Goal: Information Seeking & Learning: Learn about a topic

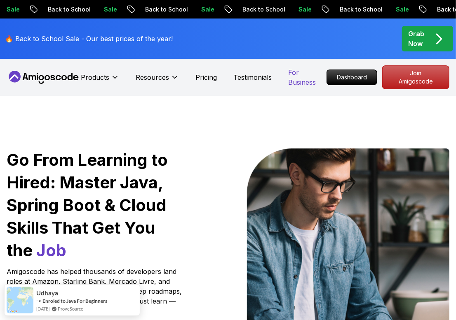
click at [326, 76] on p "For Business" at bounding box center [307, 78] width 38 height 20
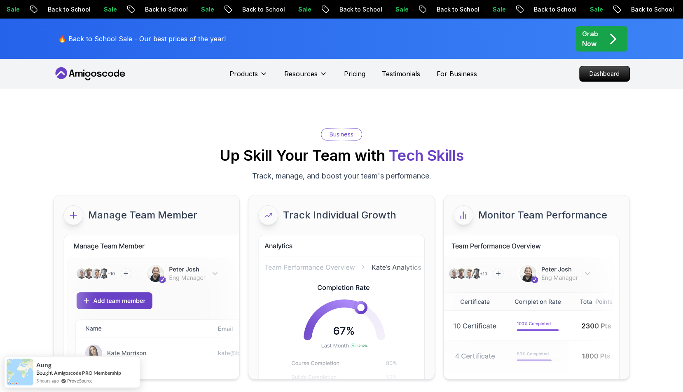
click at [455, 82] on nav "Products Resources Pricing Testimonials For Business Dashboard" at bounding box center [341, 74] width 577 height 30
click at [455, 76] on p "Dashboard" at bounding box center [604, 74] width 47 height 14
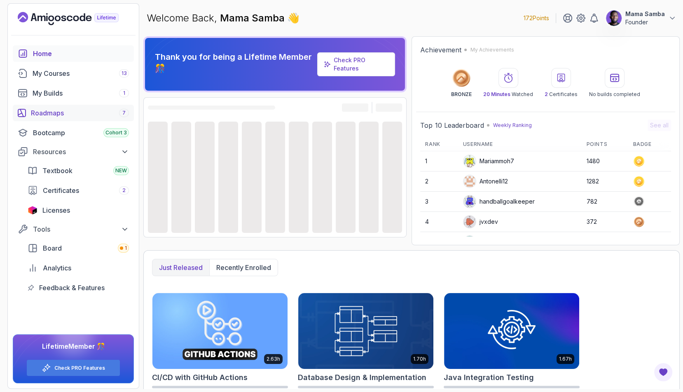
click at [48, 113] on div "Roadmaps 7" at bounding box center [80, 113] width 98 height 10
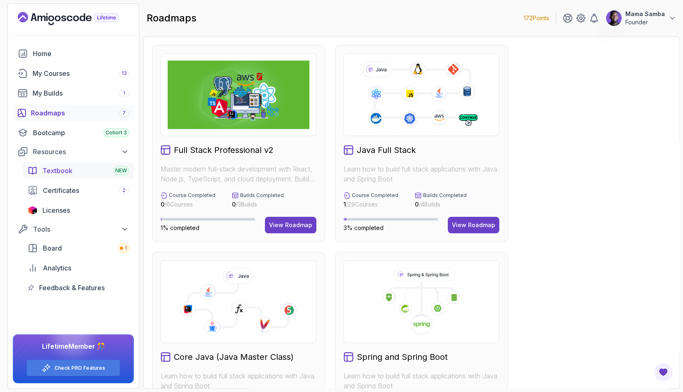
click at [53, 168] on span "Textbook" at bounding box center [57, 171] width 30 height 10
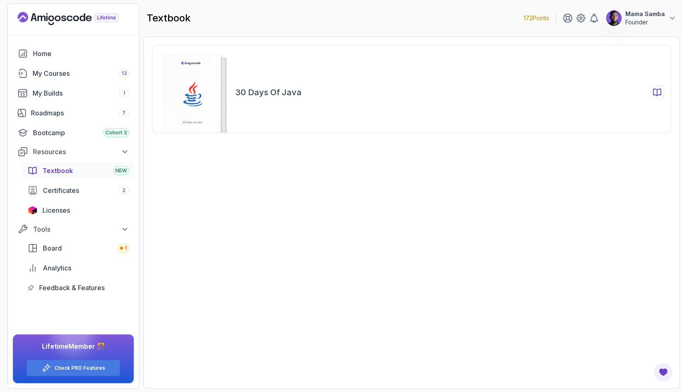
click at [434, 92] on div "30 Days of Java" at bounding box center [449, 92] width 429 height 14
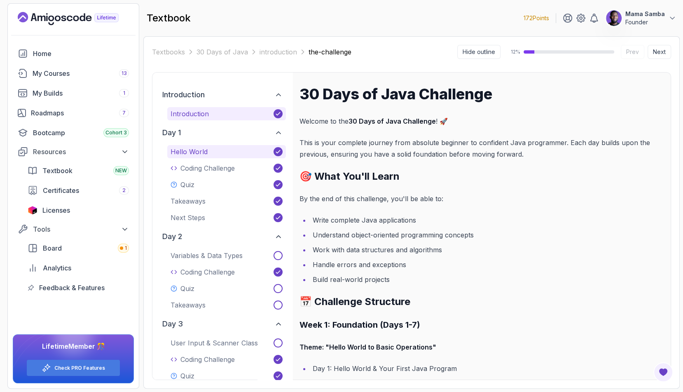
click at [194, 148] on p "Hello World" at bounding box center [189, 152] width 37 height 10
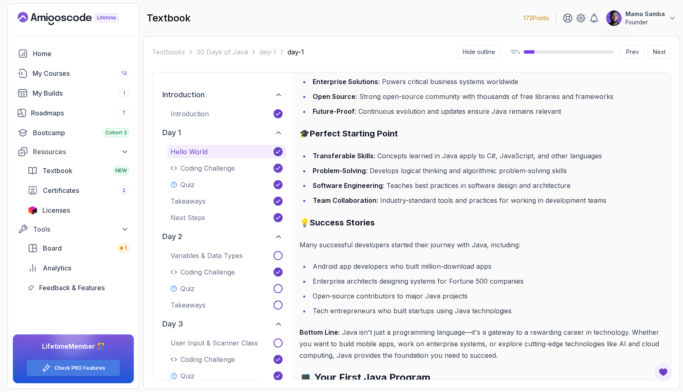
scroll to position [1941, 0]
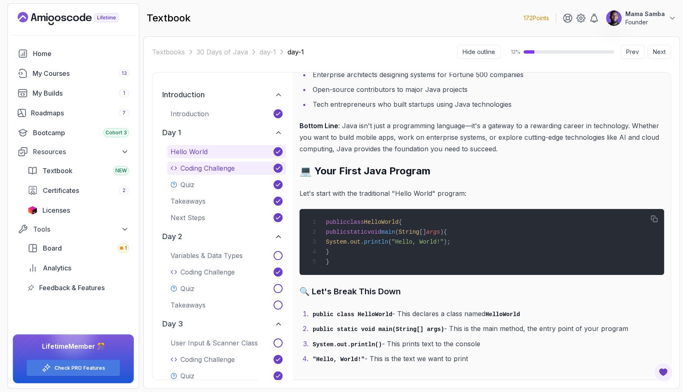
click at [211, 167] on p "Coding Challenge" at bounding box center [207, 168] width 54 height 10
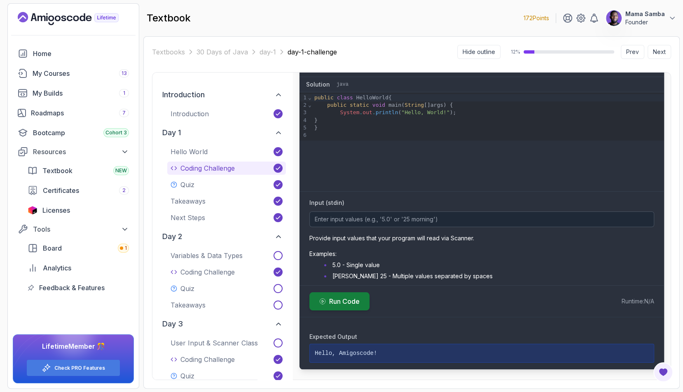
click at [344, 296] on span "Run Code" at bounding box center [344, 301] width 30 height 10
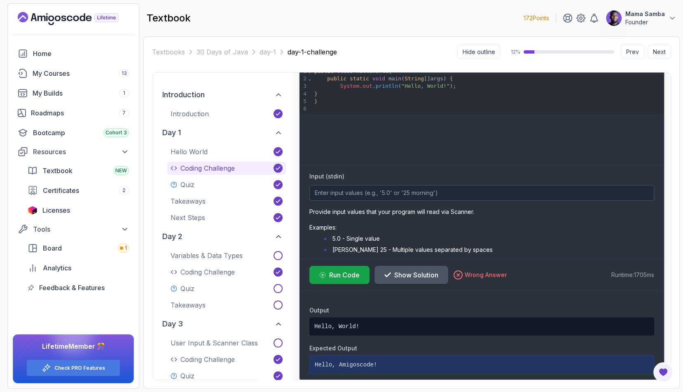
scroll to position [338, 0]
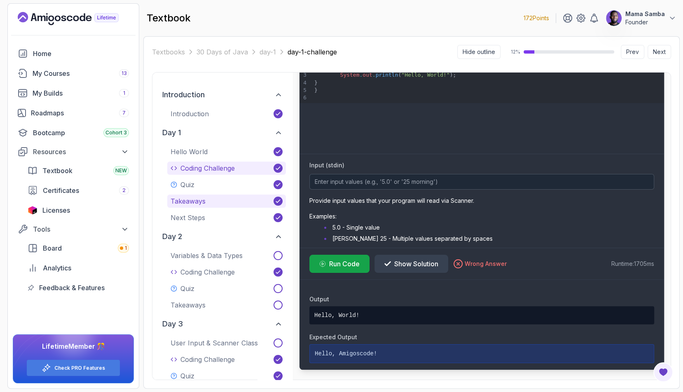
click at [226, 206] on button "Takeaways" at bounding box center [226, 200] width 119 height 13
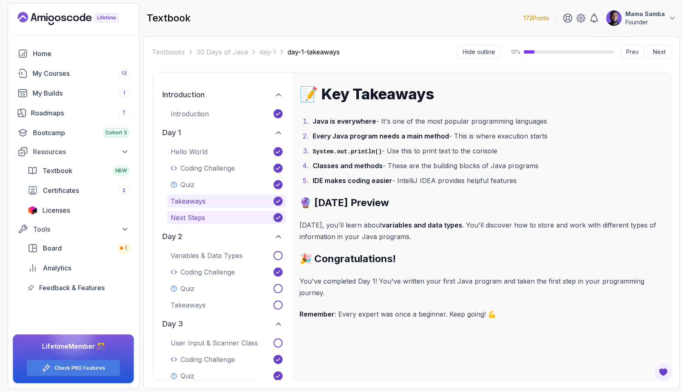
click at [227, 220] on button "Next Steps" at bounding box center [226, 217] width 119 height 13
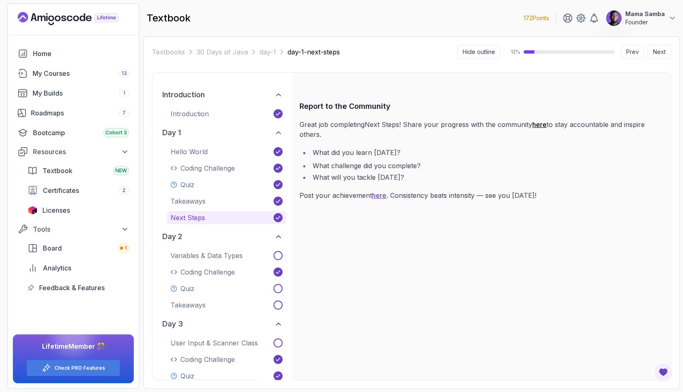
click at [455, 126] on link "here" at bounding box center [539, 124] width 14 height 8
click at [279, 132] on icon at bounding box center [278, 133] width 4 height 2
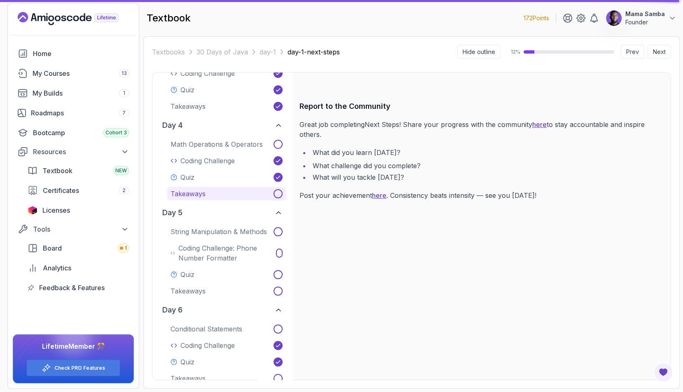
scroll to position [208, 0]
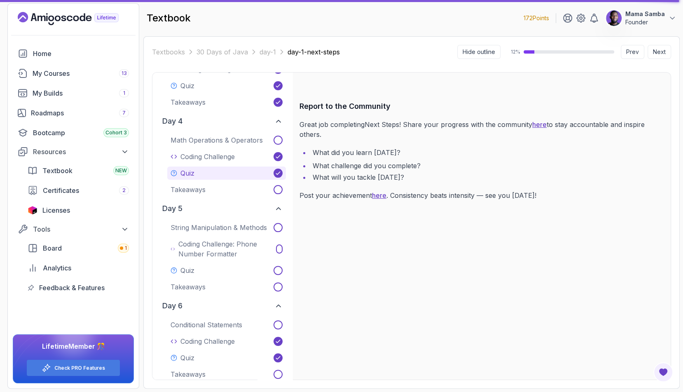
click at [201, 167] on button "Quiz" at bounding box center [226, 172] width 119 height 13
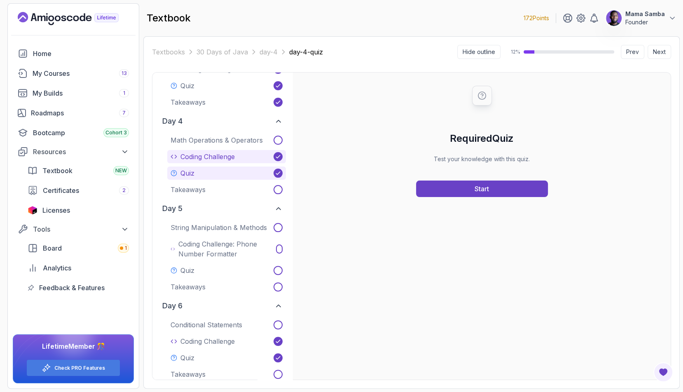
click at [208, 155] on p "Coding Challenge" at bounding box center [207, 157] width 54 height 10
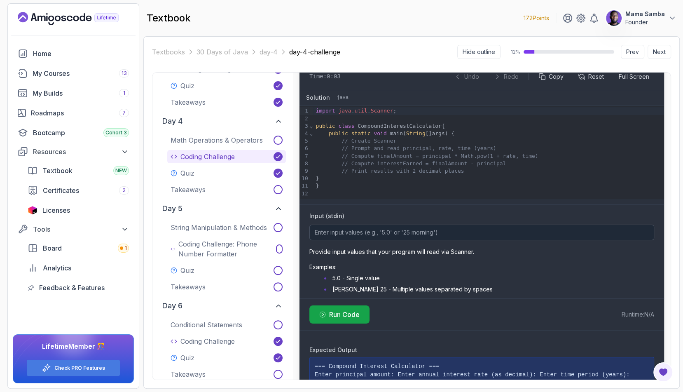
scroll to position [613, 0]
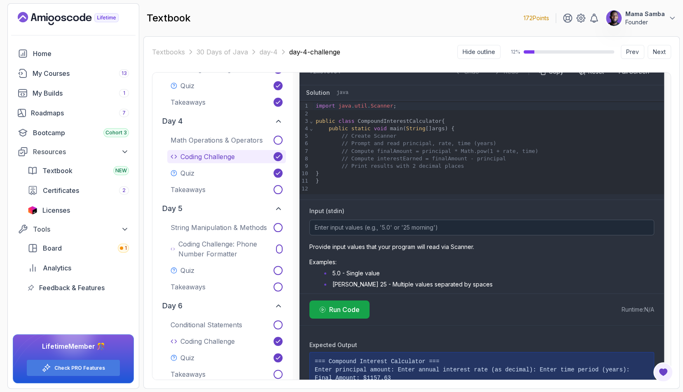
click at [319, 181] on div "}" at bounding box center [488, 180] width 351 height 7
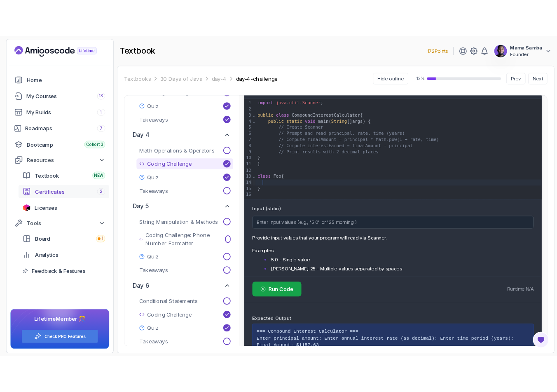
scroll to position [662, 0]
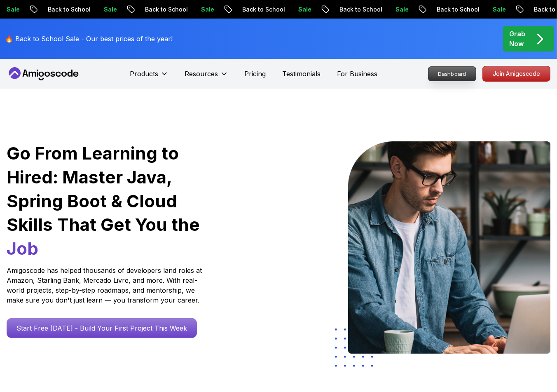
click at [444, 72] on p "Dashboard" at bounding box center [451, 74] width 47 height 14
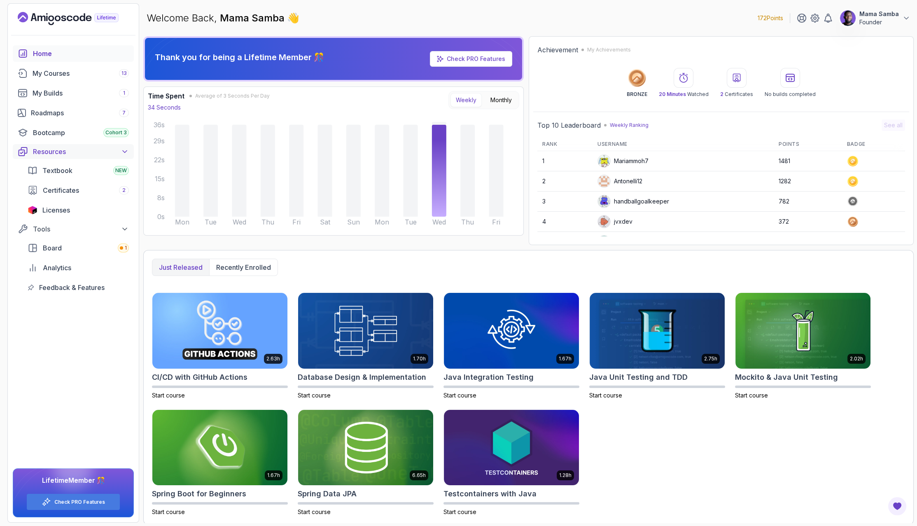
click at [126, 150] on icon at bounding box center [125, 151] width 8 height 8
click at [129, 165] on button "Tools" at bounding box center [73, 169] width 121 height 15
click at [129, 152] on button "Resources" at bounding box center [73, 151] width 121 height 15
click at [68, 74] on div "My Courses 13" at bounding box center [81, 73] width 96 height 10
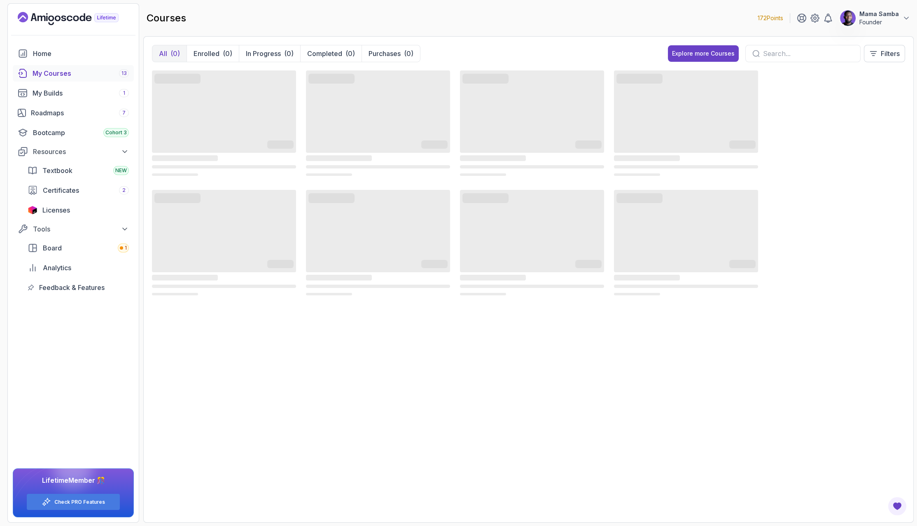
click at [557, 49] on input "text" at bounding box center [808, 54] width 91 height 10
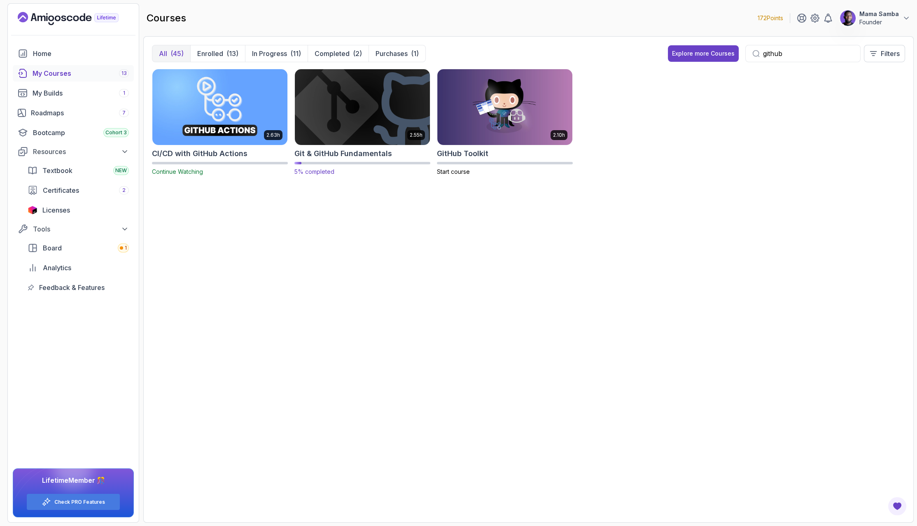
type input "github"
click at [365, 116] on img at bounding box center [363, 107] width 142 height 80
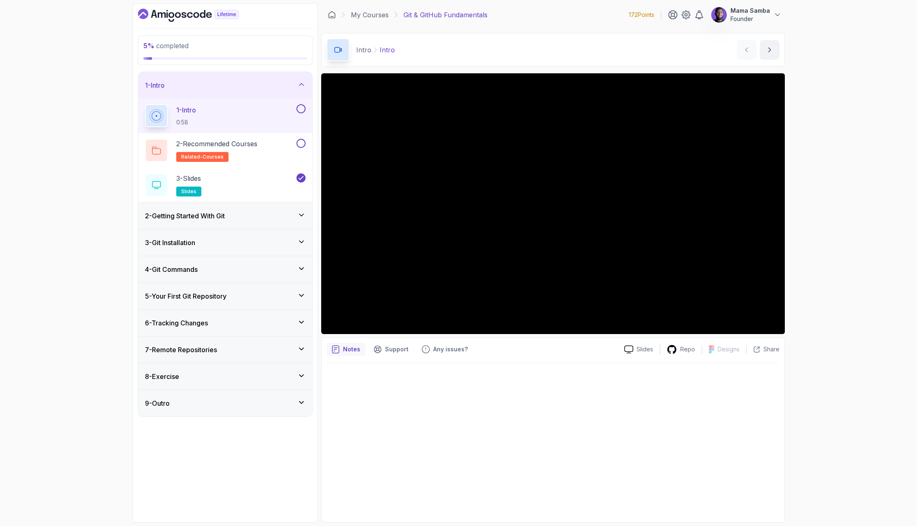
click at [238, 213] on div "2 - Getting Started With Git" at bounding box center [225, 216] width 161 height 10
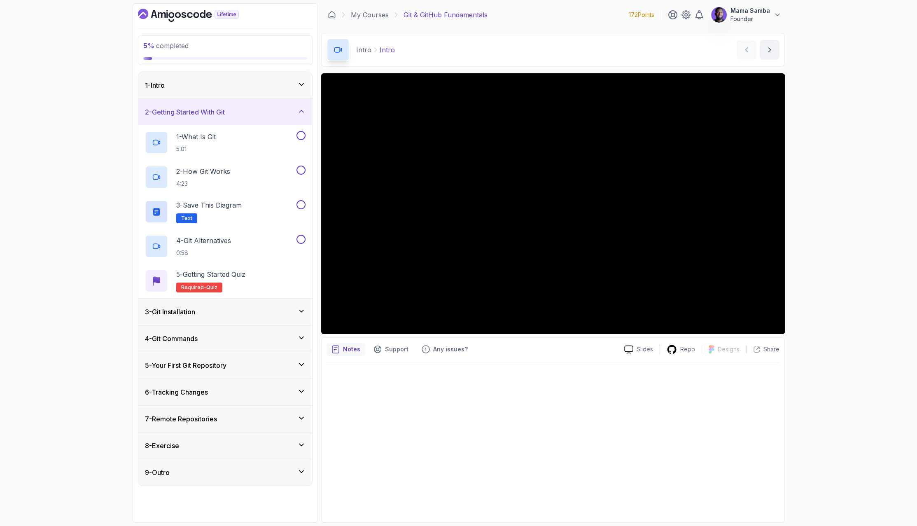
click at [244, 310] on div "3 - Git Installation" at bounding box center [225, 312] width 161 height 10
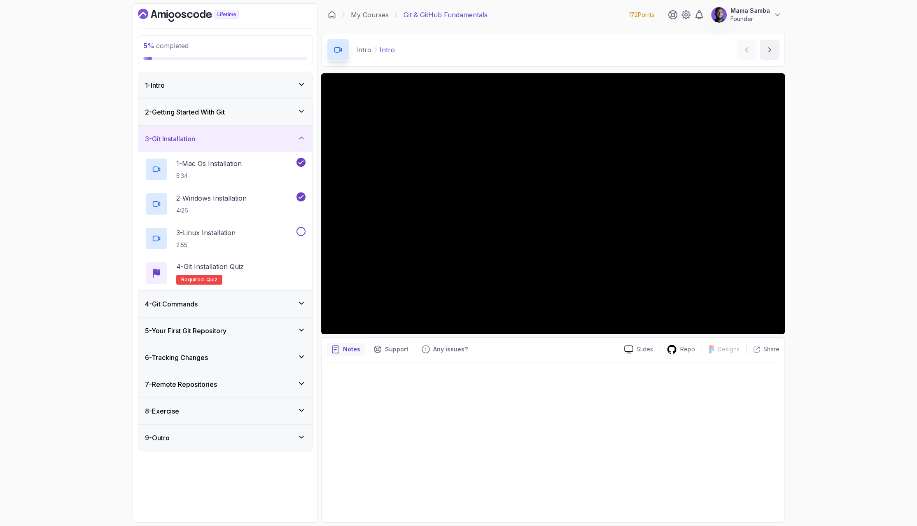
click at [265, 303] on div "4 - Git Commands" at bounding box center [225, 304] width 161 height 10
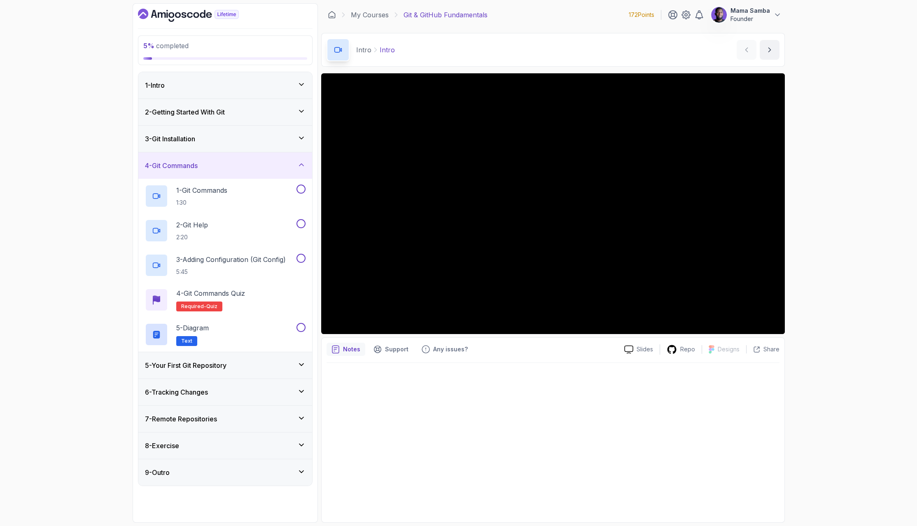
click at [233, 360] on div "5 - Your First Git Repository" at bounding box center [225, 365] width 161 height 10
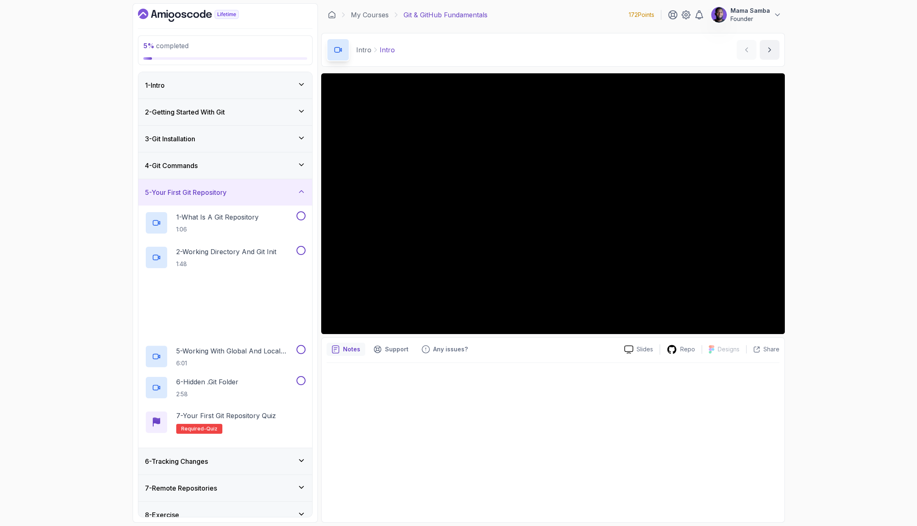
scroll to position [36, 0]
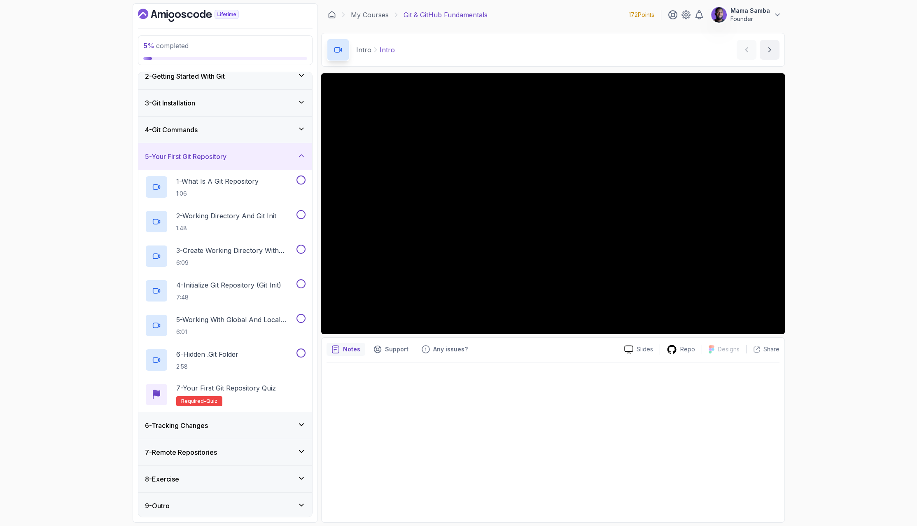
click at [302, 152] on icon at bounding box center [301, 156] width 8 height 8
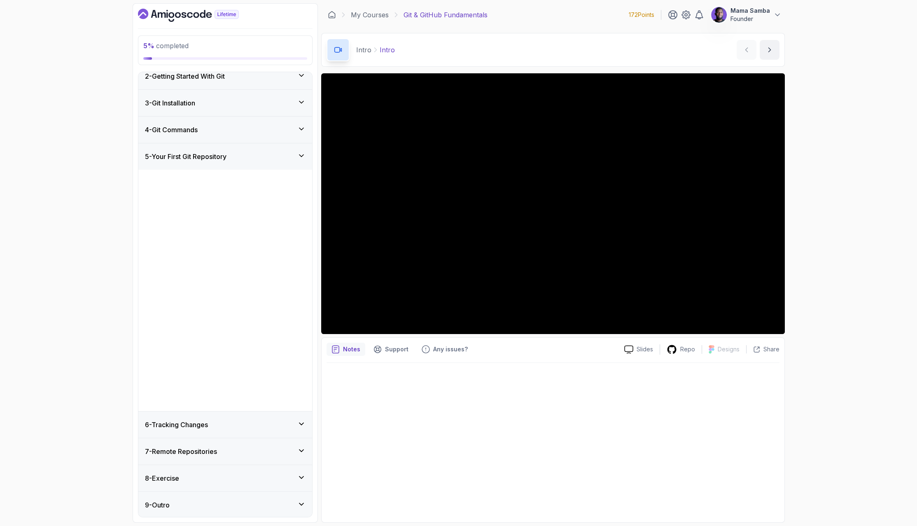
scroll to position [0, 0]
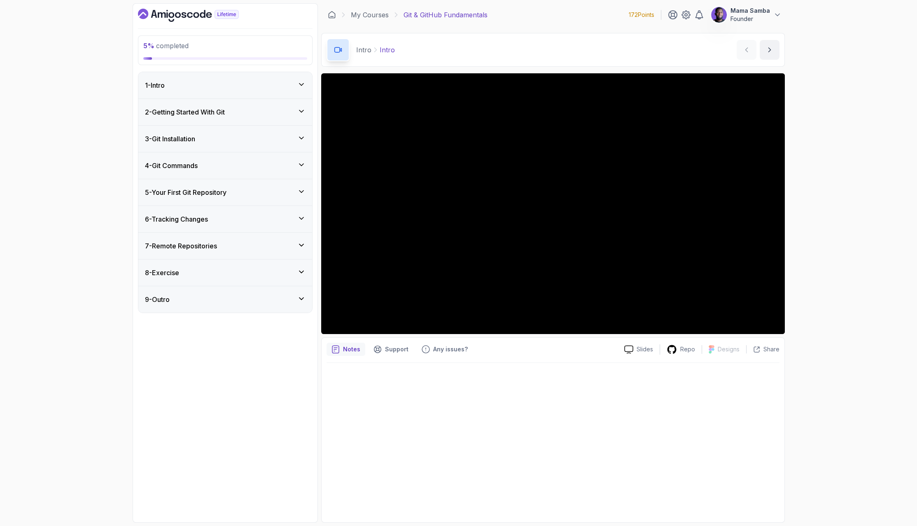
click at [304, 222] on div "6 - Tracking Changes" at bounding box center [225, 219] width 161 height 10
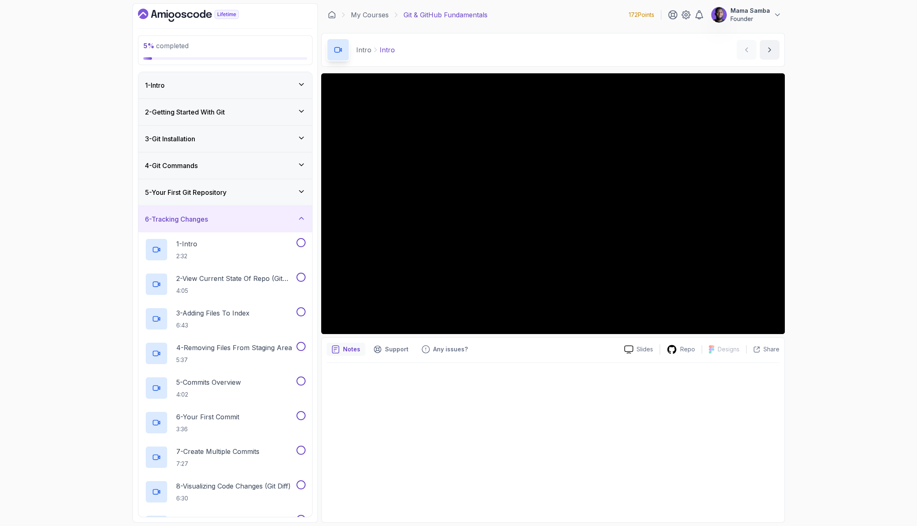
click at [307, 214] on div "6 - Tracking Changes" at bounding box center [225, 219] width 174 height 26
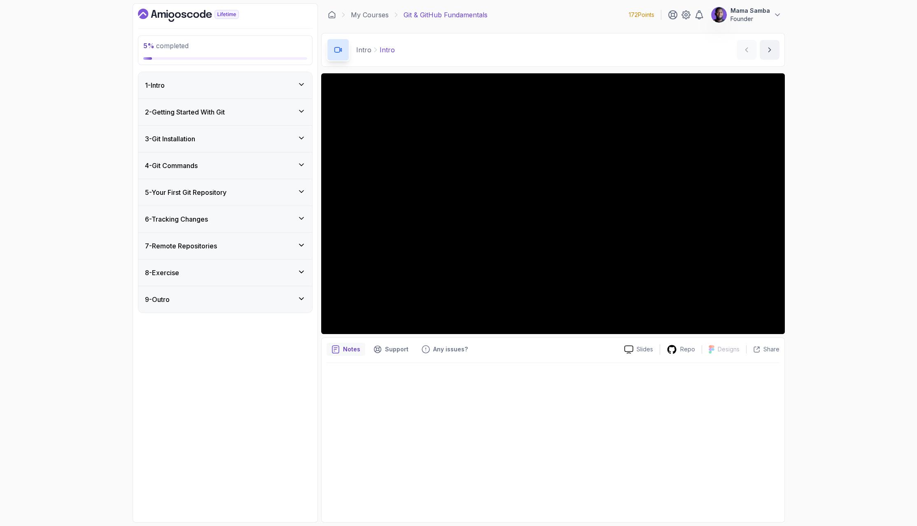
click at [193, 16] on icon "Dashboard" at bounding box center [196, 15] width 6 height 6
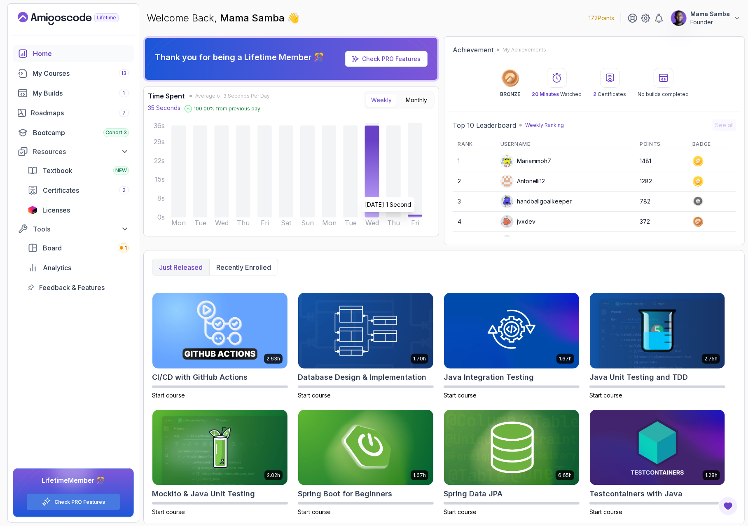
click at [419, 216] on icon at bounding box center [415, 216] width 14 height 3
click at [65, 171] on span "Textbook" at bounding box center [57, 171] width 30 height 10
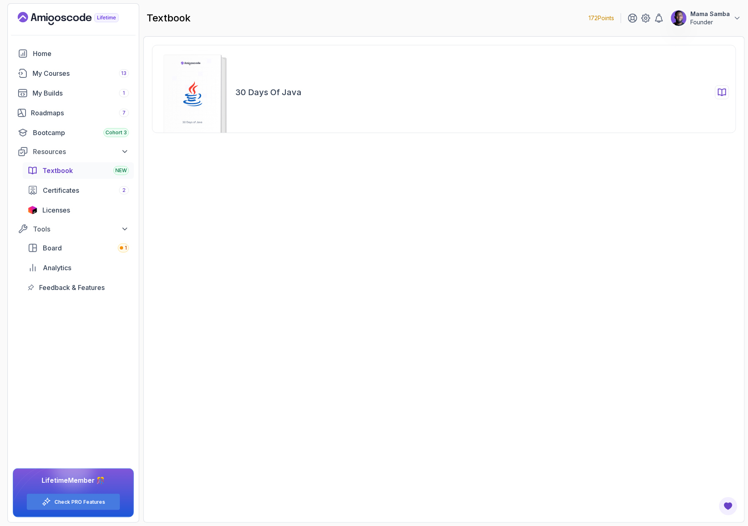
click at [236, 105] on icon at bounding box center [193, 92] width 87 height 85
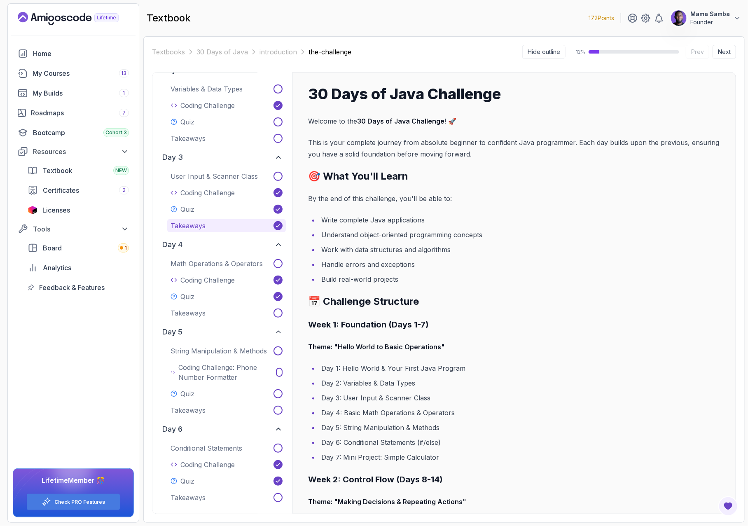
scroll to position [147, 0]
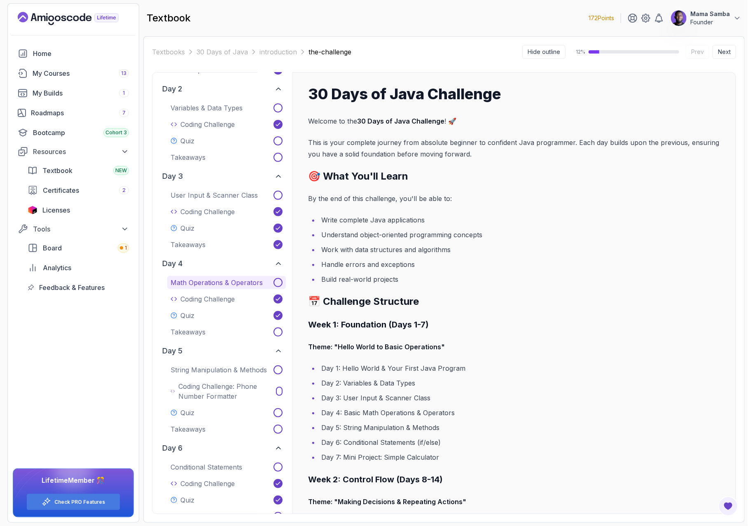
click at [216, 281] on p "Math Operations & Operators" at bounding box center [217, 283] width 92 height 10
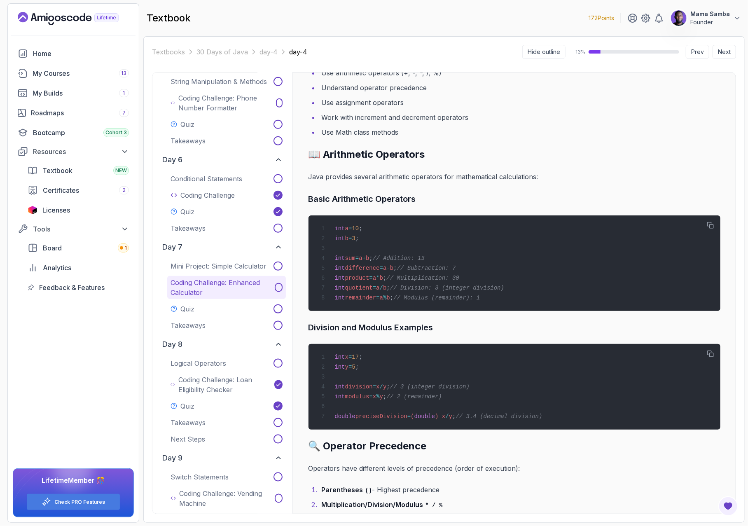
scroll to position [437, 0]
click at [205, 264] on p "Mini Project: Simple Calculator" at bounding box center [219, 265] width 96 height 10
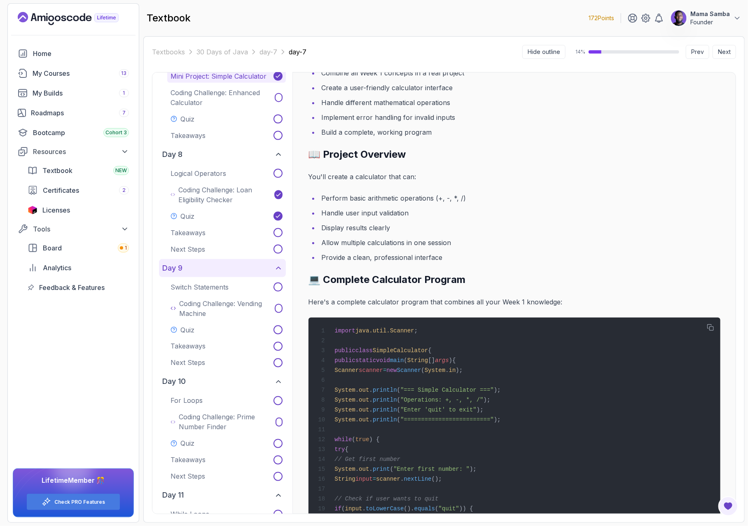
scroll to position [627, 0]
click at [206, 168] on p "Logical Operators" at bounding box center [199, 172] width 56 height 10
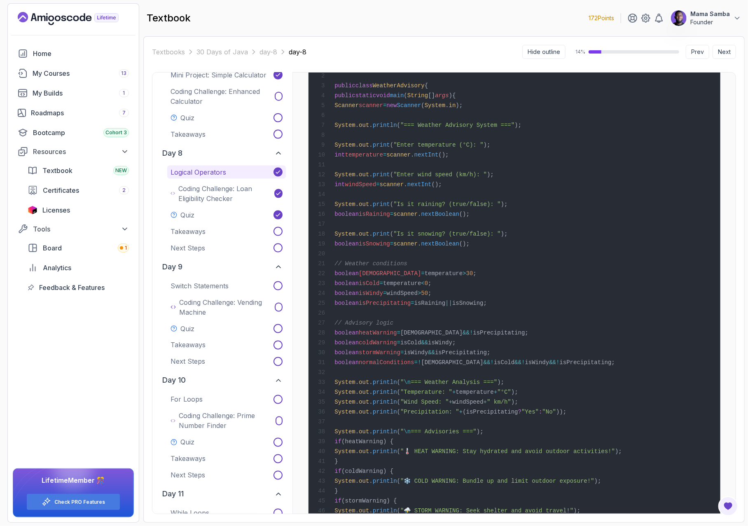
scroll to position [1739, 0]
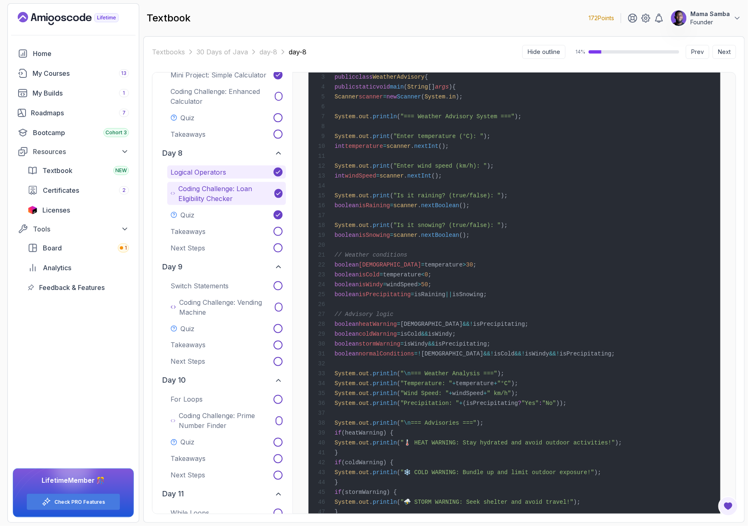
click at [209, 197] on p "Coding Challenge: Loan Eligibility Checker" at bounding box center [224, 194] width 93 height 20
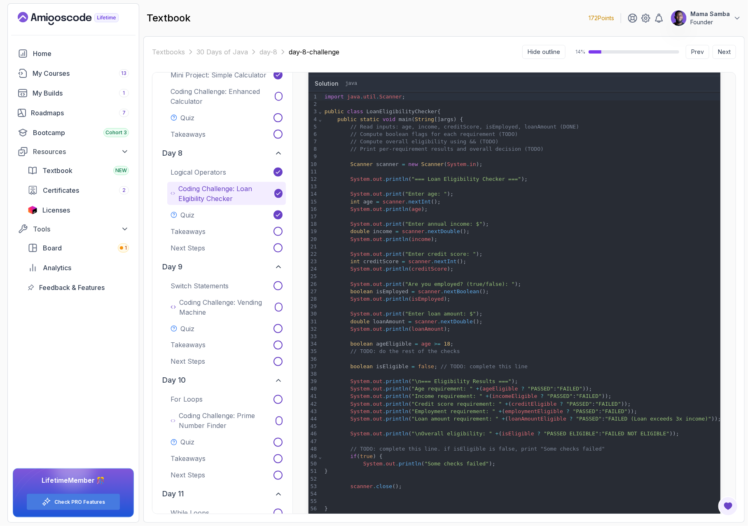
scroll to position [119, 0]
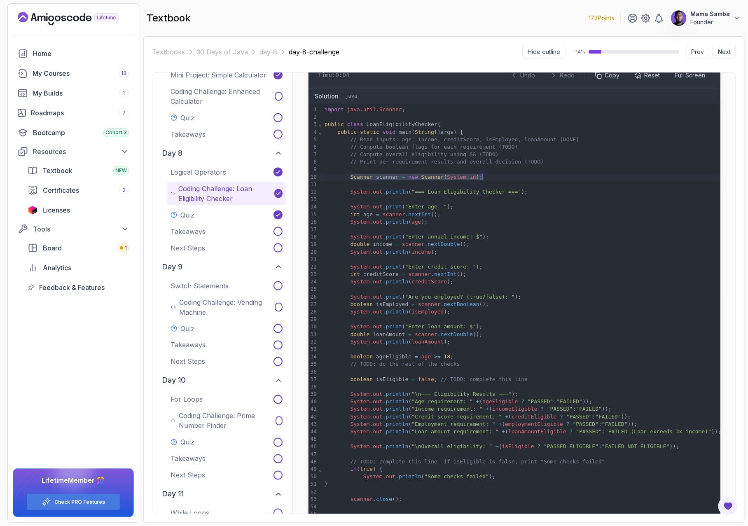
drag, startPoint x: 349, startPoint y: 176, endPoint x: 516, endPoint y: 176, distance: 166.8
click at [516, 176] on div "Scanner scanner = new Scanner ( System . in ) ;" at bounding box center [522, 176] width 400 height 7
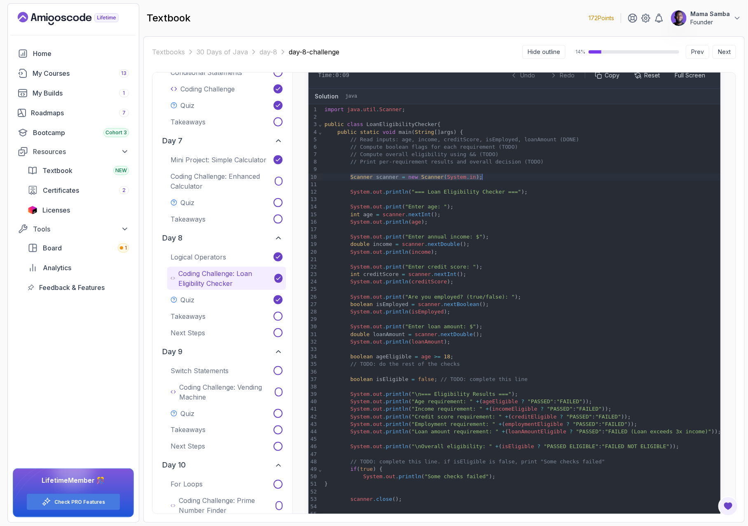
scroll to position [541, 0]
click at [209, 187] on p "Coding Challenge: Enhanced Calculator" at bounding box center [221, 183] width 101 height 20
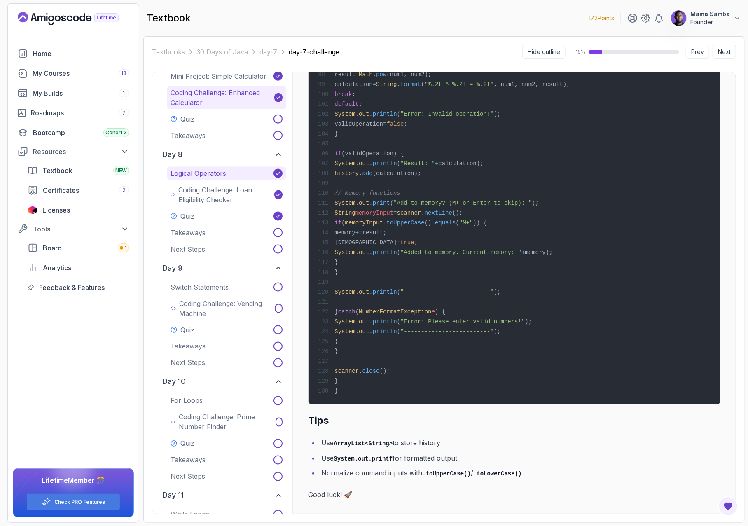
scroll to position [627, 0]
click at [205, 211] on button "Quiz" at bounding box center [226, 214] width 119 height 13
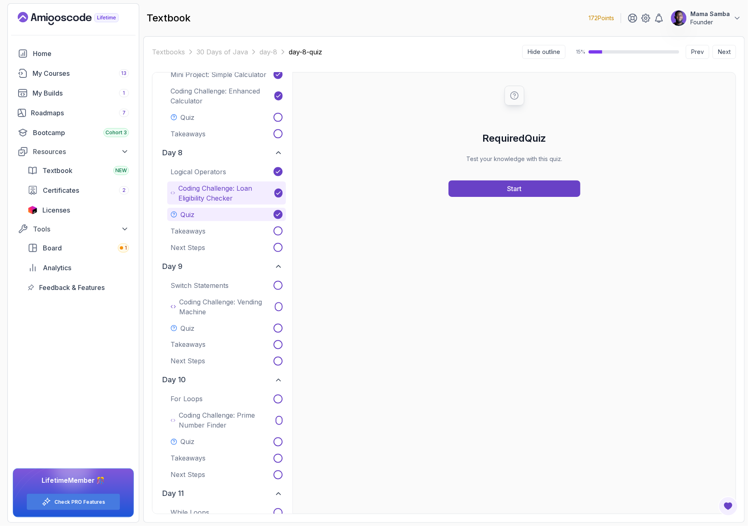
click at [208, 189] on p "Coding Challenge: Loan Eligibility Checker" at bounding box center [224, 193] width 93 height 20
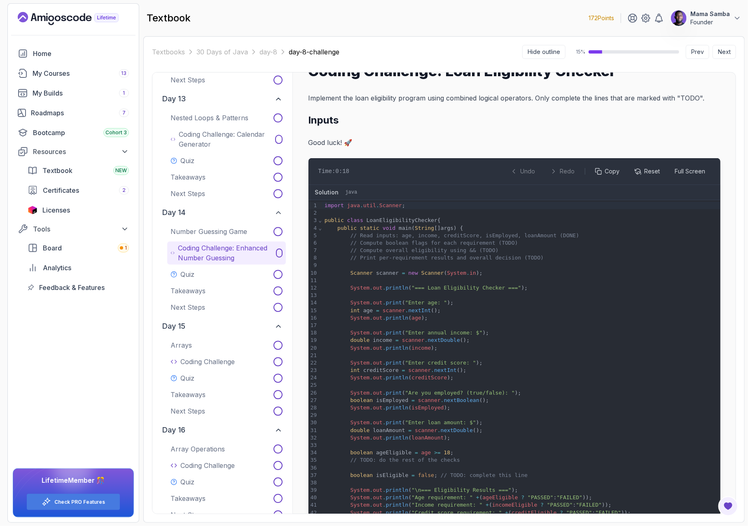
scroll to position [1251, 0]
click at [214, 250] on p "Coding Challenge: Enhanced Number Guessing" at bounding box center [225, 252] width 95 height 20
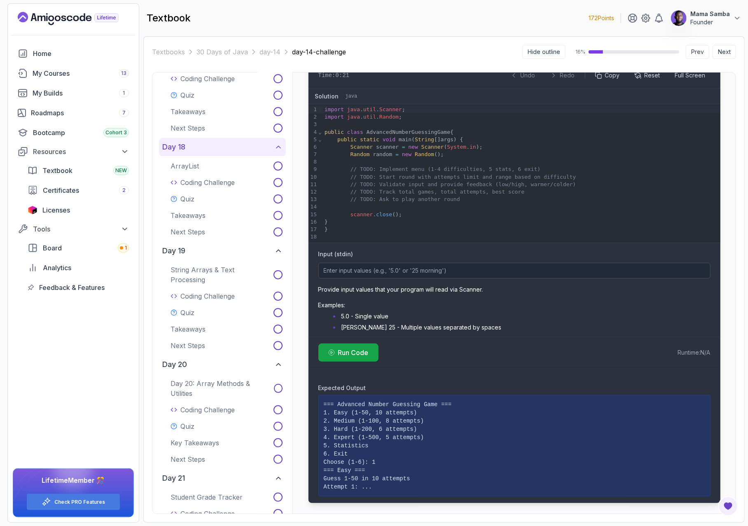
scroll to position [1762, 0]
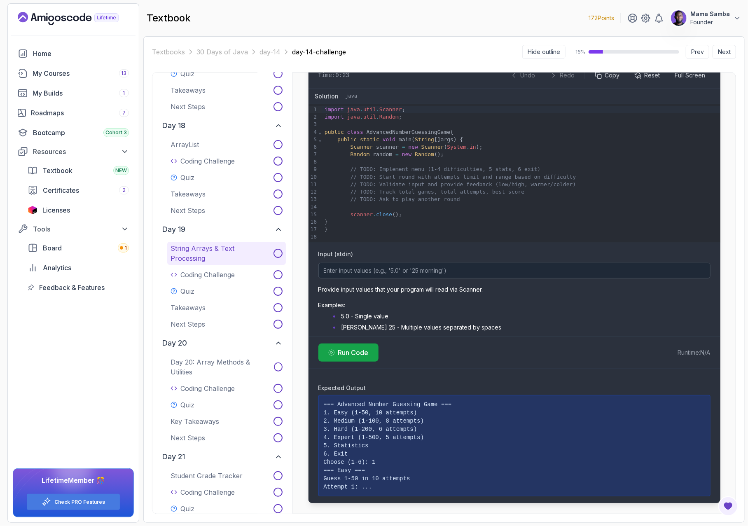
click at [228, 252] on p "String Arrays & Text Processing" at bounding box center [221, 253] width 100 height 20
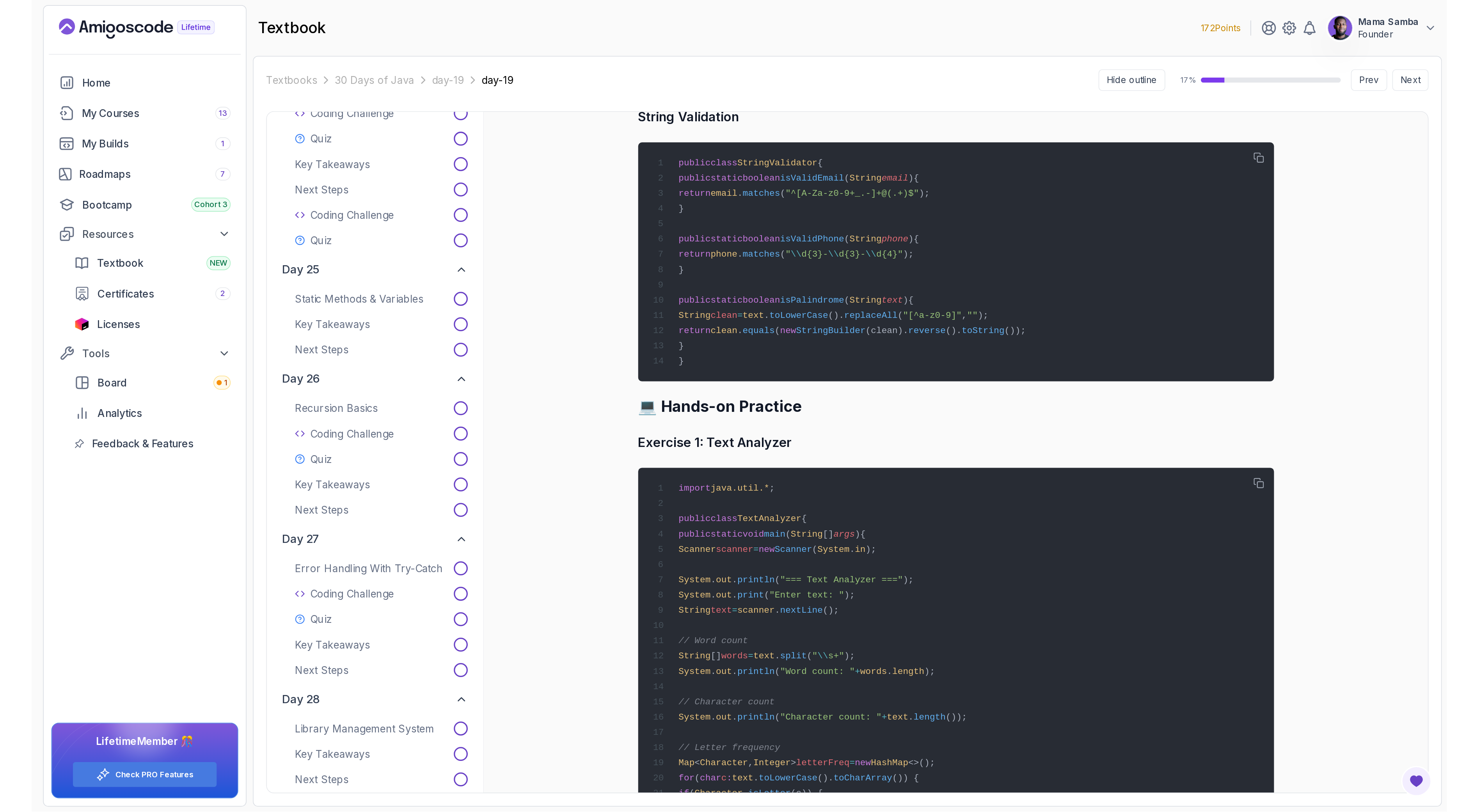
scroll to position [2055, 0]
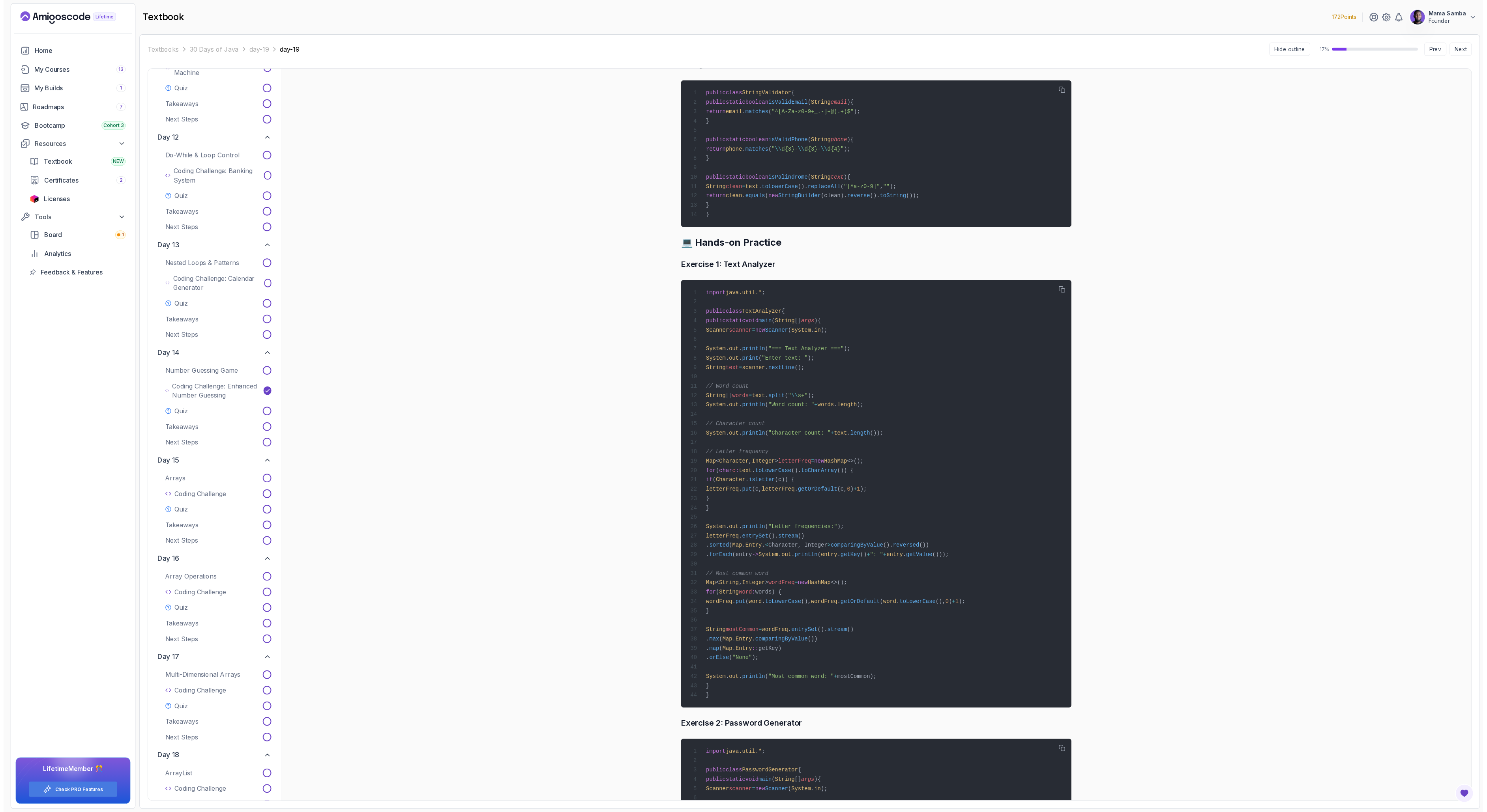
scroll to position [0, 0]
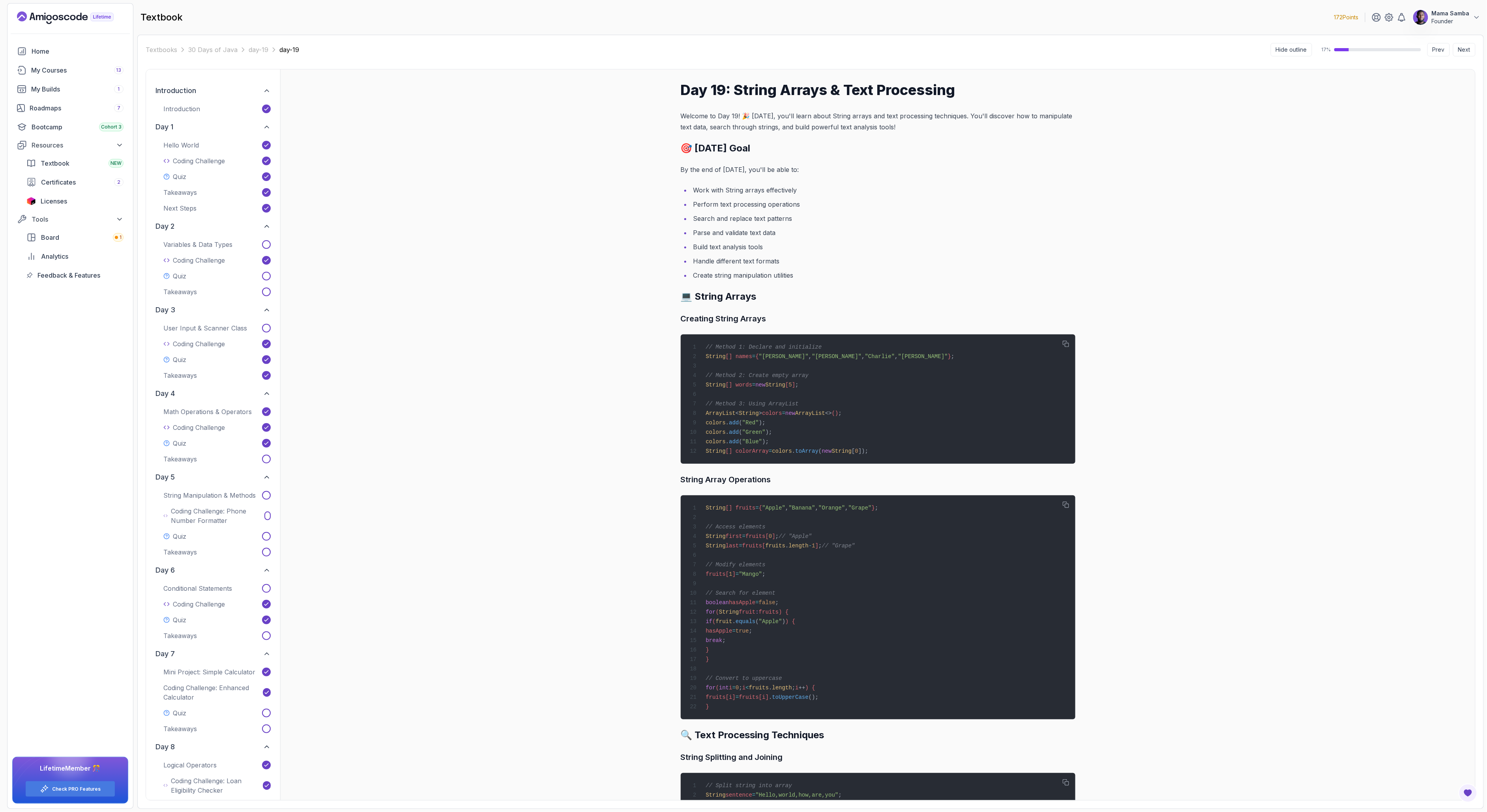
click at [194, 102] on div "Introduction" at bounding box center [217, 108] width 114 height 12
click at [193, 110] on p "Introduction" at bounding box center [182, 109] width 36 height 10
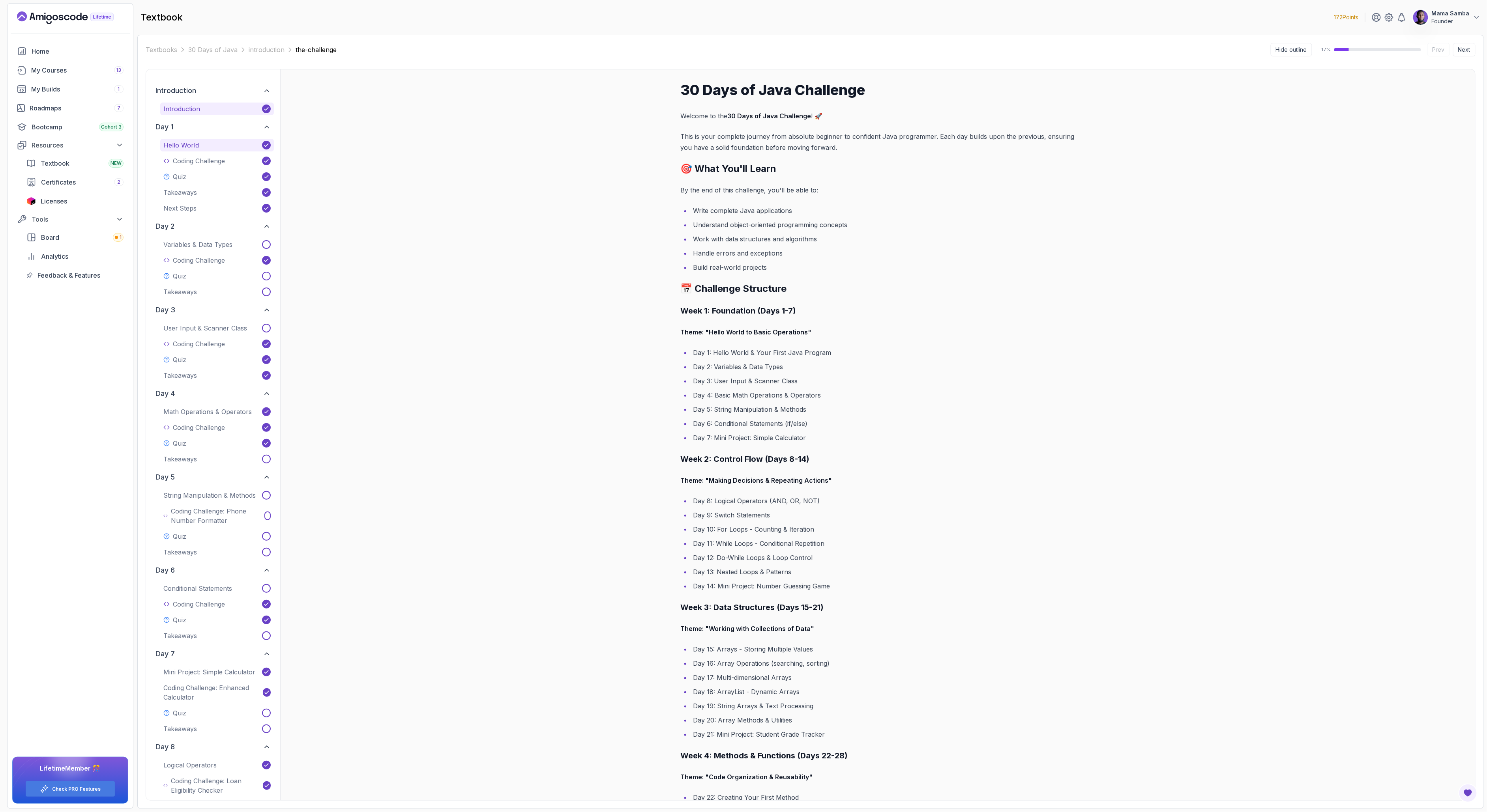
click at [186, 147] on p "Hello World" at bounding box center [181, 146] width 35 height 10
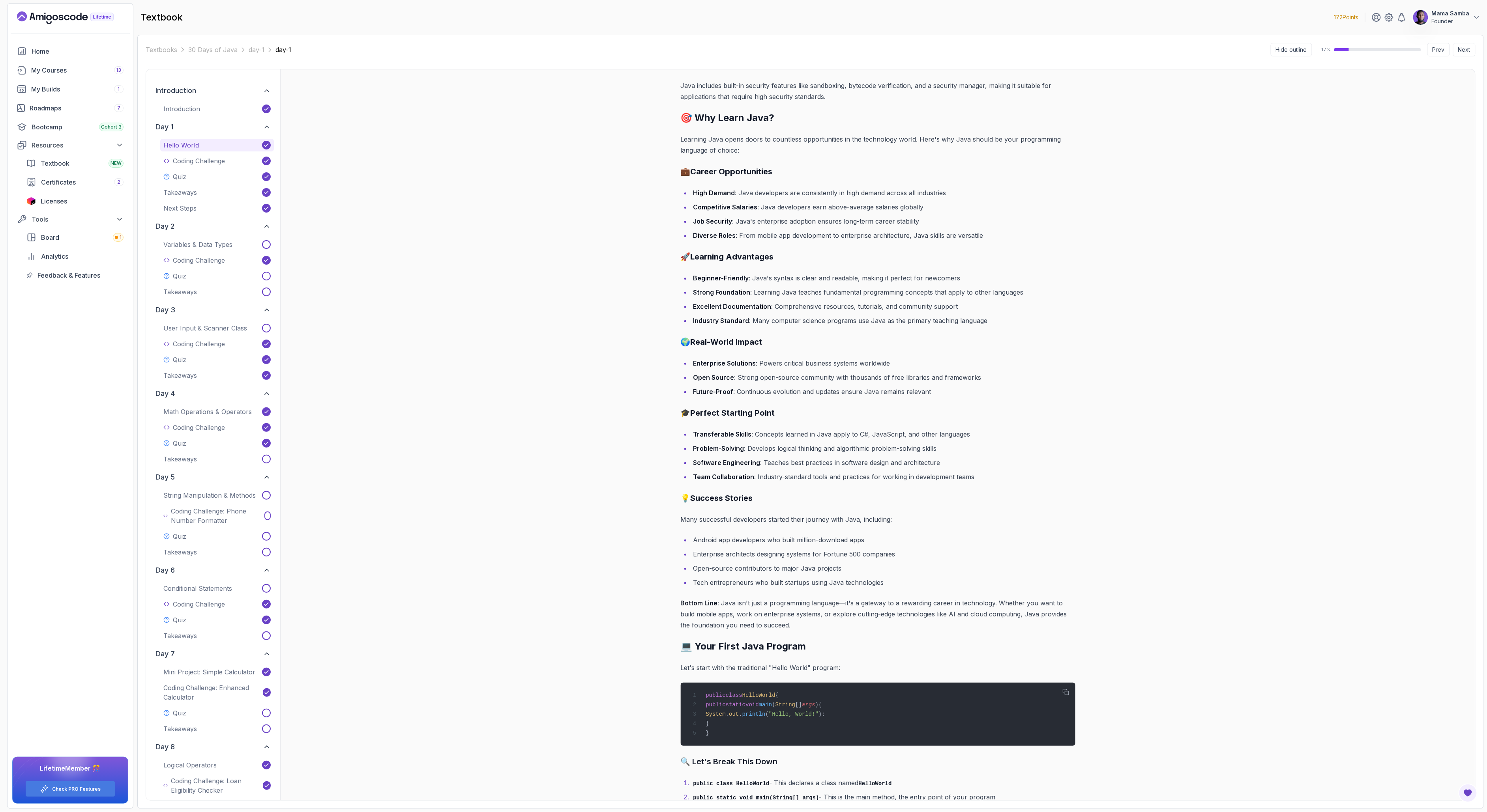
scroll to position [1401, 0]
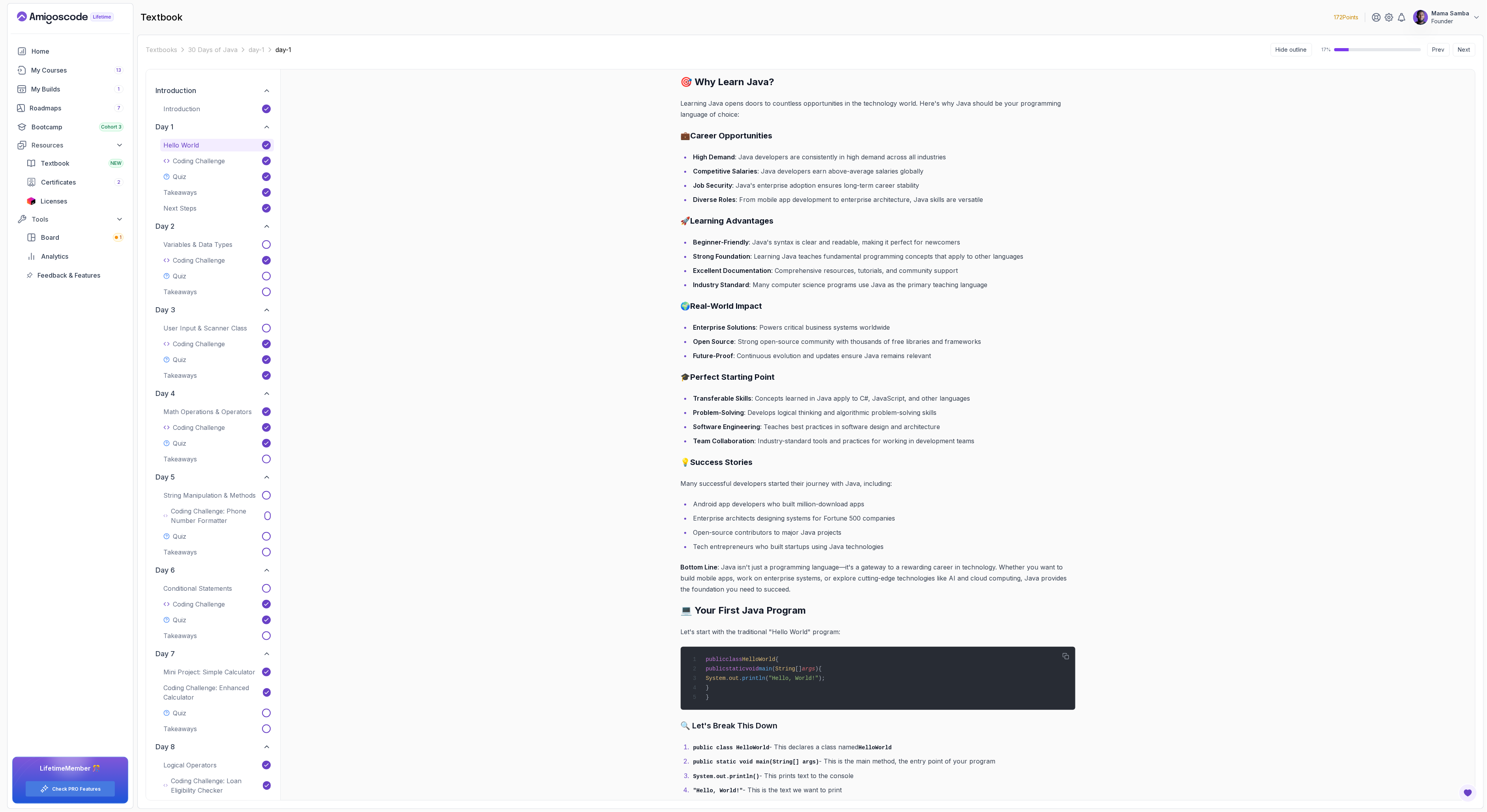
drag, startPoint x: 858, startPoint y: 783, endPoint x: 701, endPoint y: 719, distance: 169.5
click at [534, 374] on div "Day 1: Hello World & Your First Java Program Welcome to Day 1 of your Java jour…" at bounding box center [877, 434] width 1195 height 731
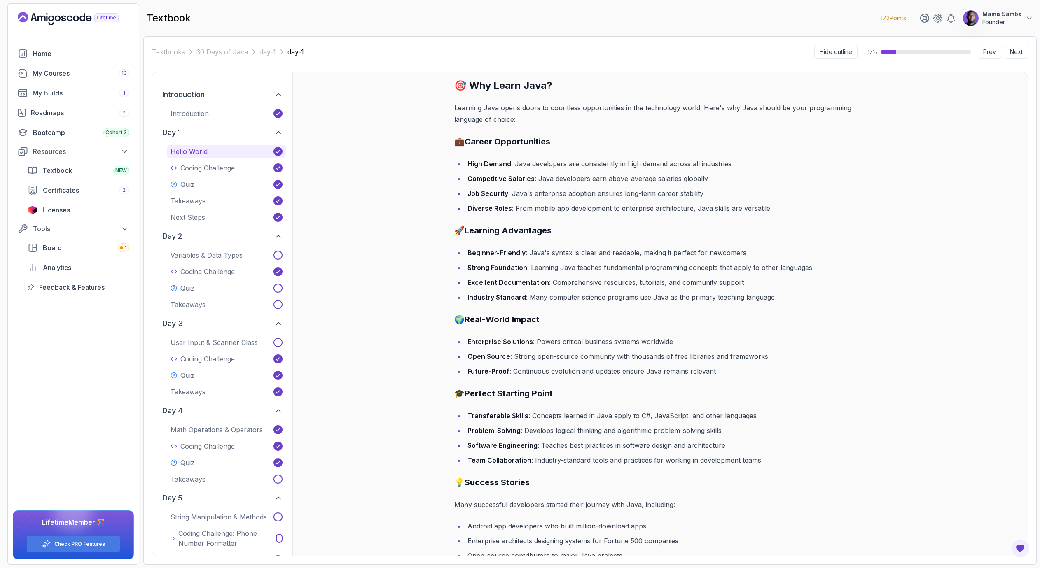
scroll to position [1742, 0]
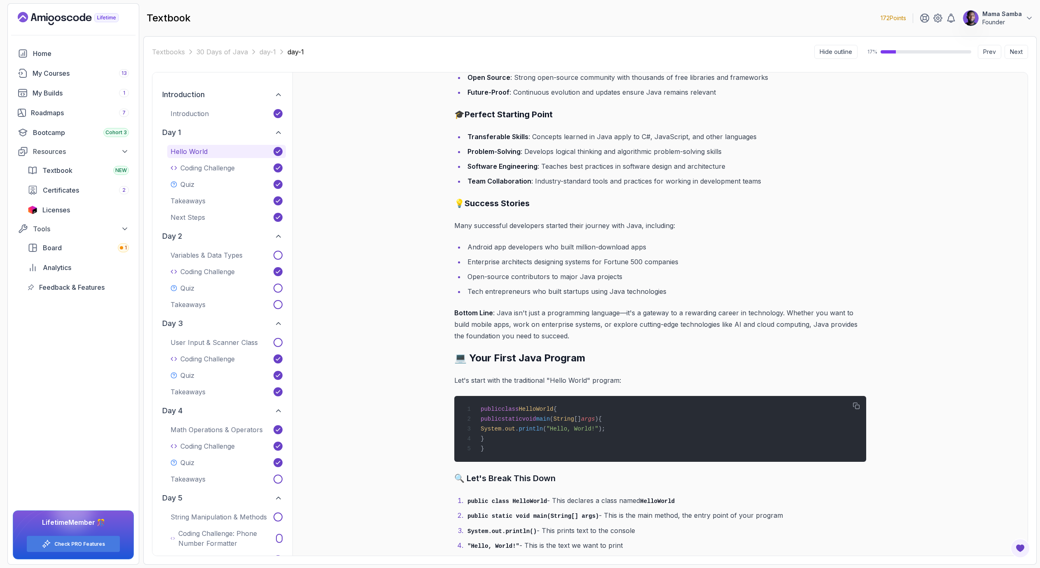
click at [557, 271] on li "Open-source contributors to major Java projects" at bounding box center [665, 277] width 401 height 12
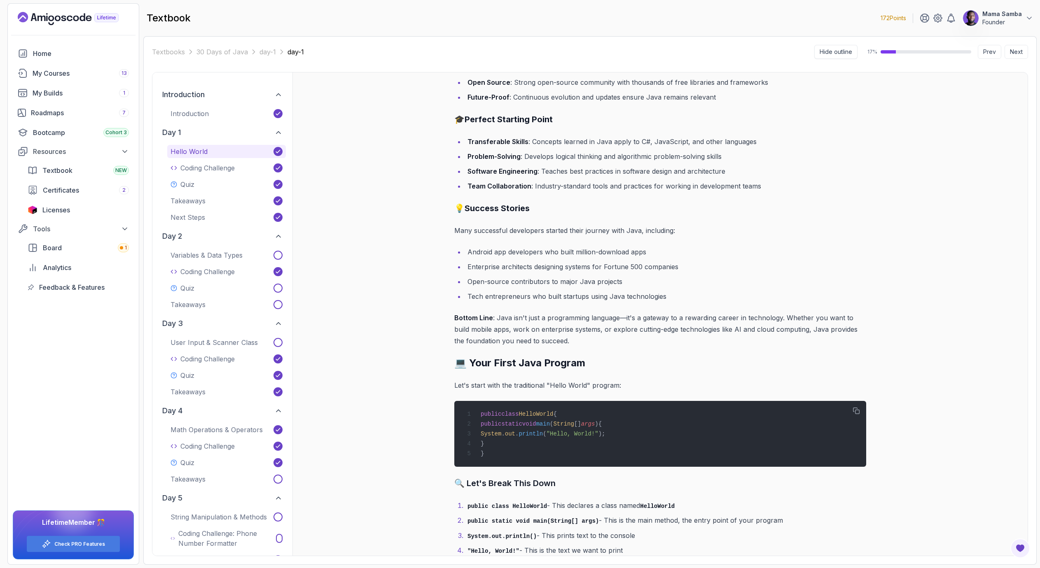
click at [557, 56] on button "Hide outline" at bounding box center [835, 52] width 43 height 14
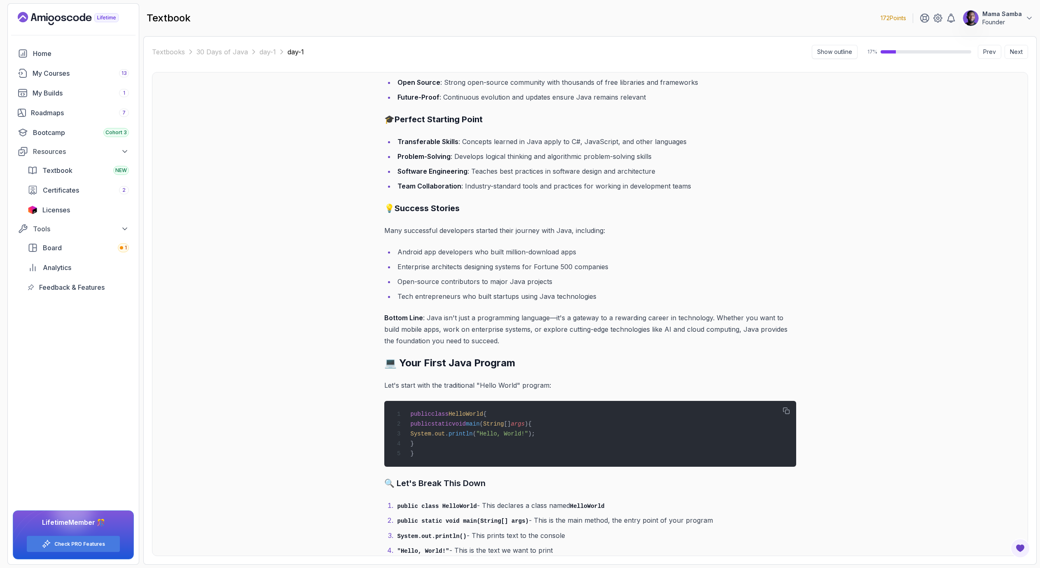
click at [557, 56] on button "Show outline" at bounding box center [835, 52] width 46 height 14
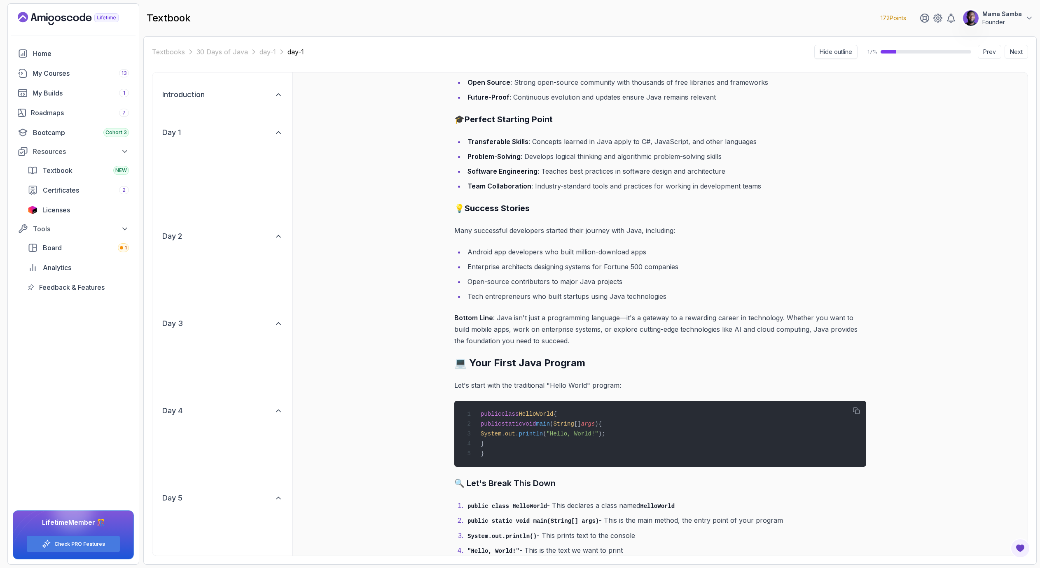
click at [557, 56] on button "Hide outline" at bounding box center [835, 52] width 43 height 14
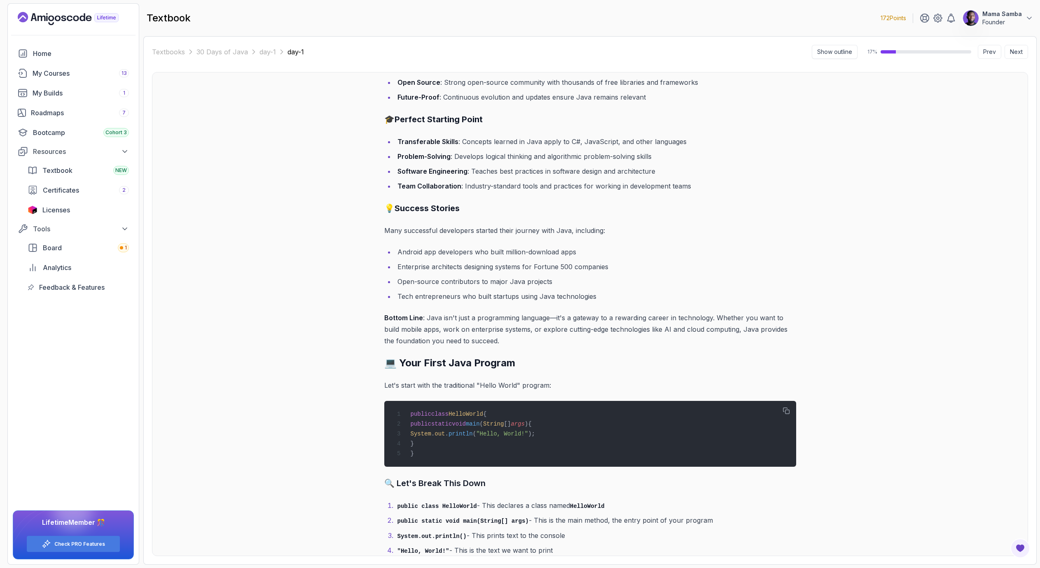
click at [557, 56] on button "Show outline" at bounding box center [835, 52] width 46 height 14
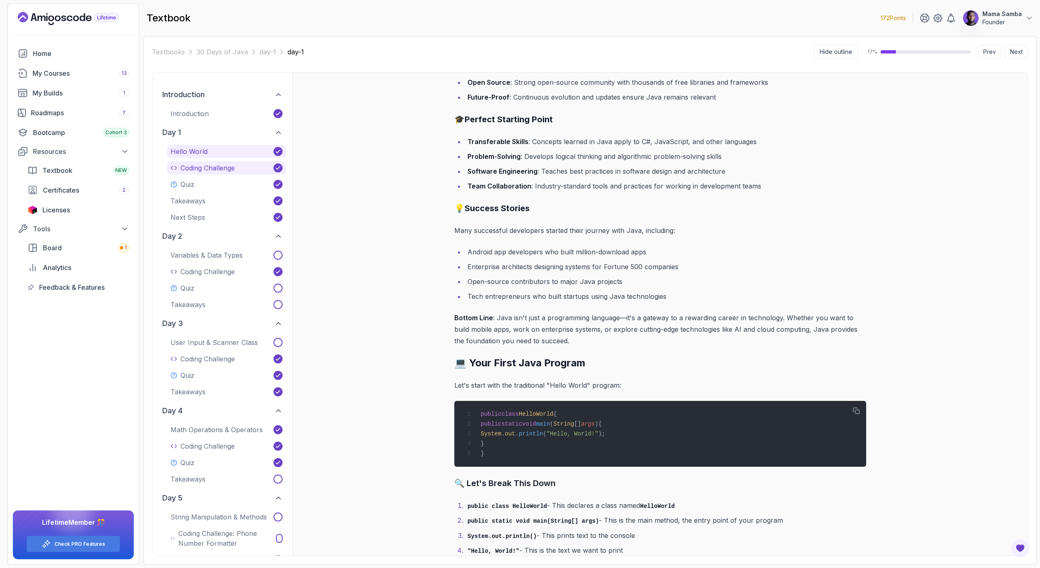
click at [210, 166] on p "Coding Challenge" at bounding box center [207, 168] width 54 height 10
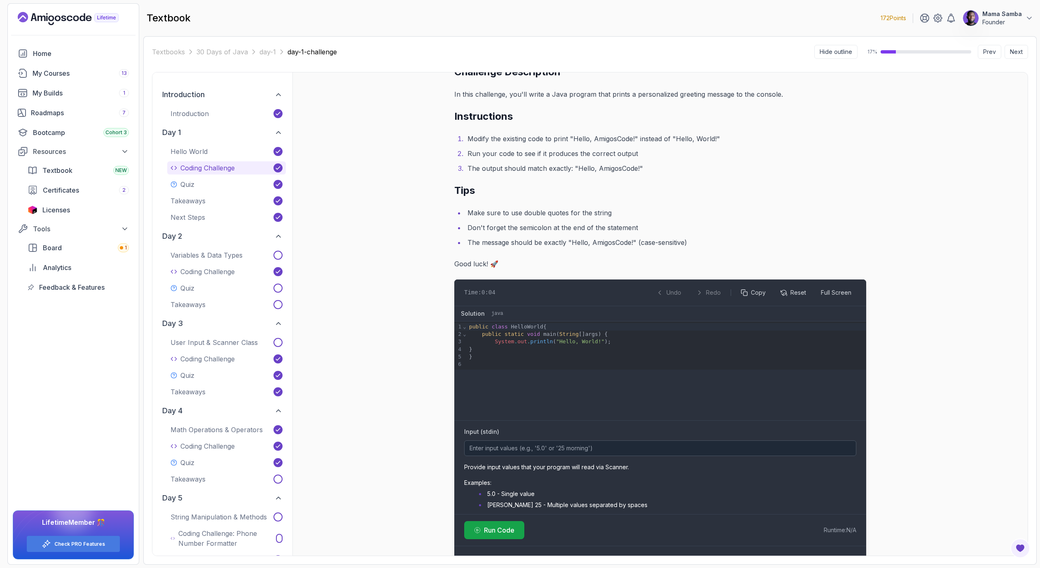
scroll to position [97, 0]
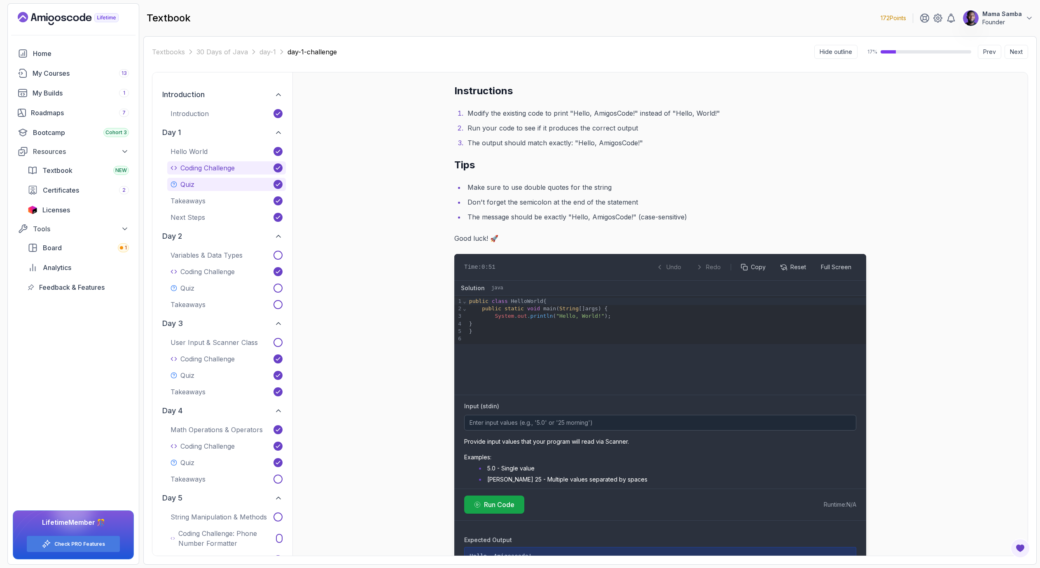
click at [190, 183] on p "Quiz" at bounding box center [187, 185] width 14 height 10
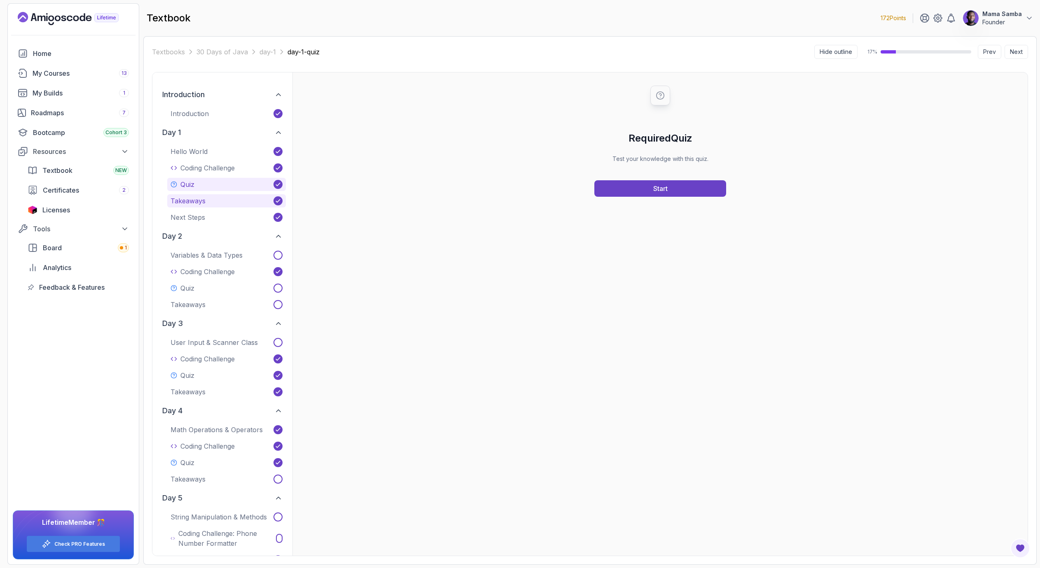
click at [188, 203] on p "Takeaways" at bounding box center [188, 201] width 35 height 10
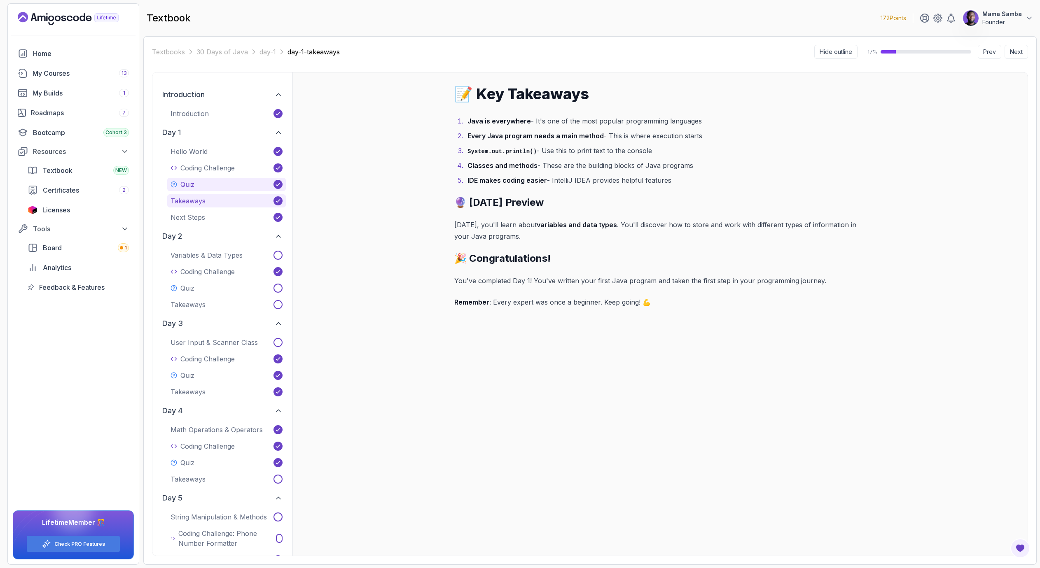
click at [194, 186] on p "Quiz" at bounding box center [187, 185] width 14 height 10
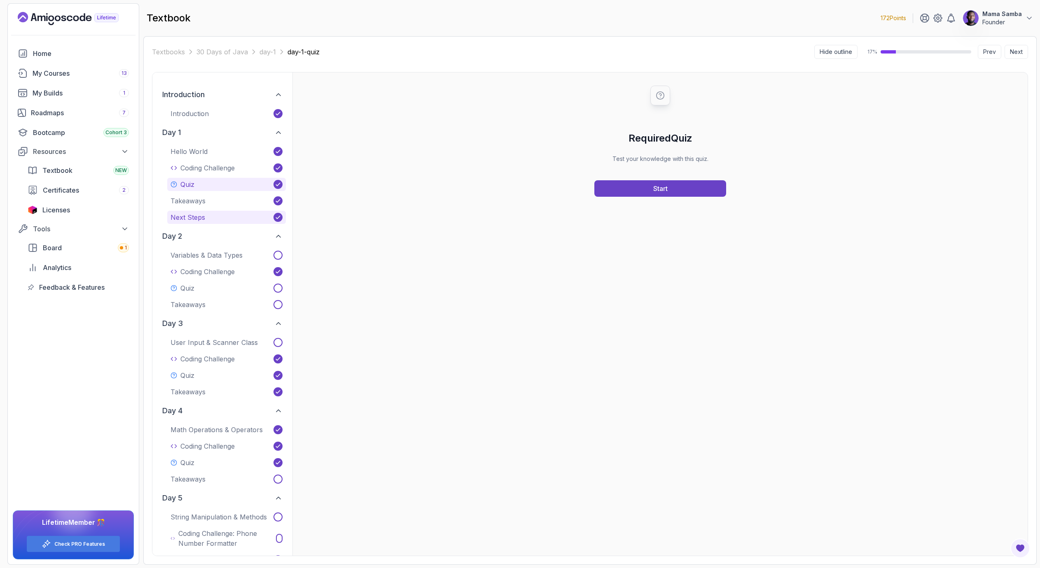
click at [189, 217] on p "Next Steps" at bounding box center [188, 218] width 35 height 10
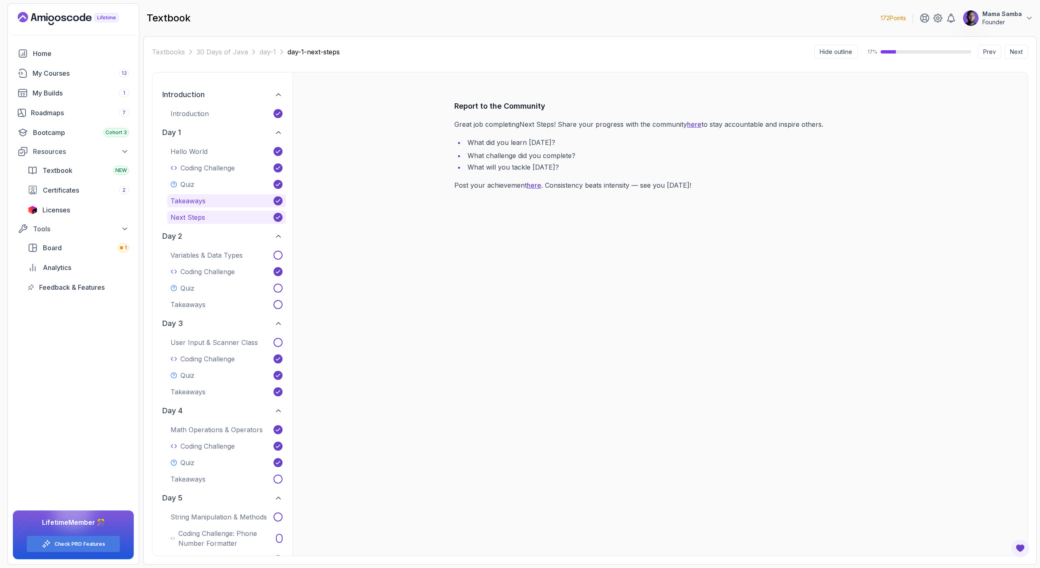
click at [200, 202] on p "Takeaways" at bounding box center [188, 201] width 35 height 10
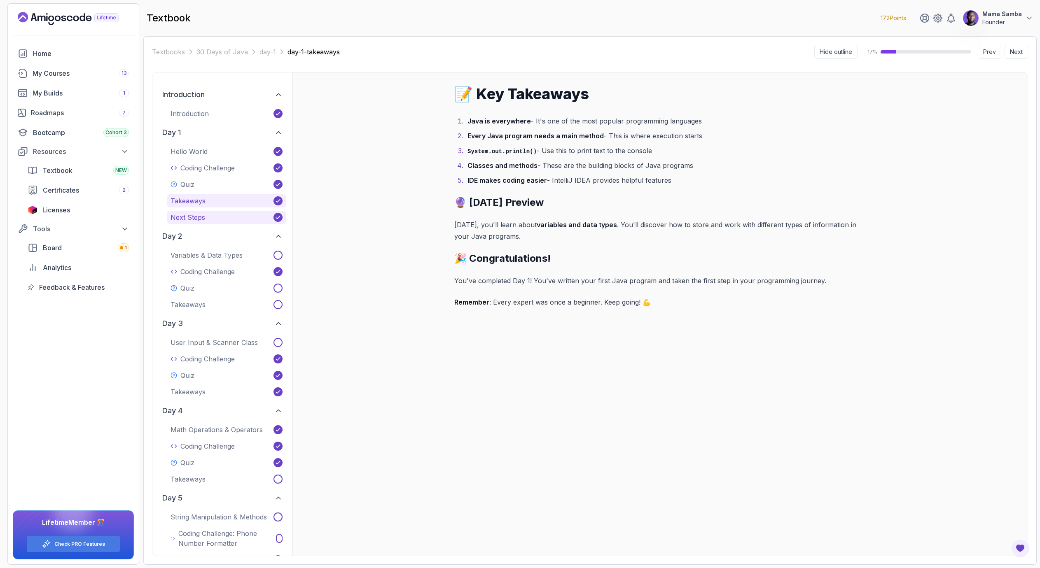
click at [193, 214] on p "Next Steps" at bounding box center [188, 218] width 35 height 10
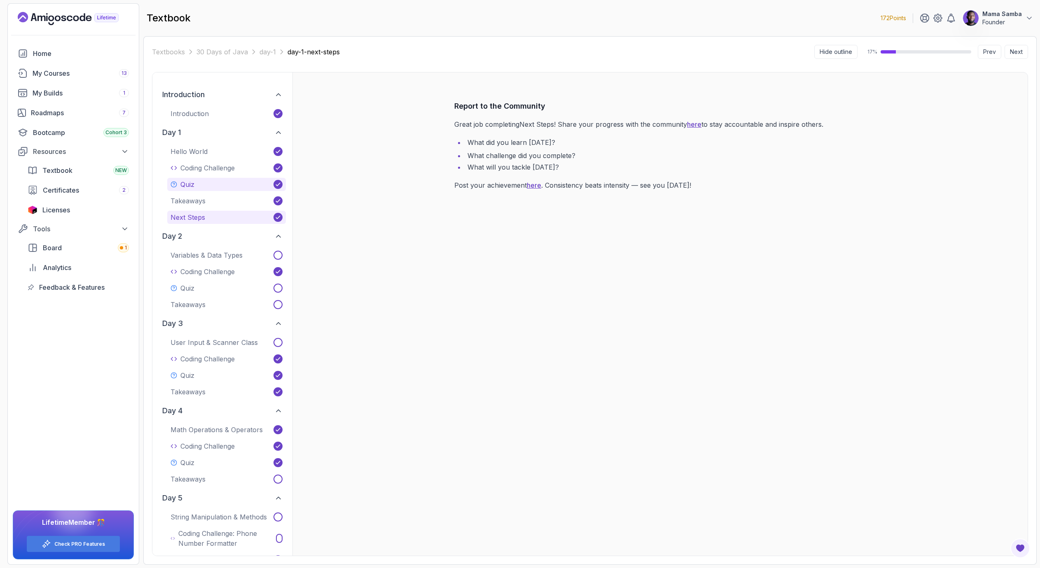
click at [199, 180] on button "Quiz" at bounding box center [226, 184] width 119 height 13
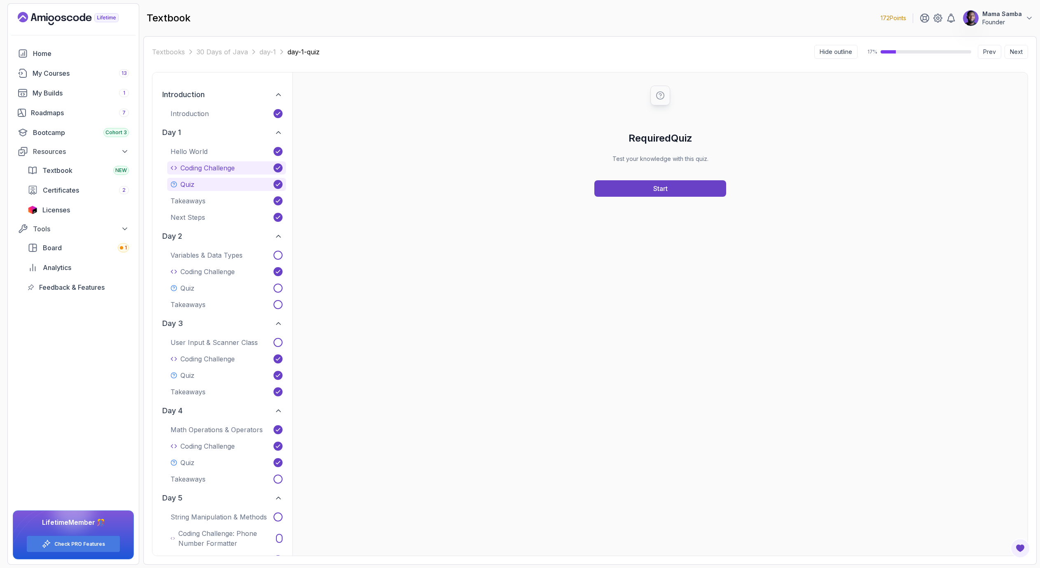
click at [201, 165] on p "Coding Challenge" at bounding box center [207, 168] width 54 height 10
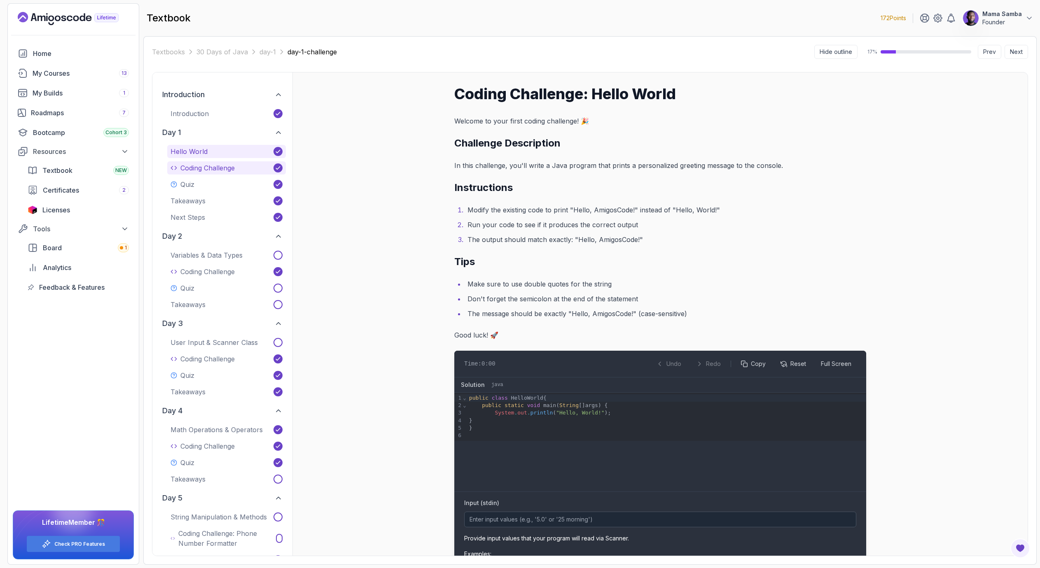
click at [199, 152] on p "Hello World" at bounding box center [189, 152] width 37 height 10
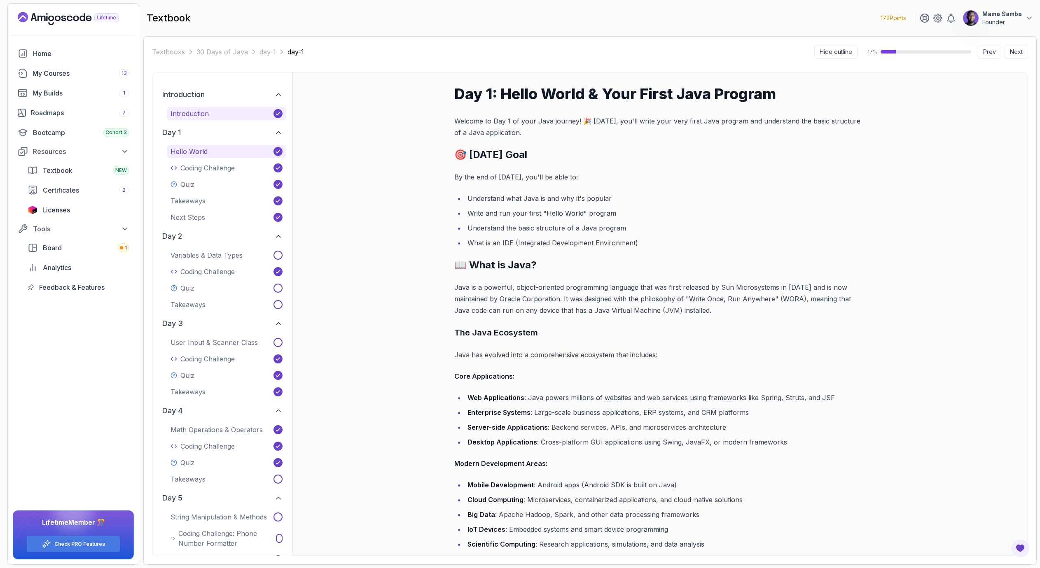
click at [195, 114] on p "Introduction" at bounding box center [190, 114] width 38 height 10
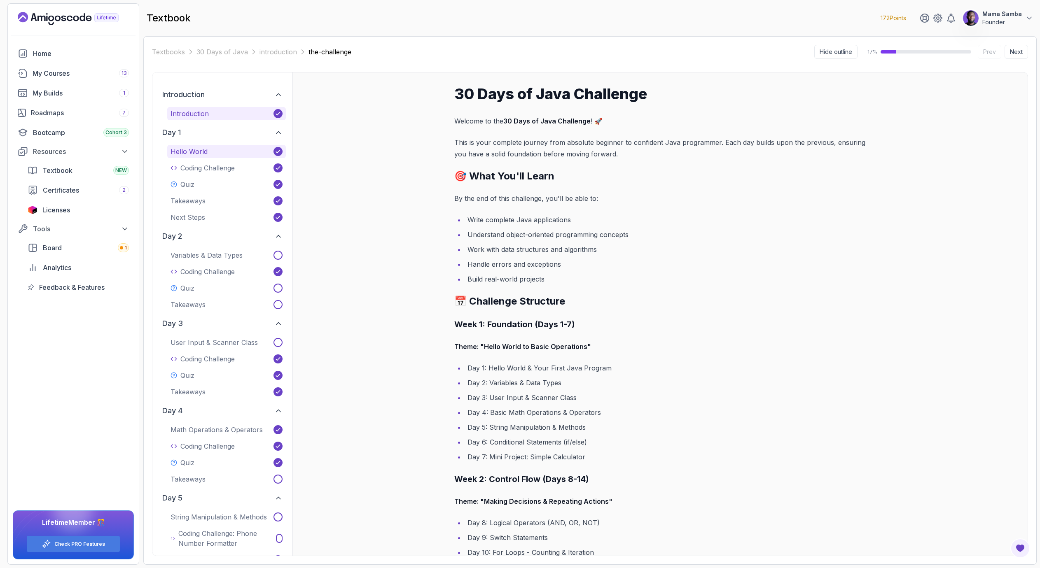
click at [198, 147] on p "Hello World" at bounding box center [189, 152] width 37 height 10
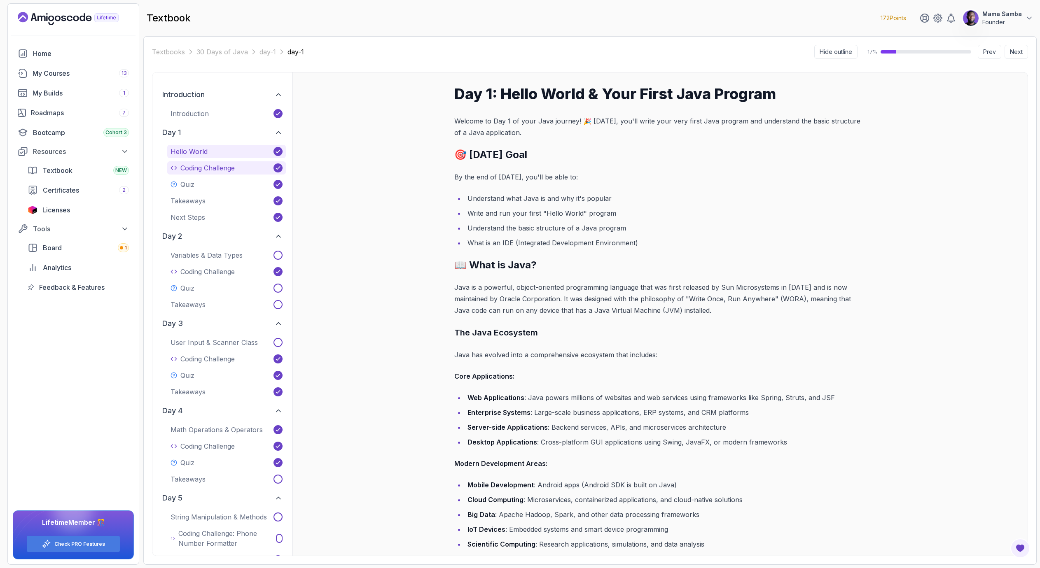
click at [195, 168] on p "Coding Challenge" at bounding box center [207, 168] width 54 height 10
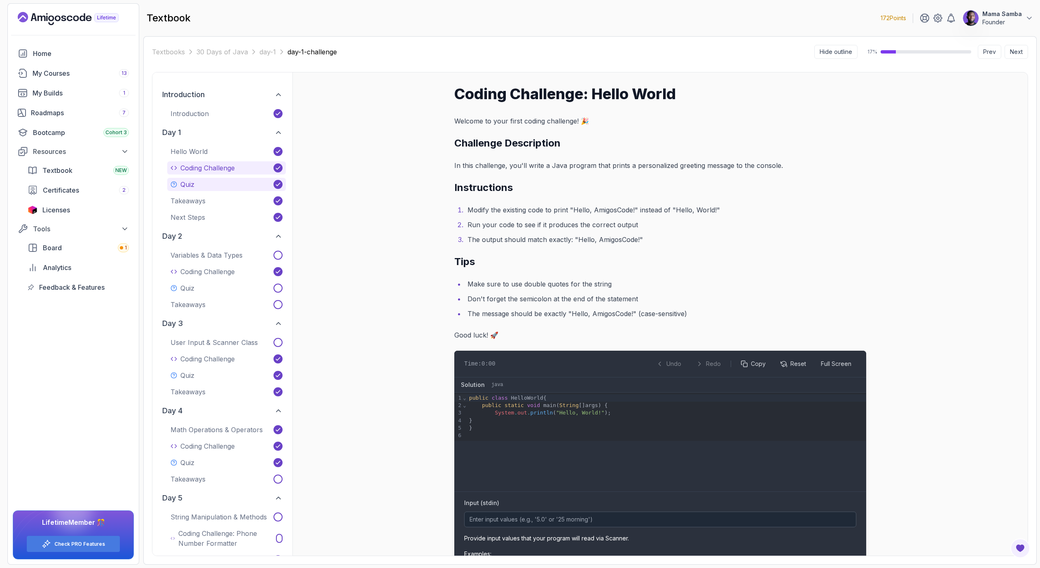
click at [198, 182] on button "Quiz" at bounding box center [226, 184] width 119 height 13
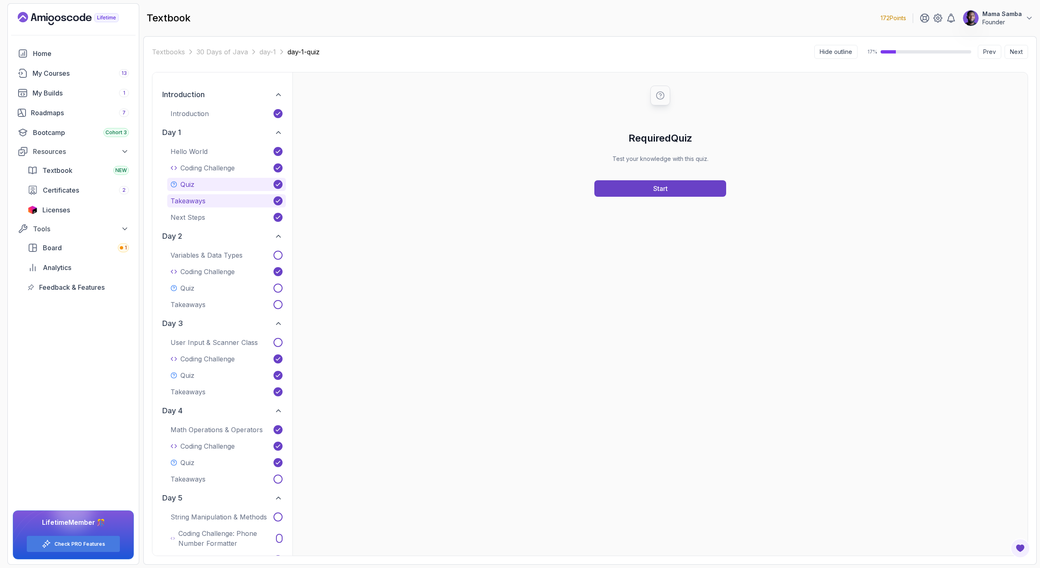
click at [198, 205] on p "Takeaways" at bounding box center [188, 201] width 35 height 10
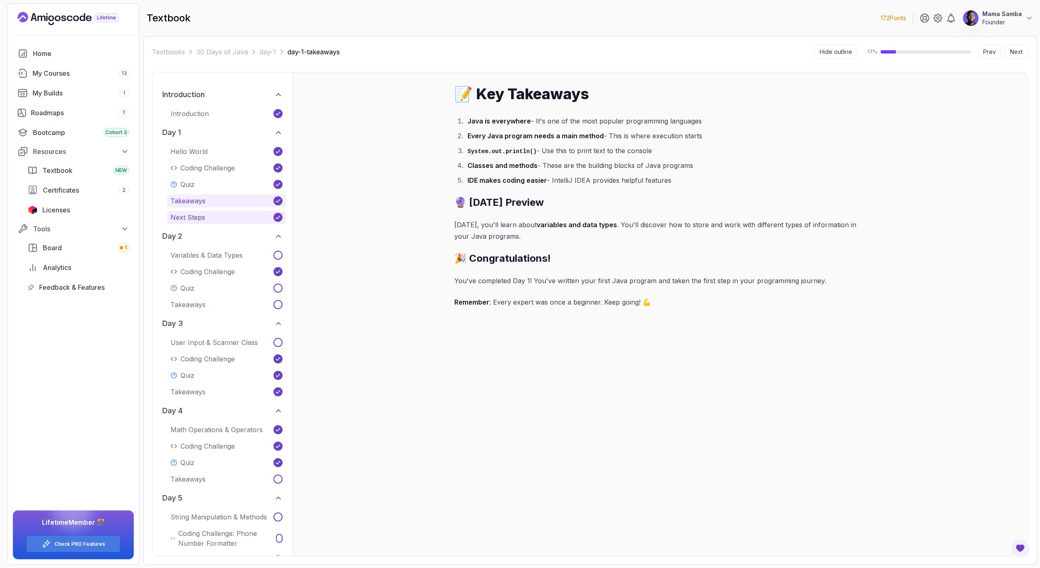
click at [194, 216] on p "Next Steps" at bounding box center [188, 218] width 35 height 10
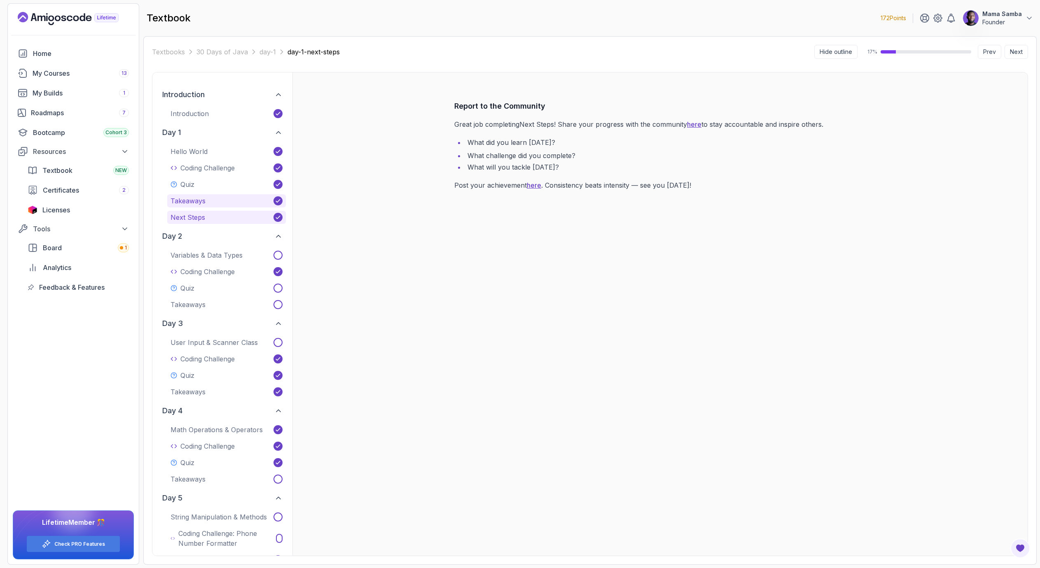
click at [203, 201] on p "Takeaways" at bounding box center [188, 201] width 35 height 10
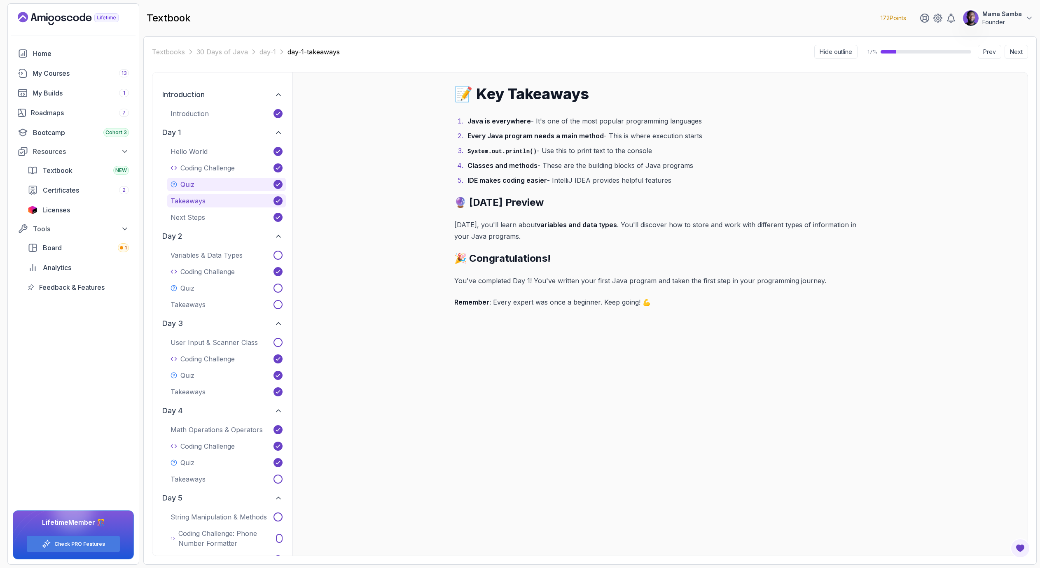
click at [208, 185] on button "Quiz" at bounding box center [226, 184] width 119 height 13
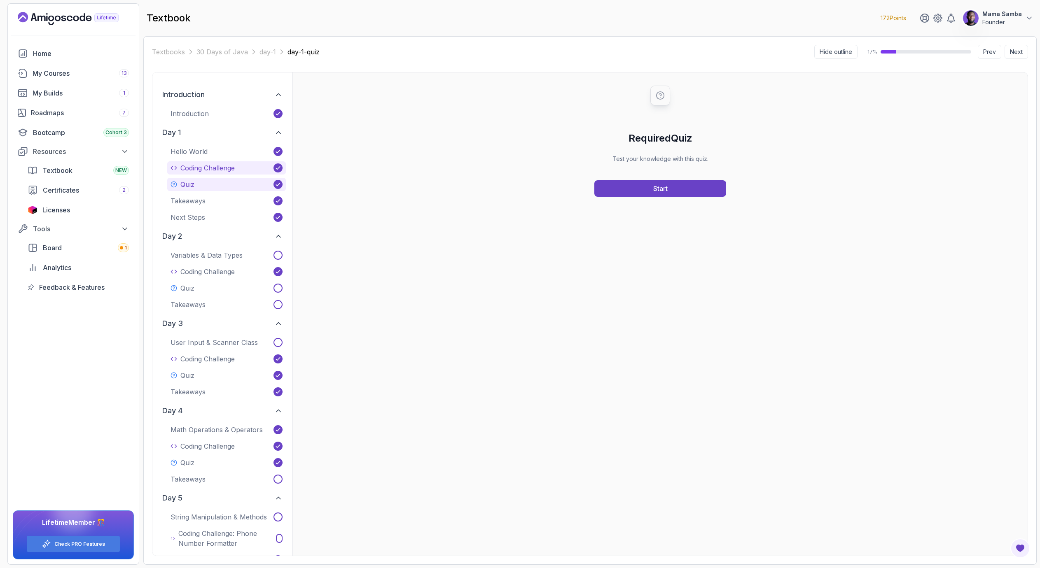
click at [218, 171] on p "Coding Challenge" at bounding box center [207, 168] width 54 height 10
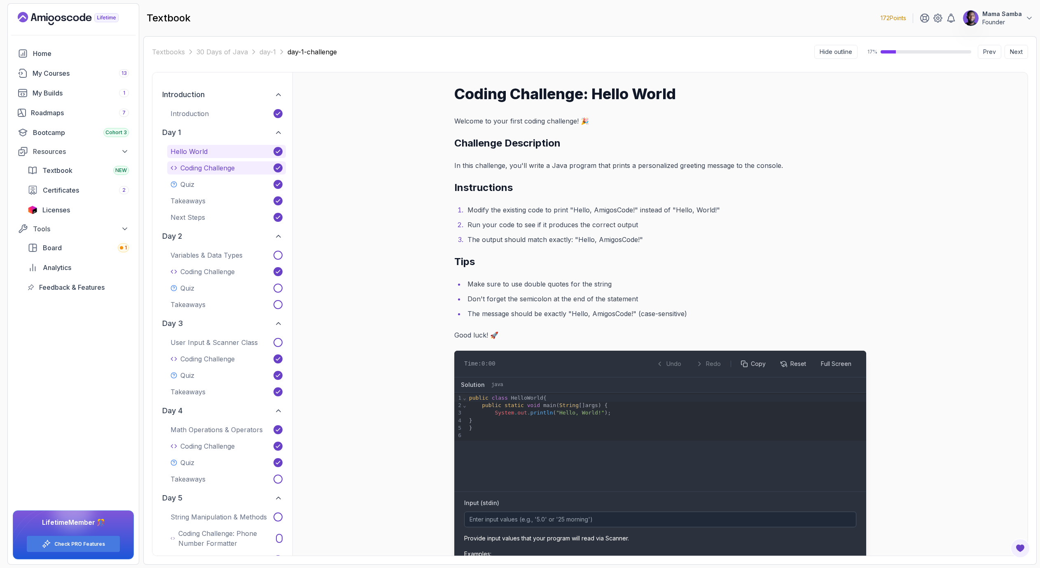
click at [214, 156] on button "Hello World" at bounding box center [226, 151] width 119 height 13
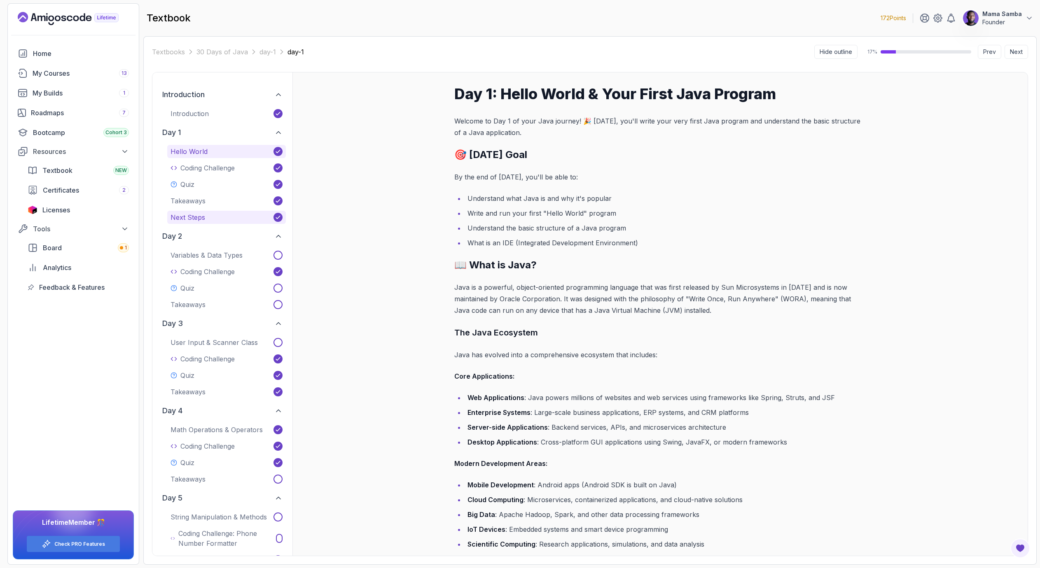
scroll to position [11, 0]
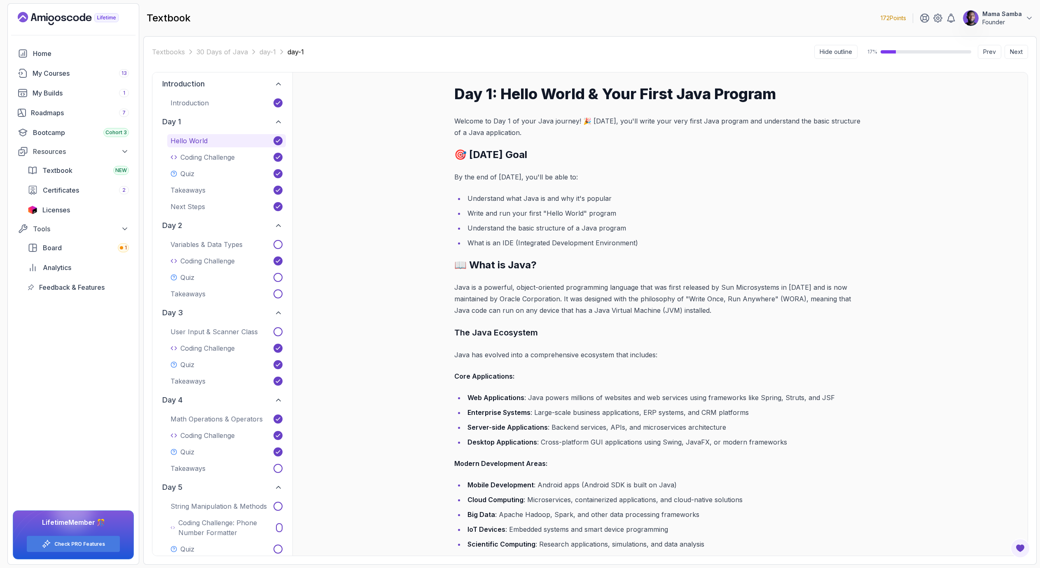
click at [196, 236] on div "day 2 Variables & Data Types Coding Challenge Quiz Takeaways" at bounding box center [222, 259] width 127 height 84
click at [201, 238] on button "Variables & Data Types" at bounding box center [226, 244] width 119 height 13
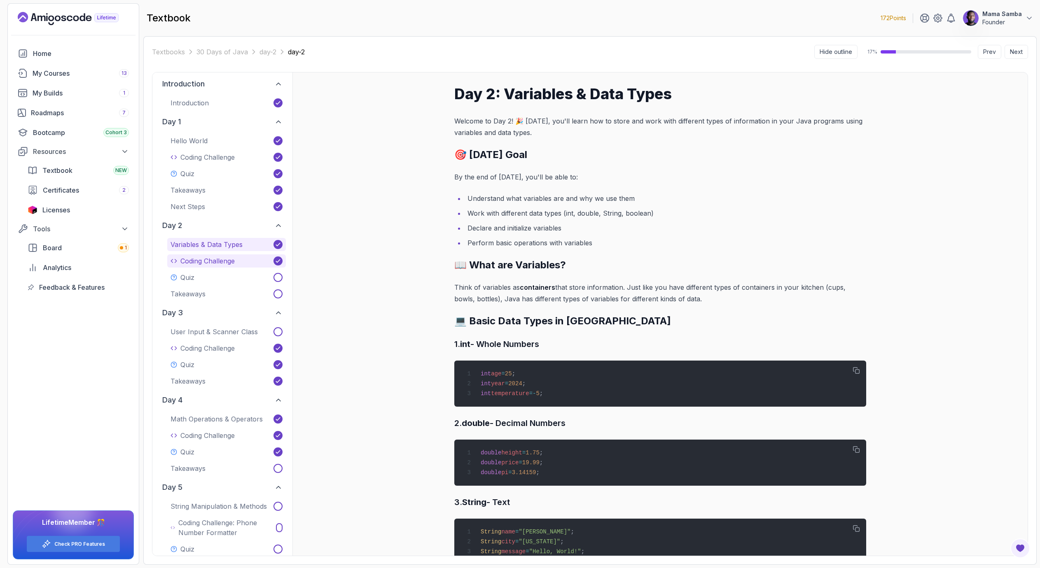
click at [228, 261] on p "Coding Challenge" at bounding box center [207, 261] width 54 height 10
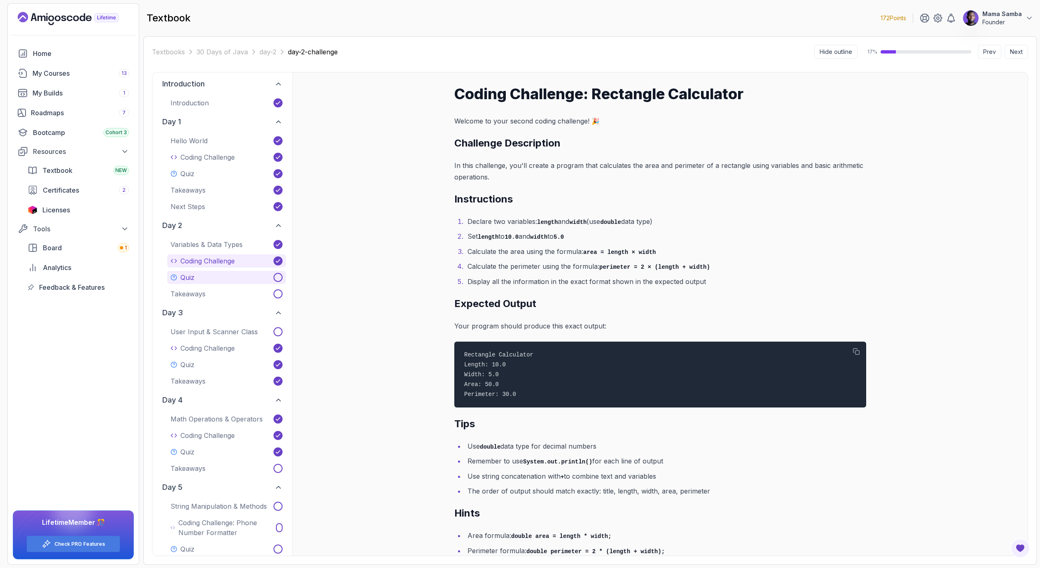
click at [214, 277] on button "Quiz" at bounding box center [226, 277] width 119 height 13
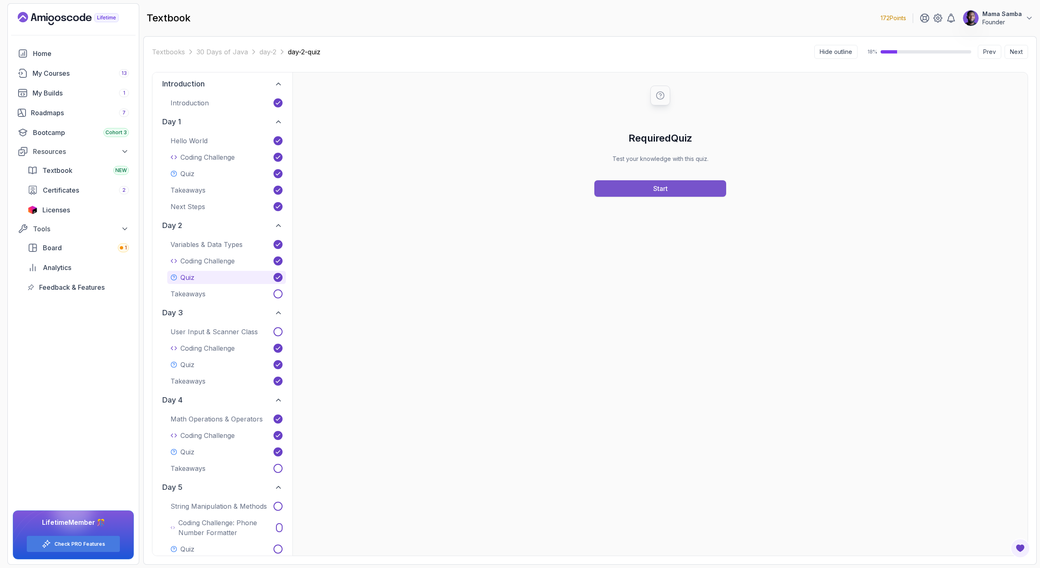
click at [557, 189] on button "Start" at bounding box center [660, 188] width 132 height 16
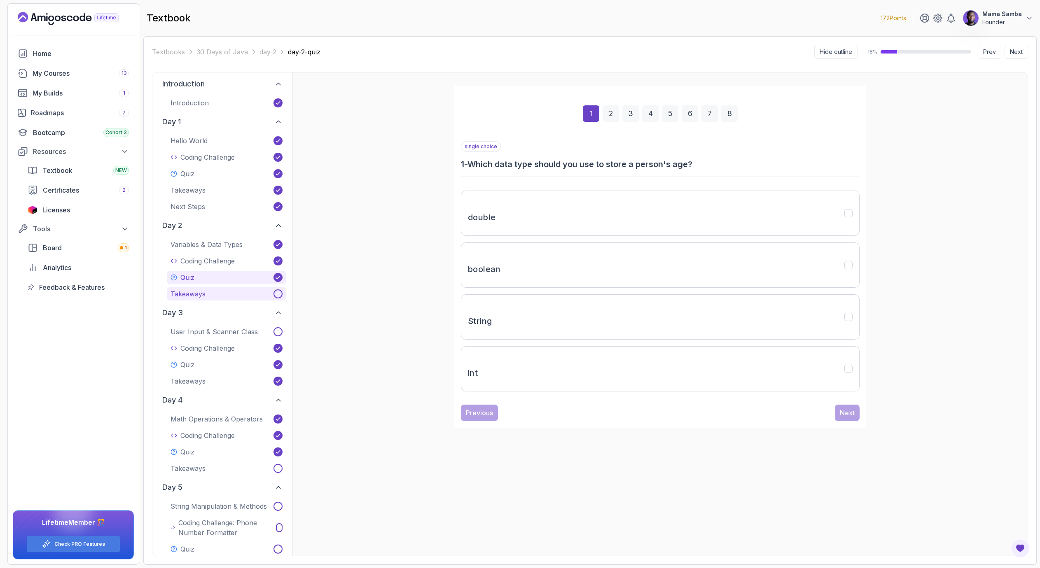
click at [186, 298] on p "Takeaways" at bounding box center [188, 294] width 35 height 10
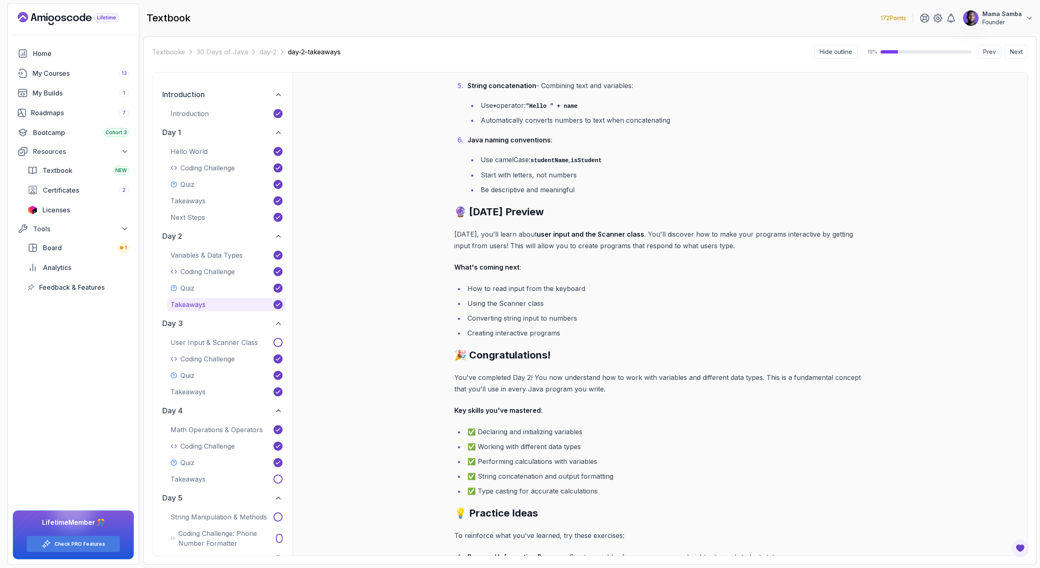
scroll to position [415, 0]
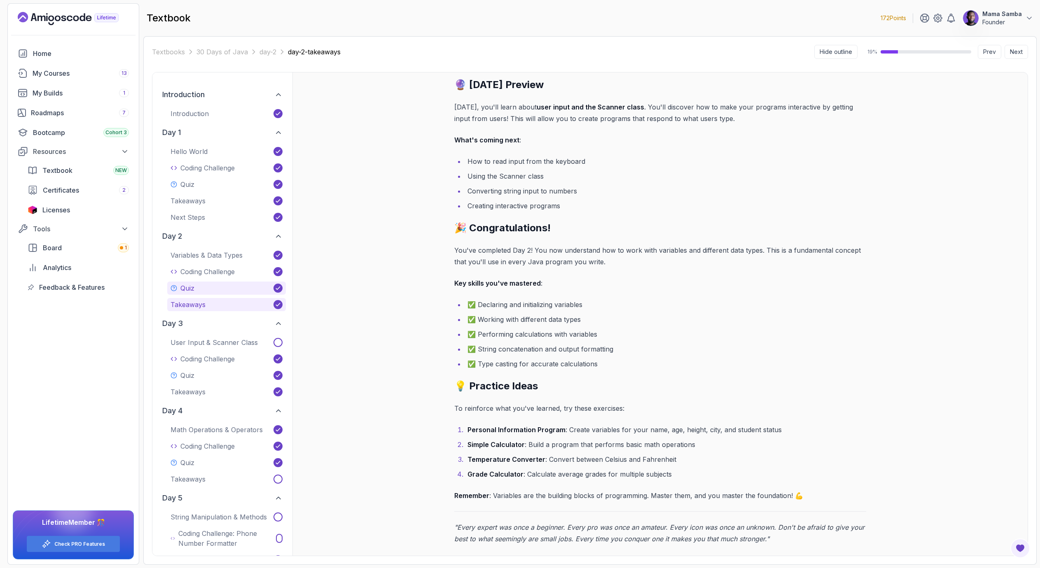
click at [195, 284] on button "Quiz" at bounding box center [226, 288] width 119 height 13
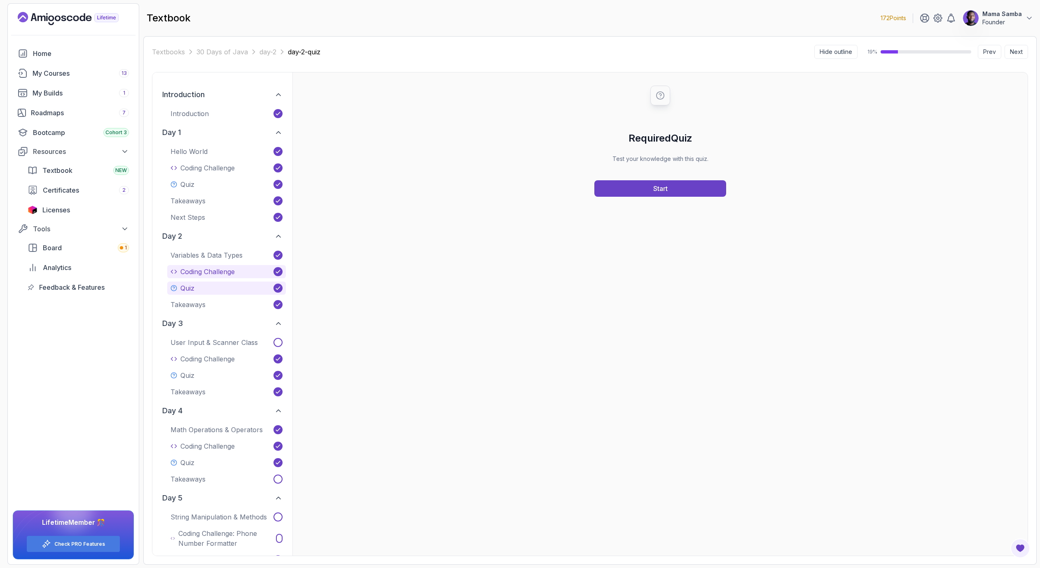
click at [196, 269] on p "Coding Challenge" at bounding box center [207, 272] width 54 height 10
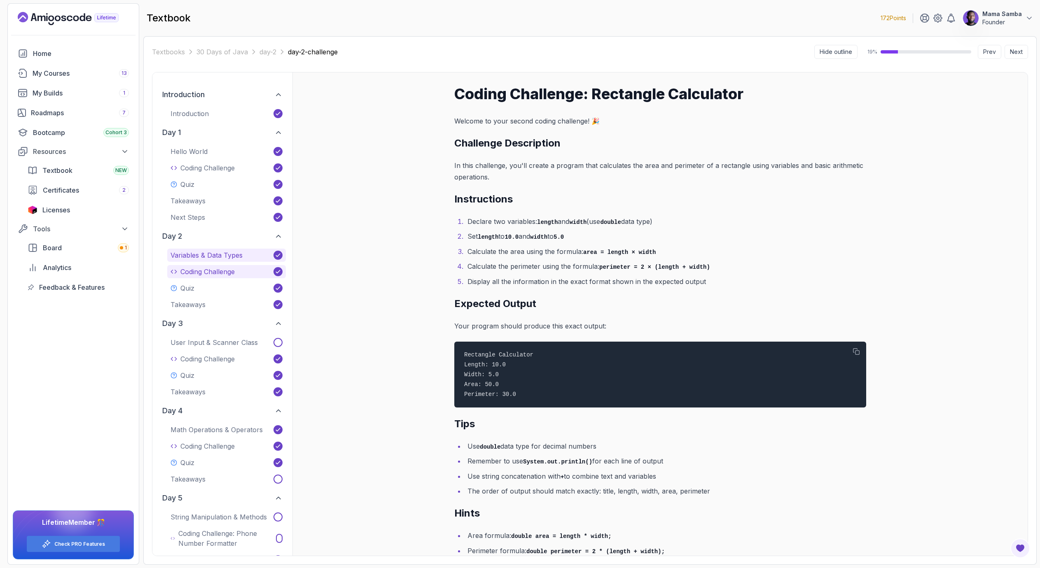
click at [201, 257] on p "Variables & Data Types" at bounding box center [207, 255] width 72 height 10
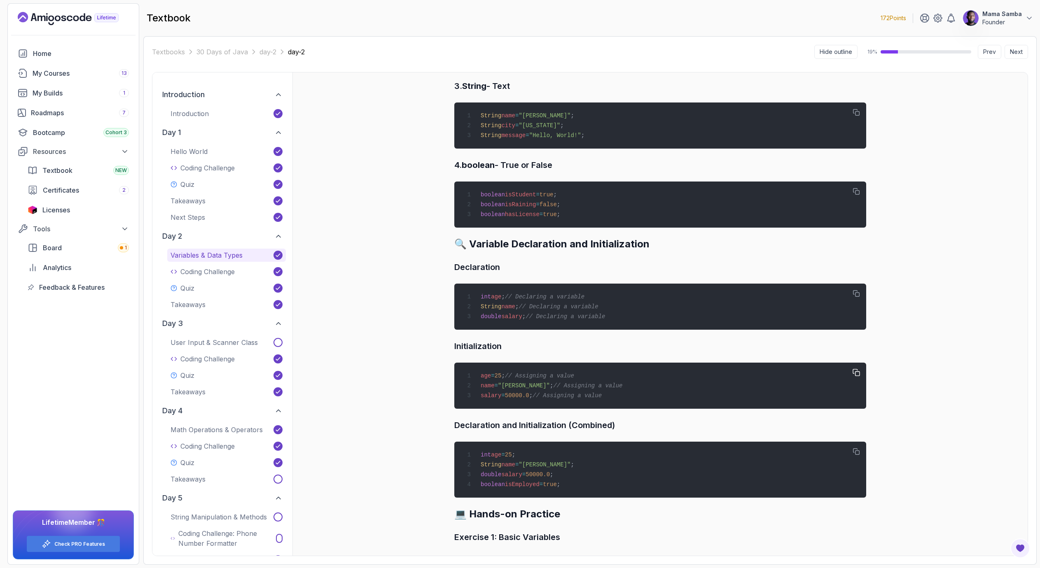
scroll to position [882, 0]
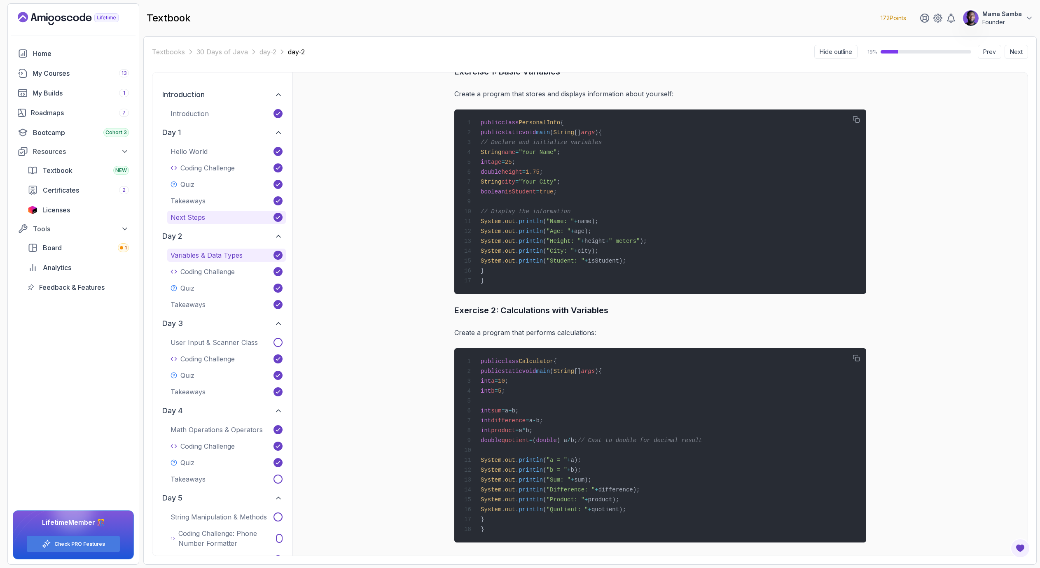
click at [199, 218] on p "Next Steps" at bounding box center [188, 218] width 35 height 10
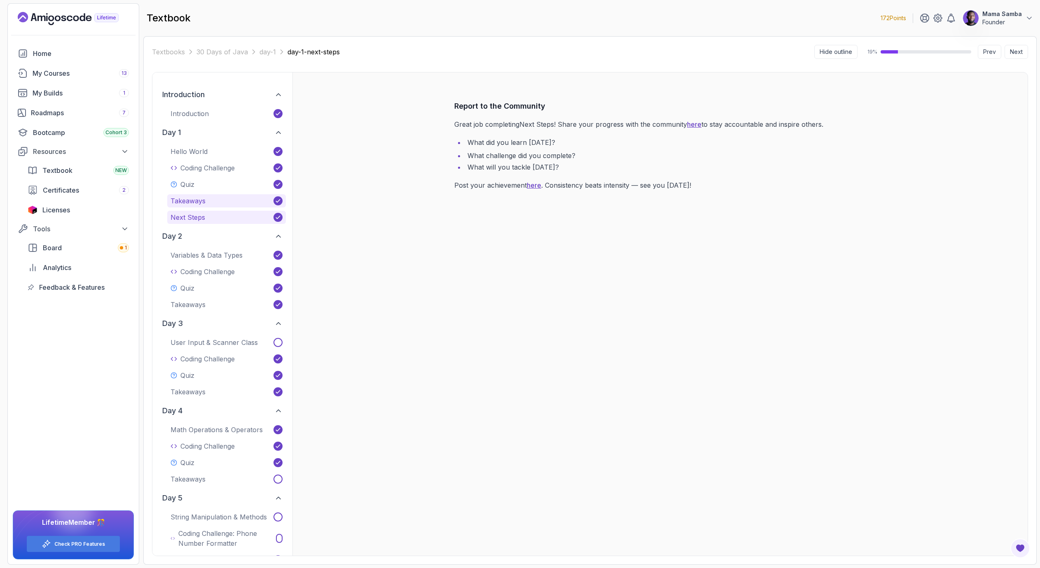
click at [201, 202] on p "Takeaways" at bounding box center [188, 201] width 35 height 10
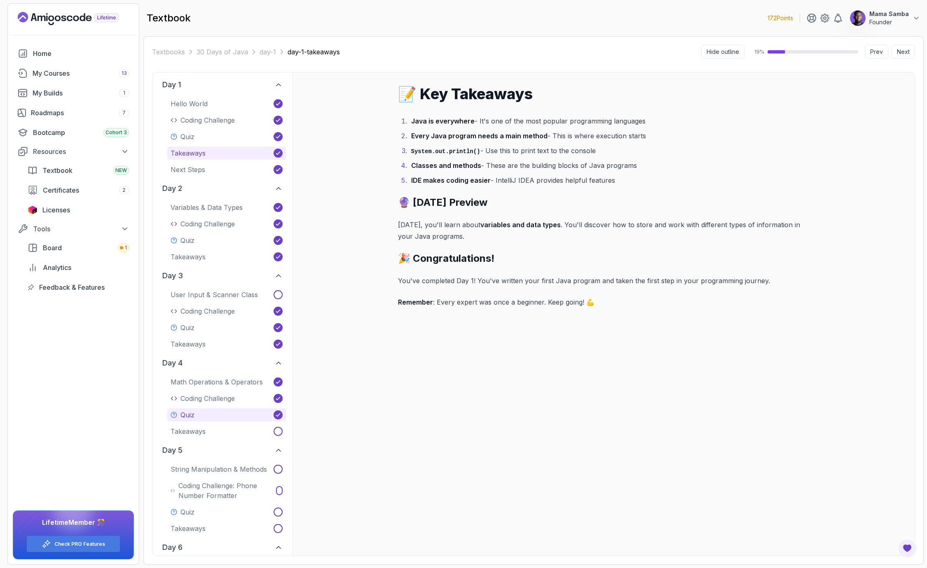
scroll to position [86, 0]
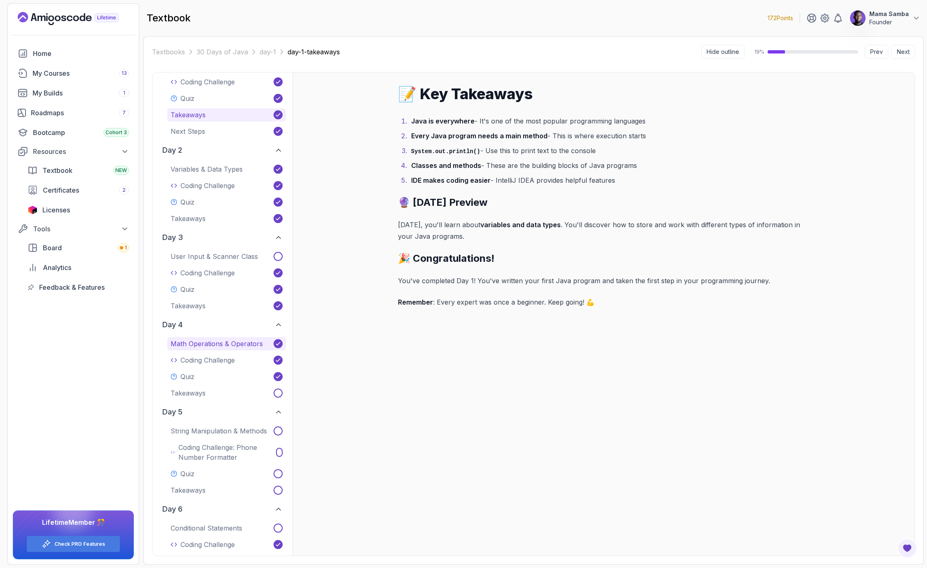
click at [218, 348] on p "Math Operations & Operators" at bounding box center [217, 344] width 92 height 10
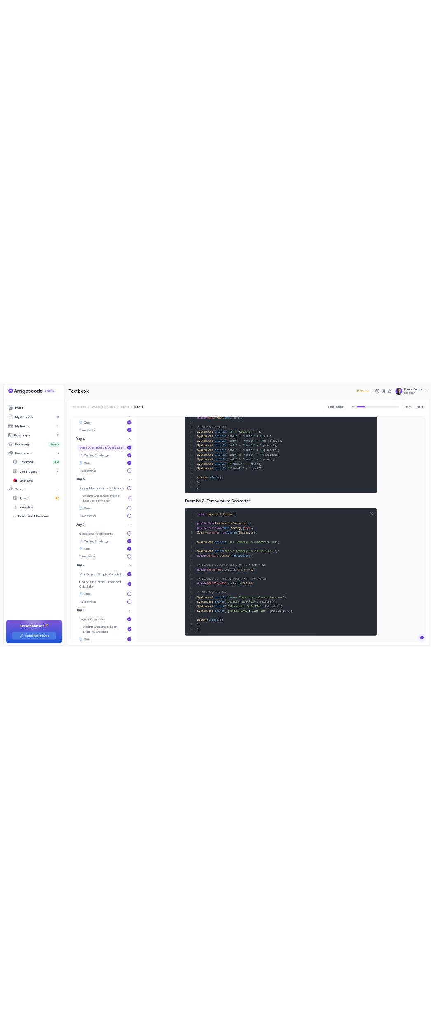
scroll to position [1485, 0]
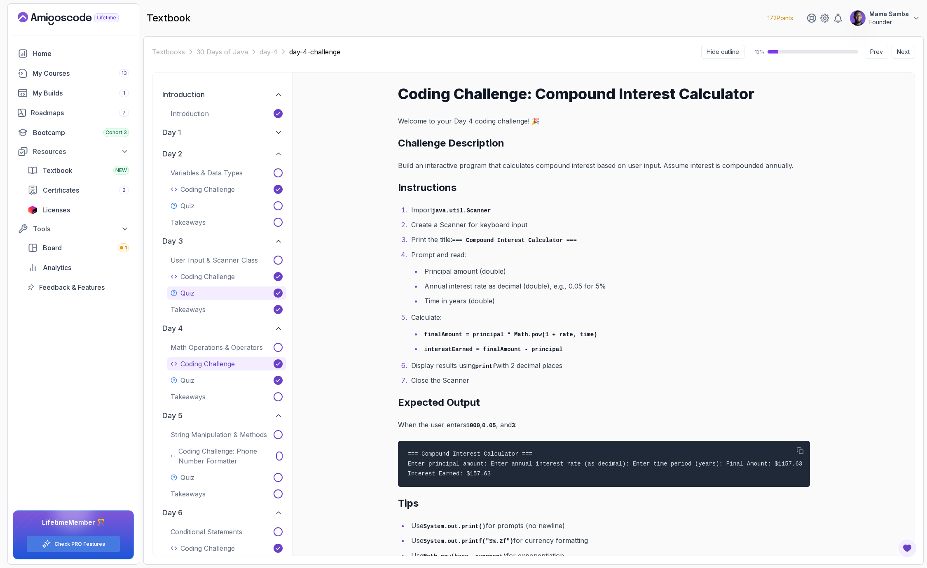
scroll to position [482, 0]
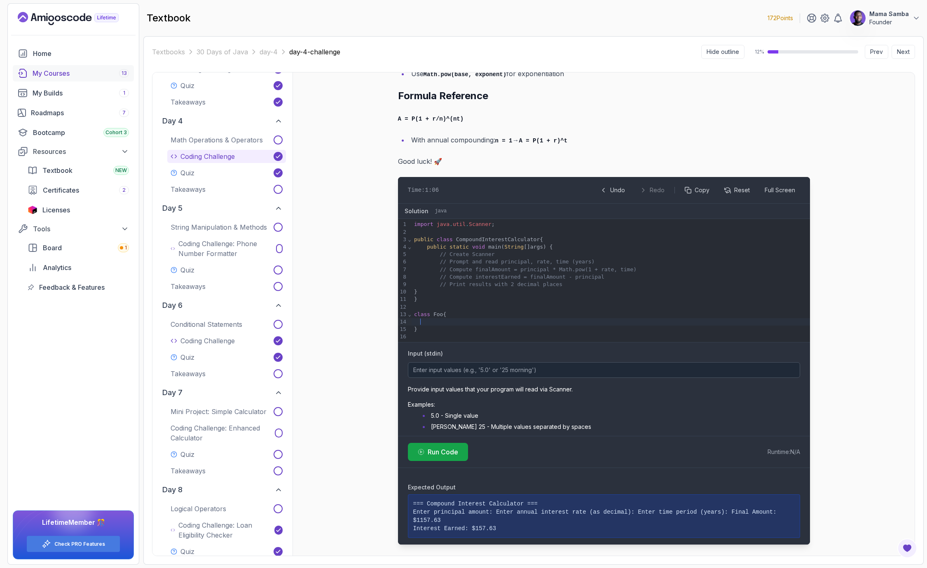
click at [45, 74] on div "My Courses 13" at bounding box center [81, 73] width 96 height 10
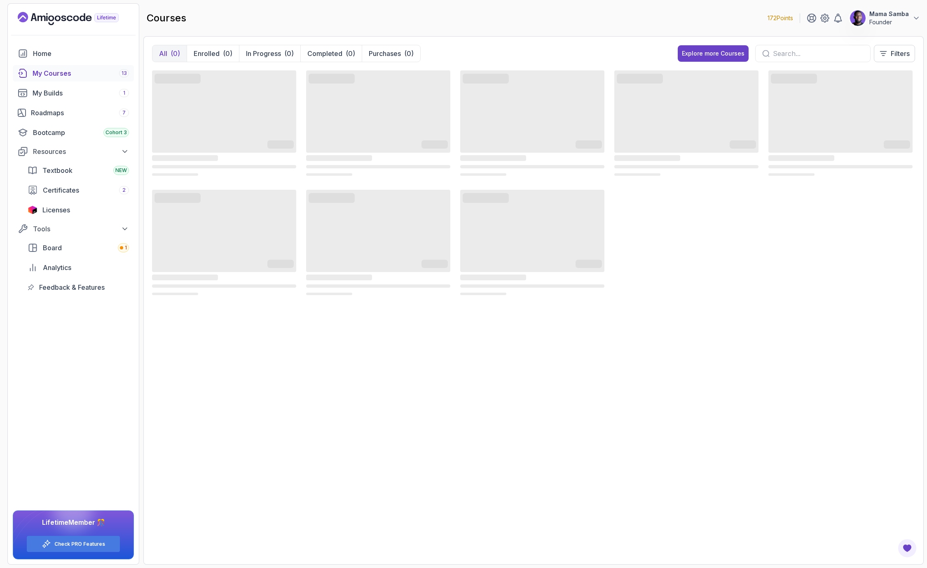
click at [784, 53] on input "text" at bounding box center [818, 54] width 91 height 10
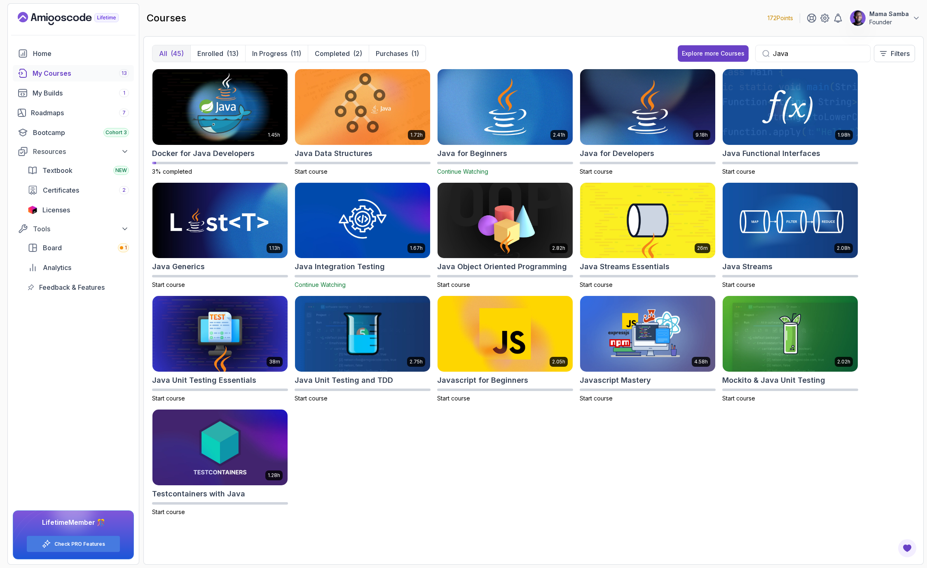
type input "Java"
click at [485, 147] on div "2.41h Java for Beginners Continue Watching" at bounding box center [505, 122] width 136 height 107
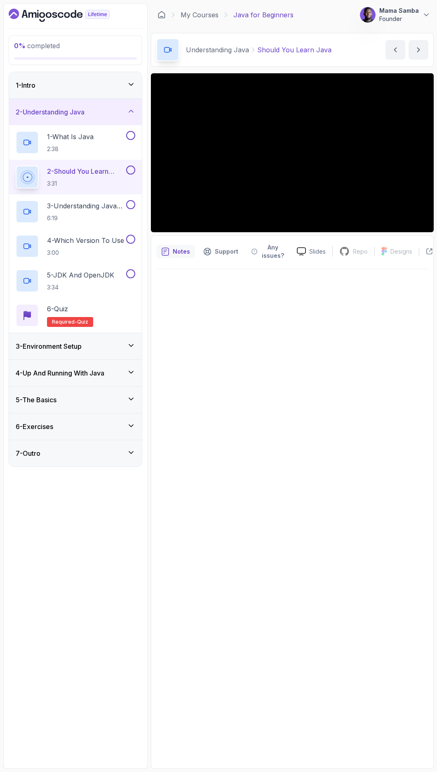
click at [72, 346] on h3 "3 - Environment Setup" at bounding box center [49, 346] width 66 height 10
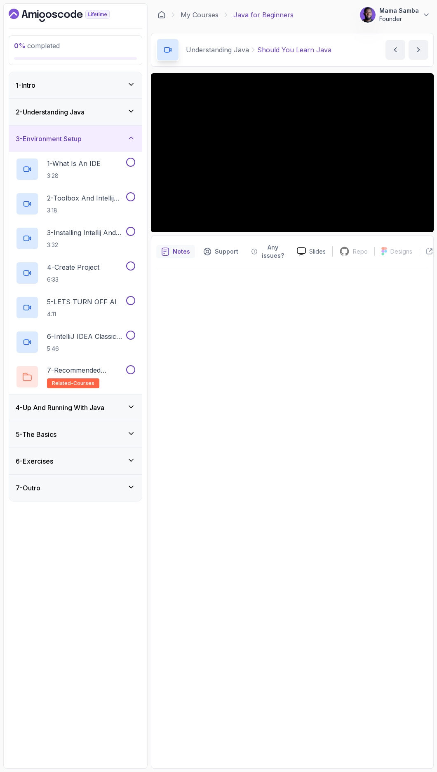
click at [95, 407] on h3 "4 - Up And Running With Java" at bounding box center [60, 408] width 89 height 10
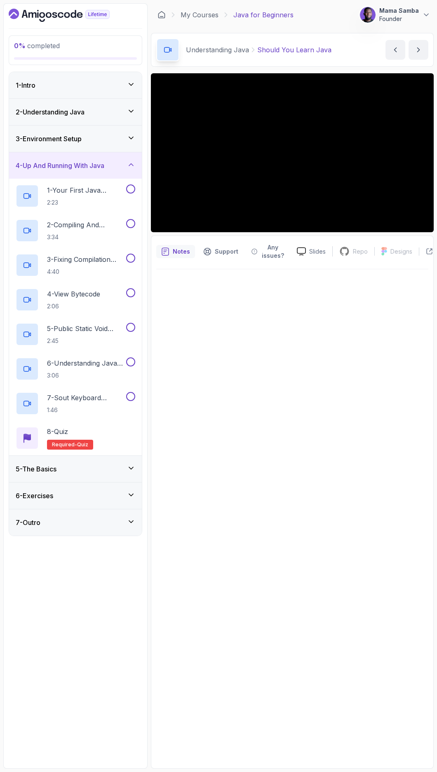
click at [65, 466] on div "5 - The Basics" at bounding box center [75, 469] width 119 height 10
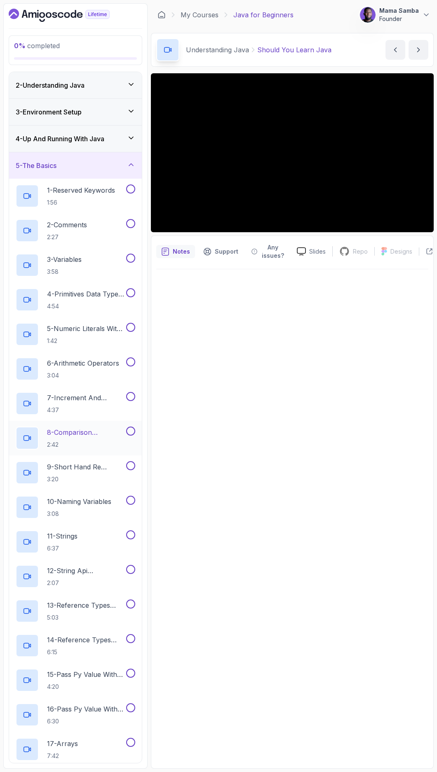
scroll to position [32, 0]
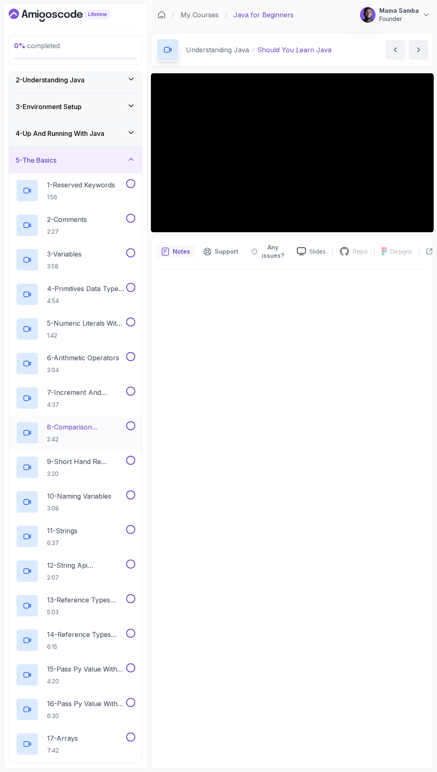
click at [75, 431] on p "8 - Comparison Operators and Booleans" at bounding box center [85, 427] width 77 height 10
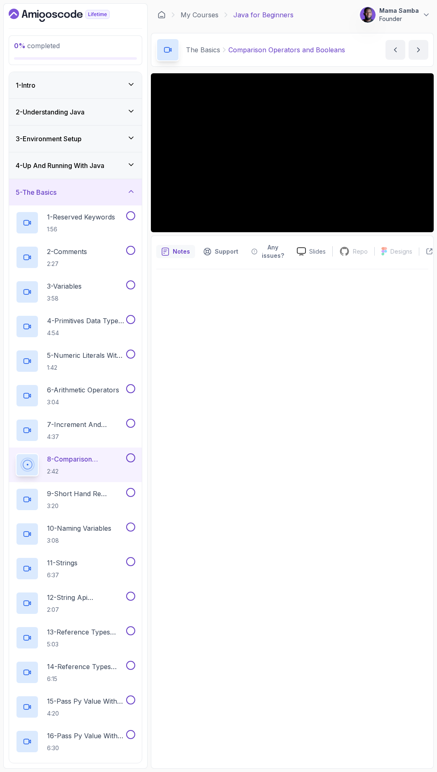
click at [123, 187] on div "5 - The Basics" at bounding box center [75, 192] width 119 height 10
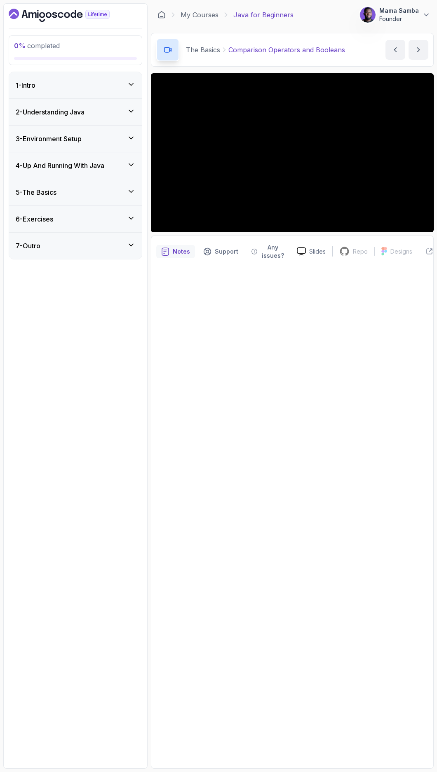
click at [107, 222] on div "6 - Exercises" at bounding box center [75, 219] width 119 height 10
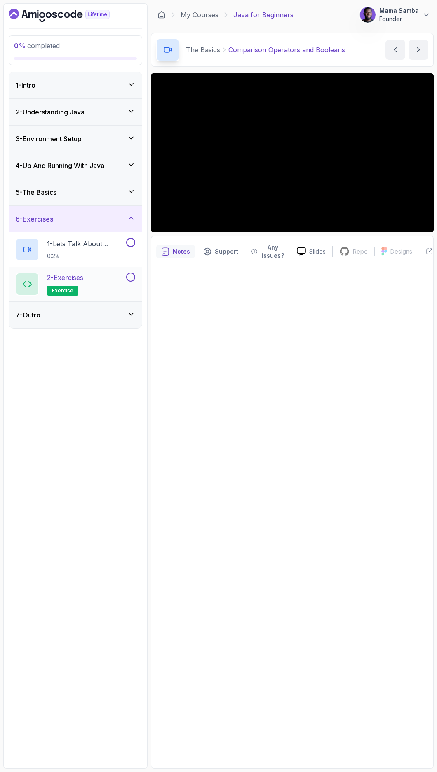
click at [83, 277] on p "2 - Exercises" at bounding box center [65, 278] width 36 height 10
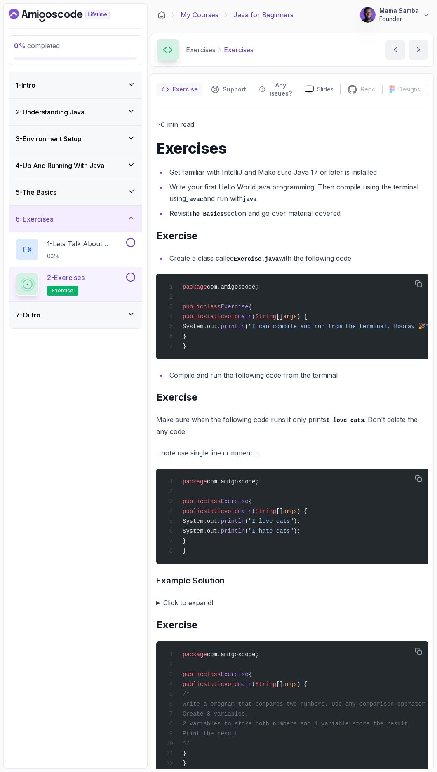
click at [201, 16] on link "My Courses" at bounding box center [199, 15] width 38 height 10
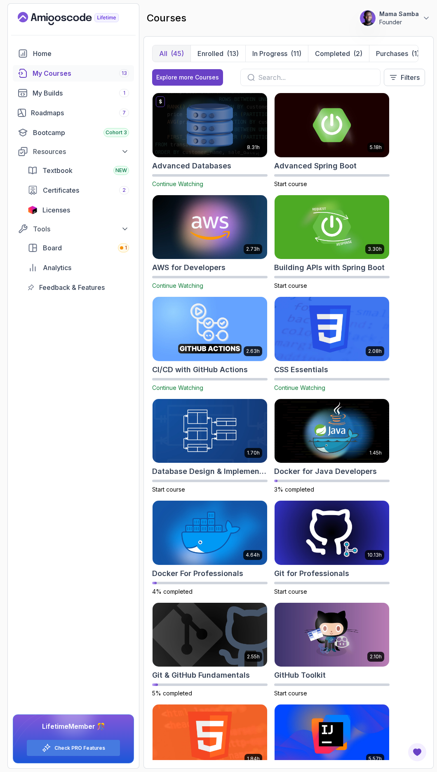
click at [305, 77] on input "text" at bounding box center [315, 77] width 115 height 10
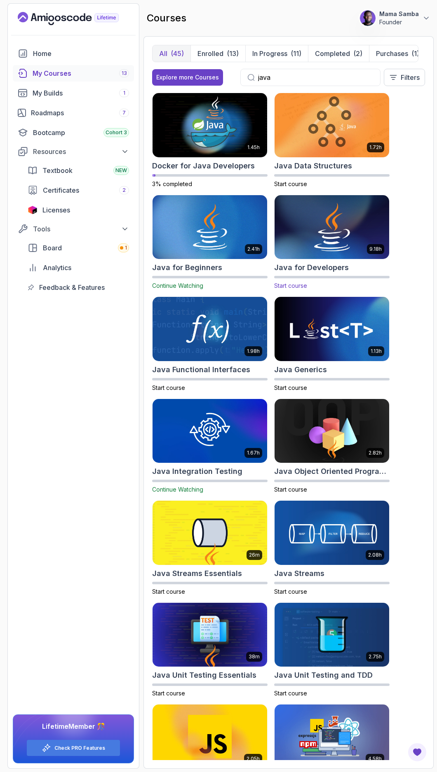
type input "java"
click at [340, 241] on img at bounding box center [331, 227] width 120 height 67
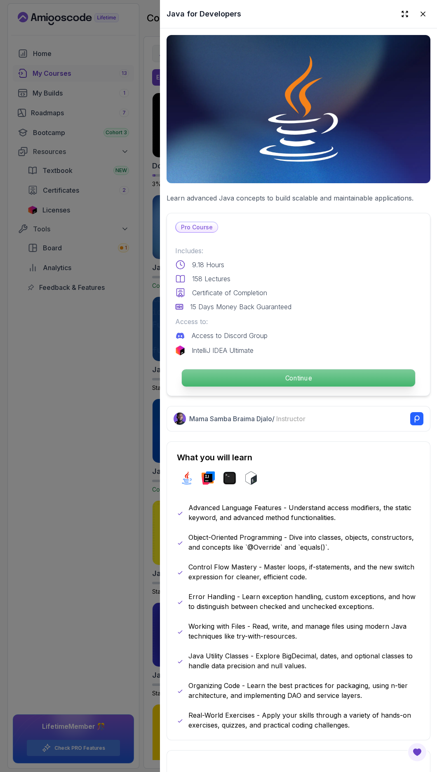
click at [282, 371] on p "Continue" at bounding box center [298, 377] width 233 height 17
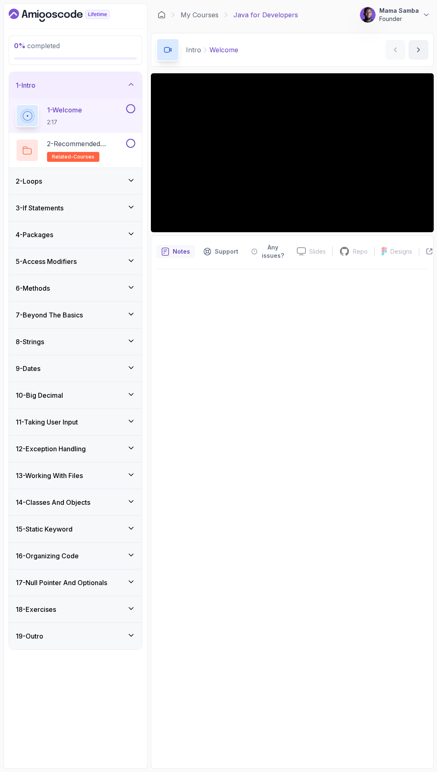
click at [74, 313] on h3 "7 - Beyond The Basics" at bounding box center [49, 315] width 67 height 10
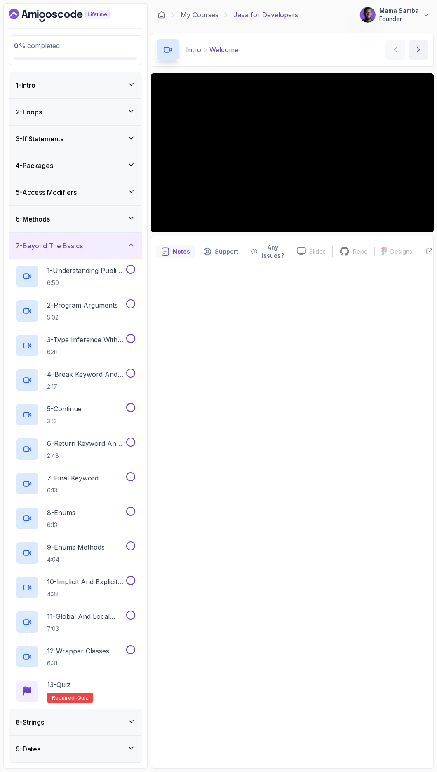
click at [70, 245] on h3 "7 - Beyond The Basics" at bounding box center [49, 246] width 67 height 10
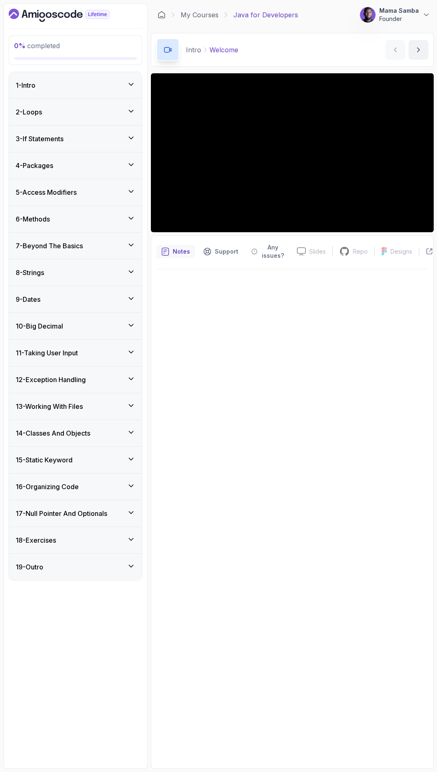
click at [56, 301] on div "9 - Dates" at bounding box center [75, 300] width 119 height 10
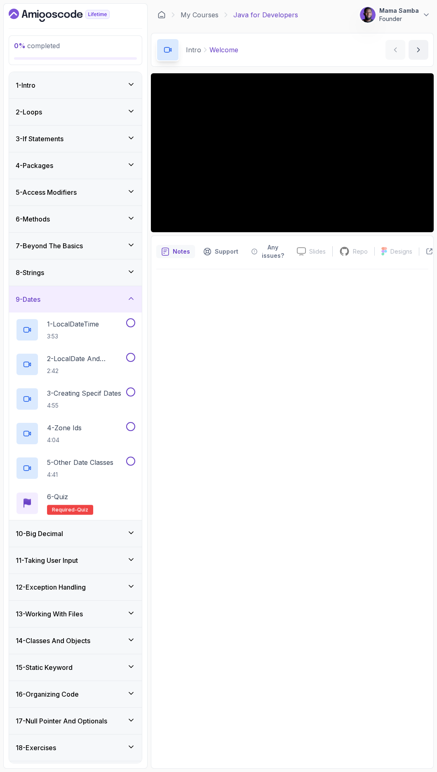
click at [56, 301] on div "9 - Dates" at bounding box center [75, 300] width 119 height 10
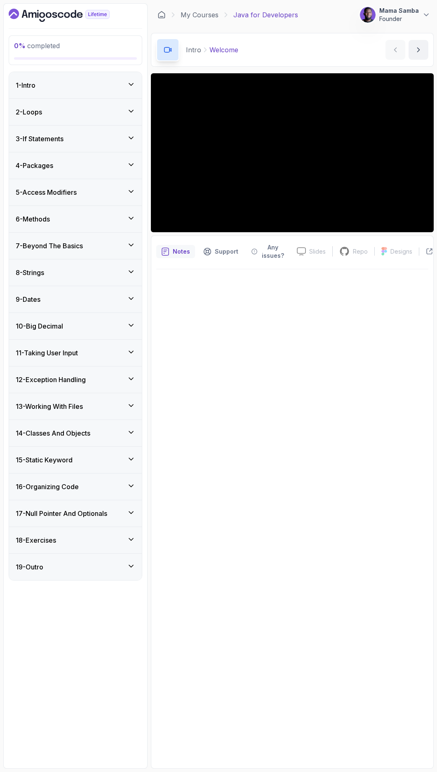
click at [89, 328] on div "10 - Big Decimal" at bounding box center [75, 326] width 119 height 10
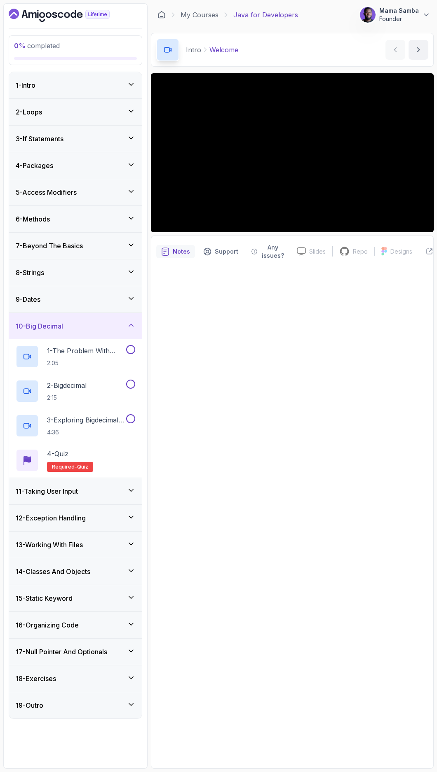
click at [89, 328] on div "10 - Big Decimal" at bounding box center [75, 326] width 119 height 10
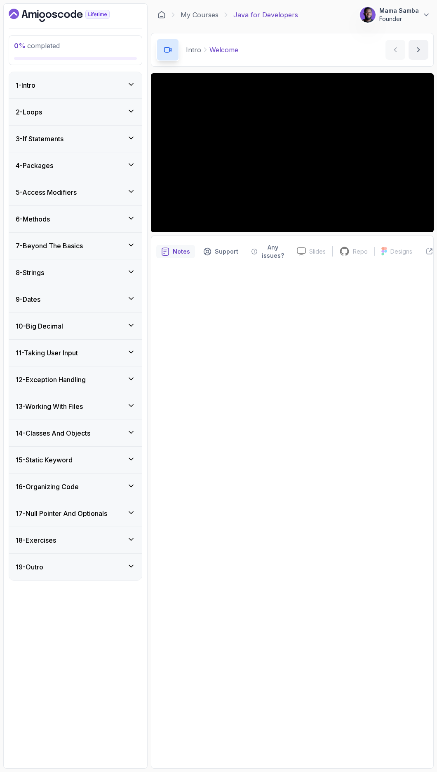
click at [88, 428] on h3 "14 - Classes And Objects" at bounding box center [53, 433] width 75 height 10
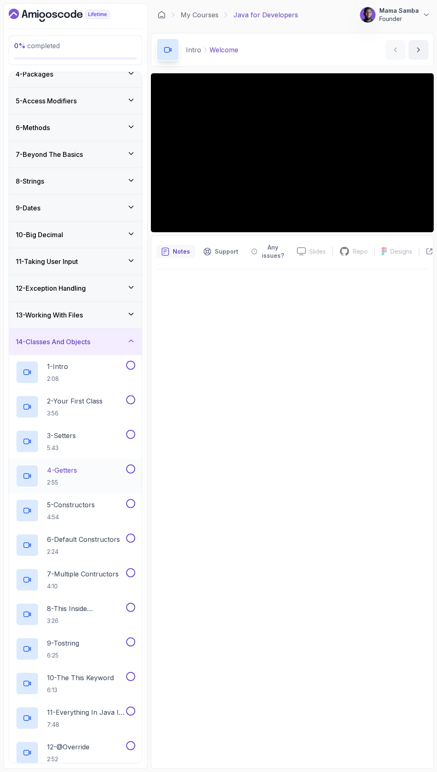
scroll to position [49, 0]
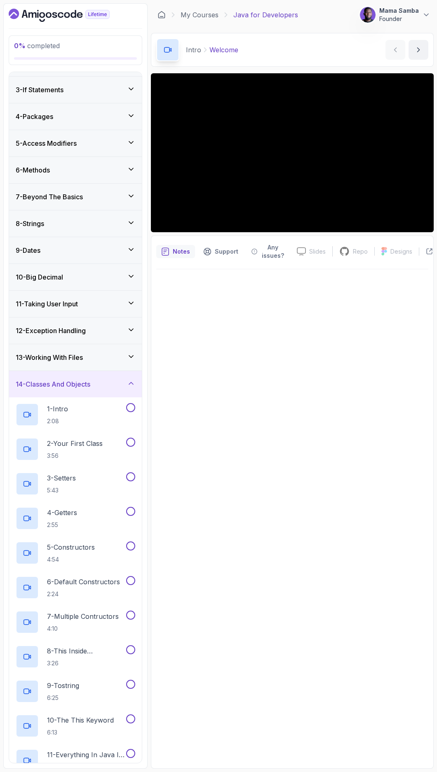
click at [85, 385] on h3 "14 - Classes And Objects" at bounding box center [53, 384] width 75 height 10
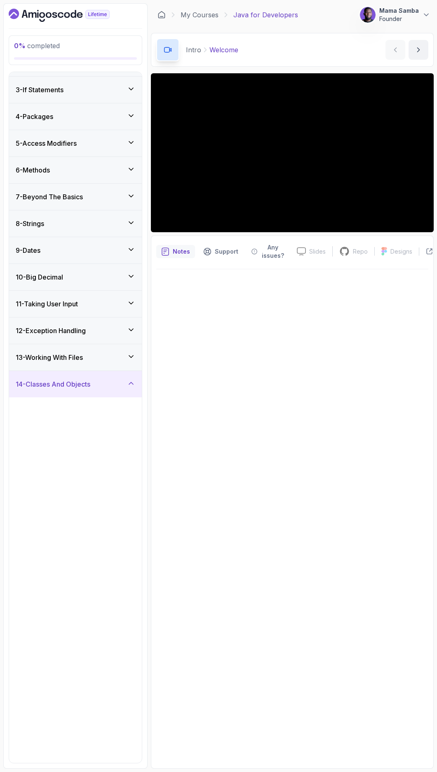
scroll to position [0, 0]
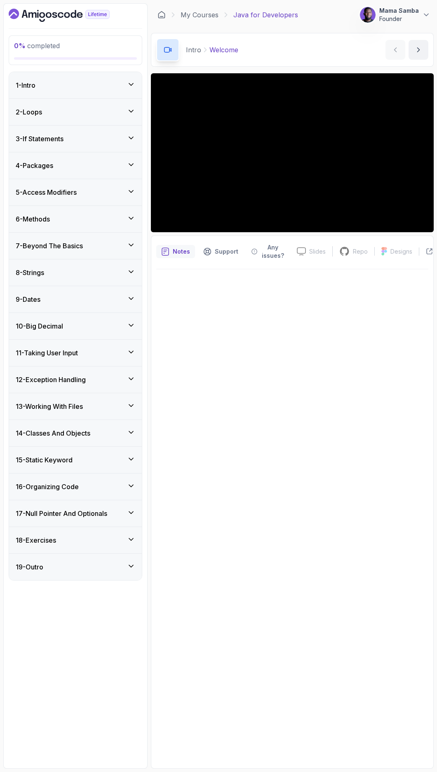
click at [73, 513] on h3 "17 - Null Pointer And Optionals" at bounding box center [61, 514] width 91 height 10
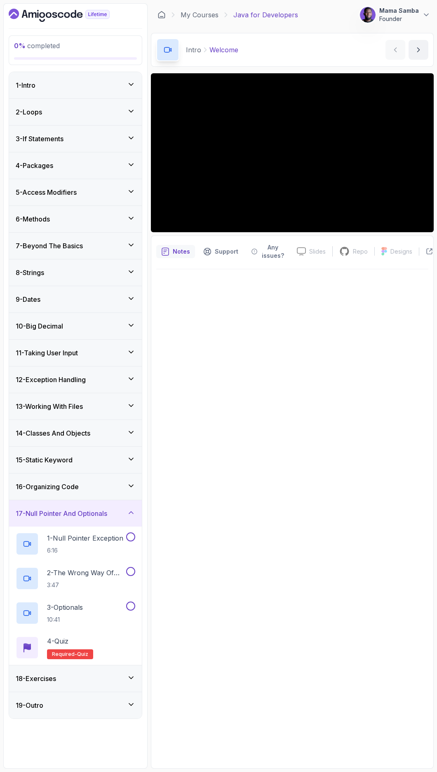
click at [74, 512] on h3 "17 - Null Pointer And Optionals" at bounding box center [61, 514] width 91 height 10
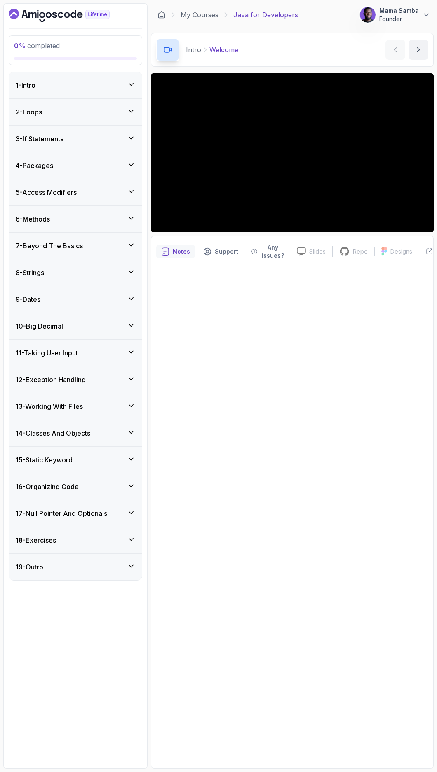
click at [71, 533] on div "18 - Exercises" at bounding box center [75, 540] width 133 height 26
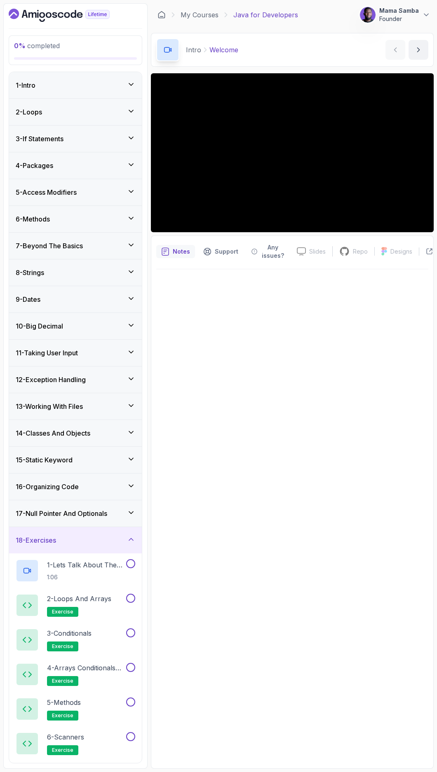
scroll to position [166, 0]
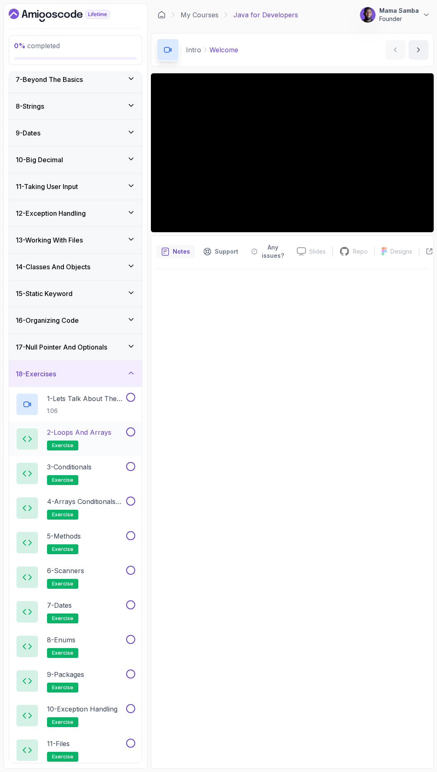
click at [83, 436] on p "2 - Loops and Arrays" at bounding box center [79, 433] width 64 height 10
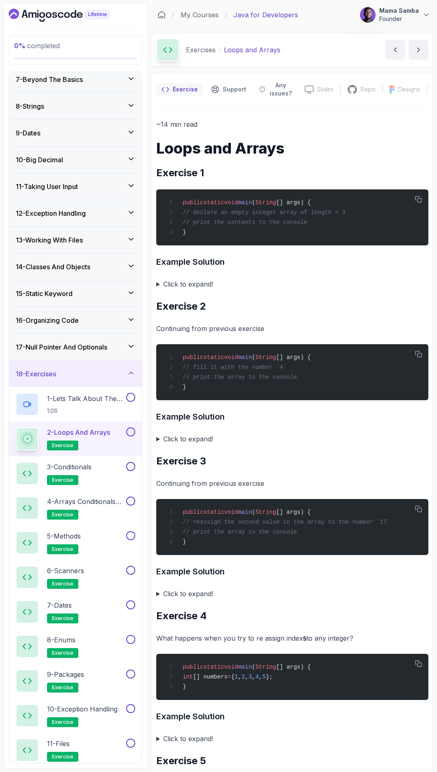
click at [101, 373] on div "18 - Exercises" at bounding box center [75, 374] width 119 height 10
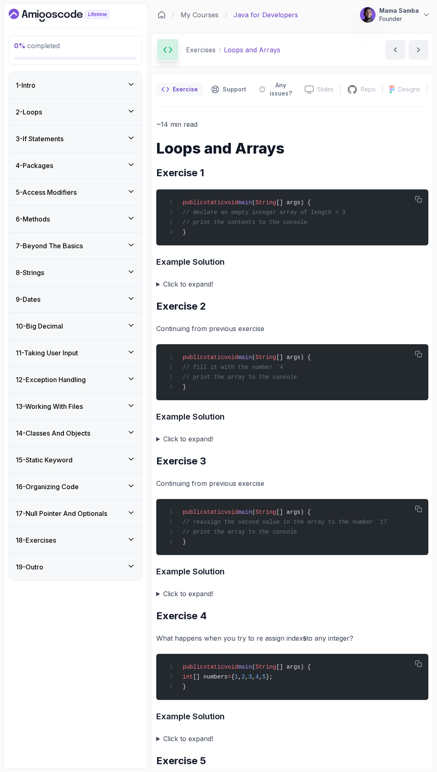
click at [89, 299] on div "9 - Dates" at bounding box center [75, 300] width 119 height 10
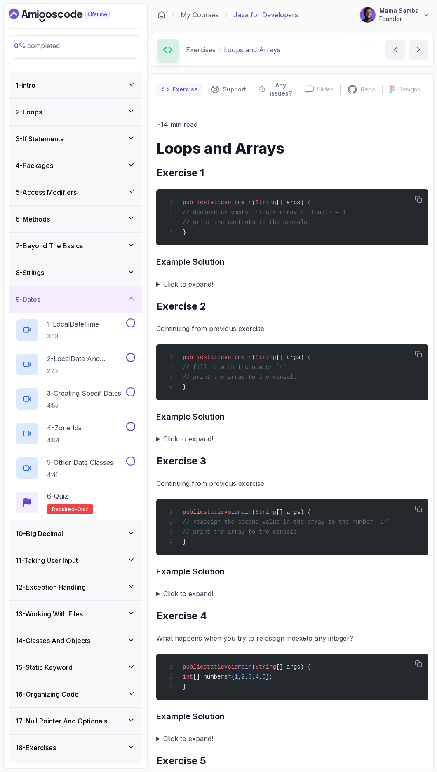
click at [89, 299] on div "9 - Dates" at bounding box center [75, 300] width 119 height 10
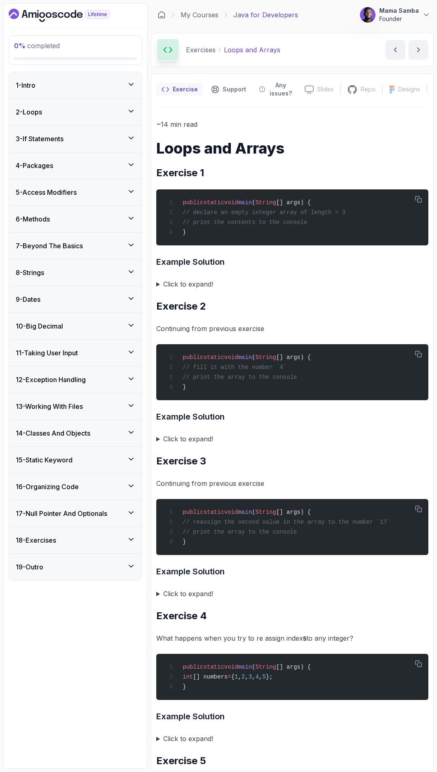
click at [77, 337] on div "10 - Big Decimal" at bounding box center [75, 326] width 133 height 26
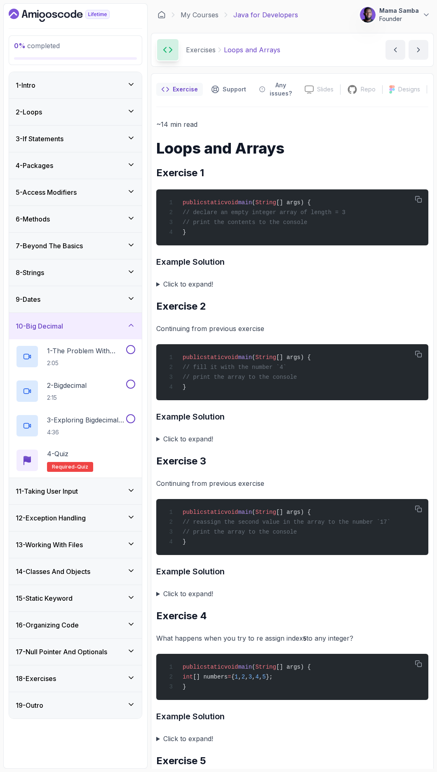
click at [80, 331] on div "10 - Big Decimal" at bounding box center [75, 326] width 133 height 26
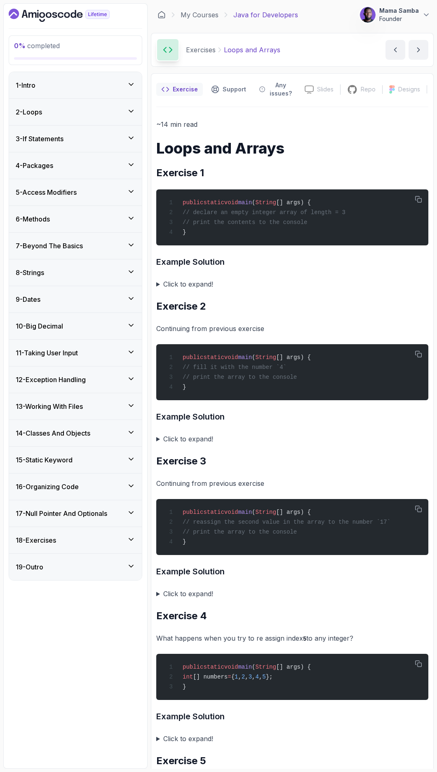
click at [87, 347] on div "11 - Taking User Input" at bounding box center [75, 353] width 133 height 26
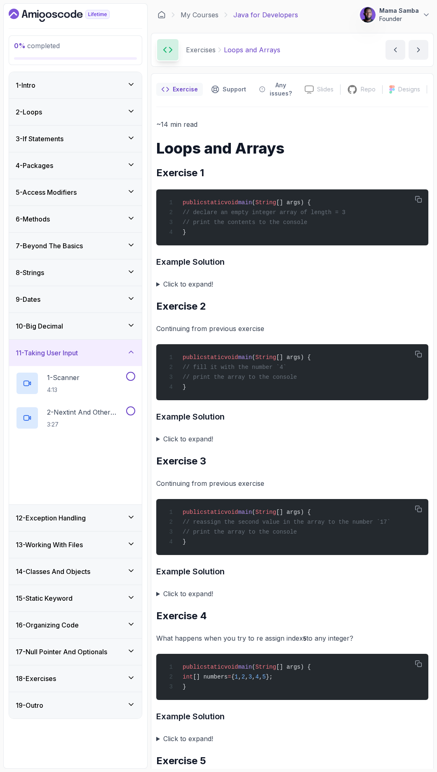
click at [87, 347] on div "11 - Taking User Input" at bounding box center [75, 353] width 133 height 26
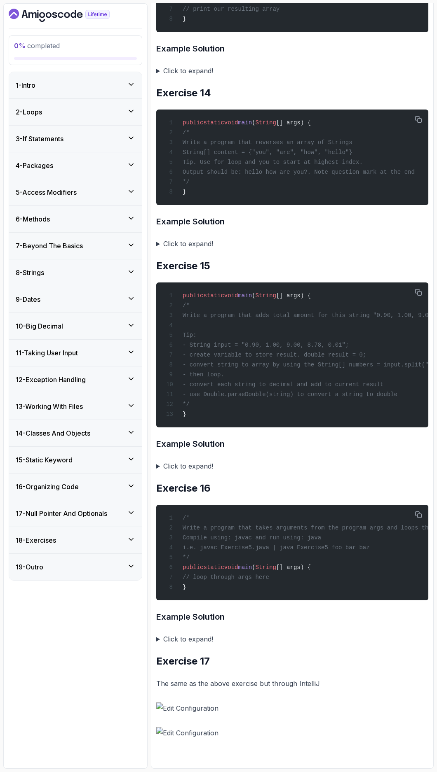
scroll to position [2506, 0]
click at [158, 461] on summary "Click to expand!" at bounding box center [292, 467] width 272 height 12
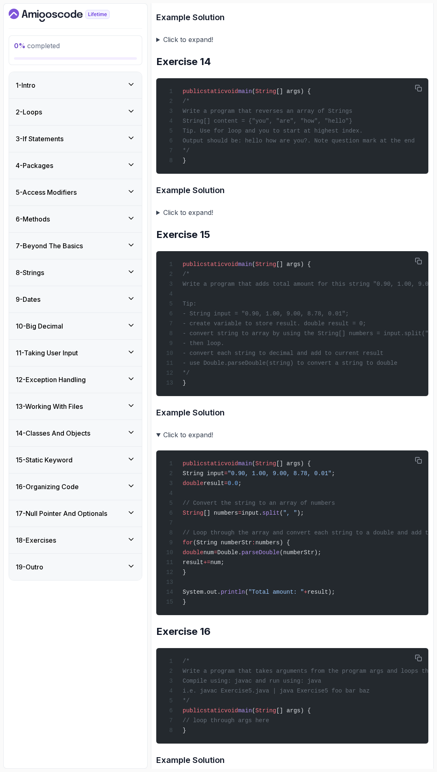
click at [158, 441] on summary "Click to expand!" at bounding box center [292, 435] width 272 height 12
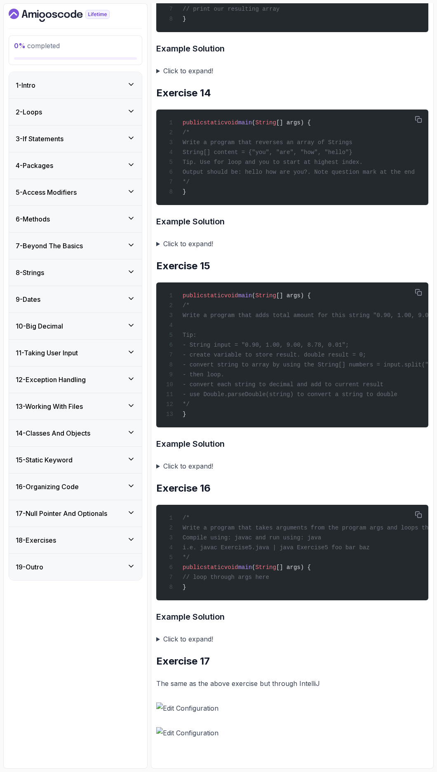
click at [160, 461] on summary "Click to expand!" at bounding box center [292, 467] width 272 height 12
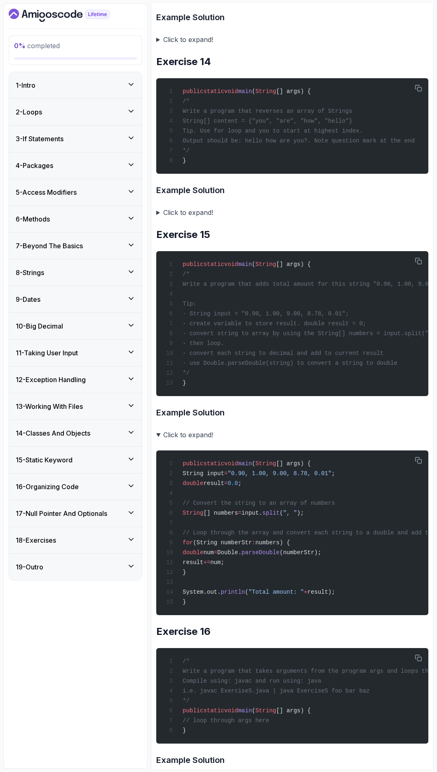
click at [160, 441] on summary "Click to expand!" at bounding box center [292, 435] width 272 height 12
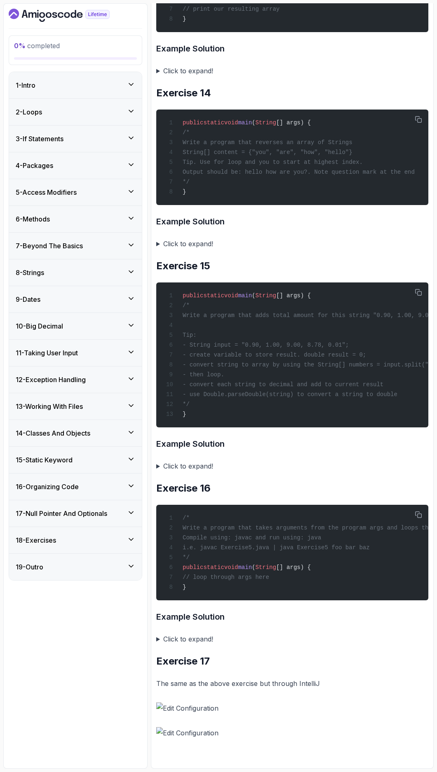
click at [90, 434] on h3 "14 - Classes And Objects" at bounding box center [53, 433] width 75 height 10
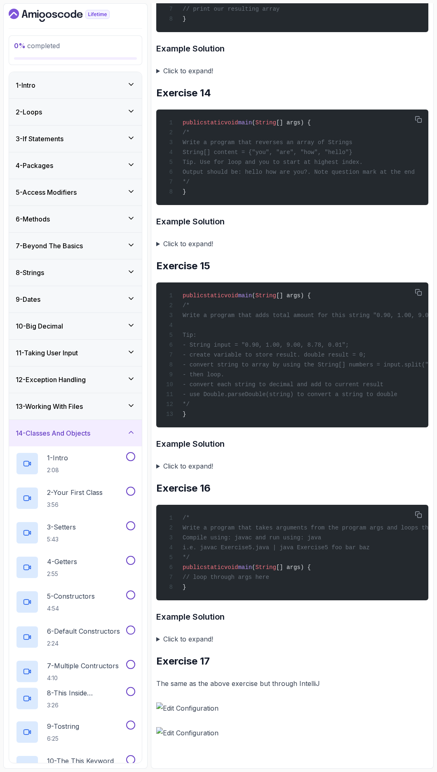
click at [90, 434] on h3 "14 - Classes And Objects" at bounding box center [53, 433] width 75 height 10
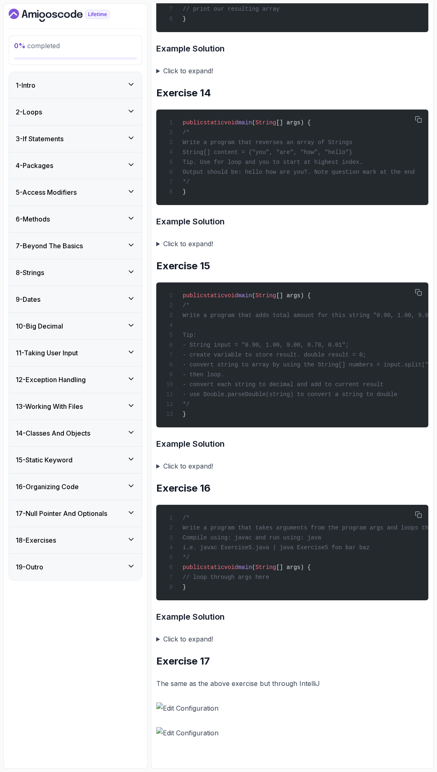
click at [67, 459] on h3 "15 - Static Keyword" at bounding box center [44, 460] width 57 height 10
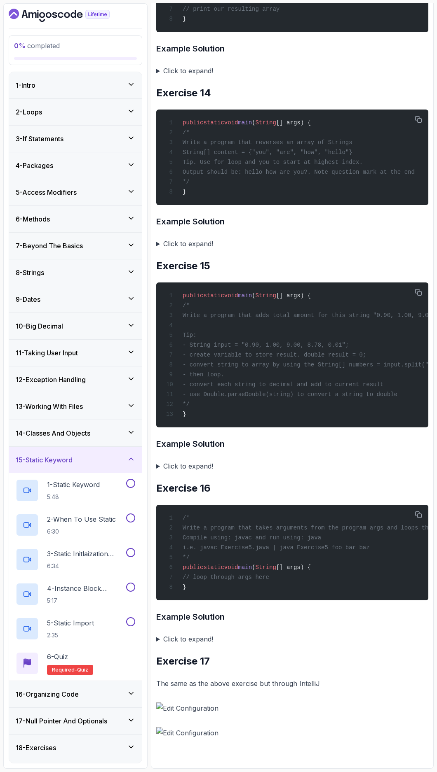
click at [110, 460] on div "15 - Static Keyword" at bounding box center [75, 460] width 119 height 10
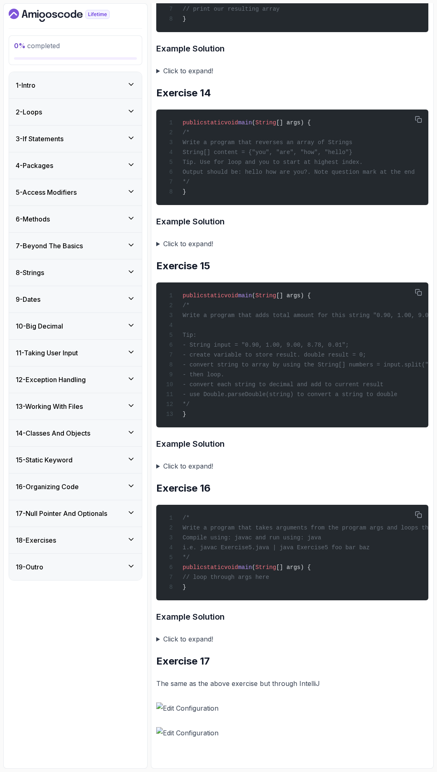
click at [75, 510] on h3 "17 - Null Pointer And Optionals" at bounding box center [61, 514] width 91 height 10
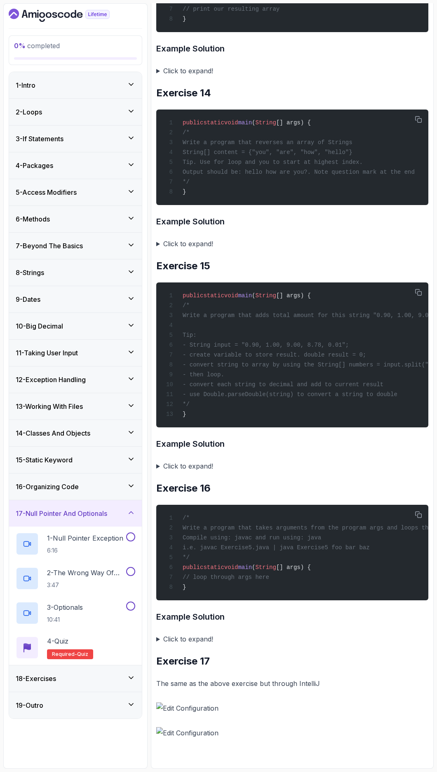
click at [75, 510] on h3 "17 - Null Pointer And Optionals" at bounding box center [61, 514] width 91 height 10
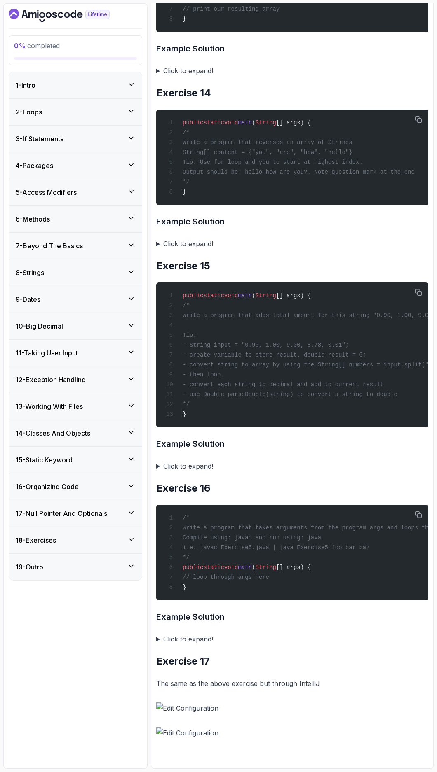
click at [82, 161] on div "4 - Packages" at bounding box center [75, 166] width 119 height 10
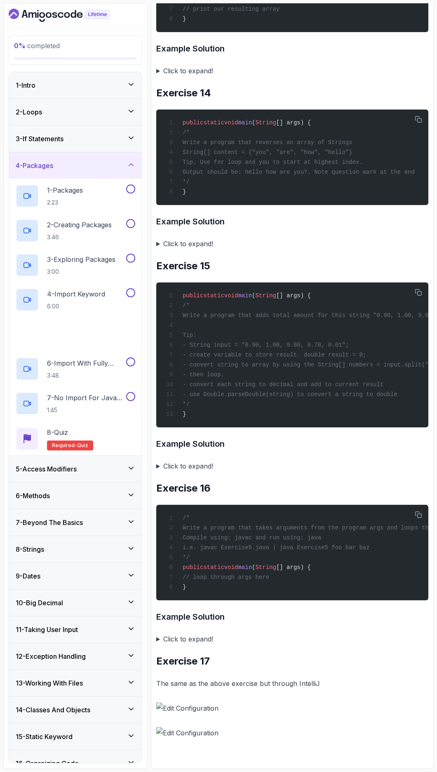
click at [82, 162] on div "4 - Packages" at bounding box center [75, 166] width 119 height 10
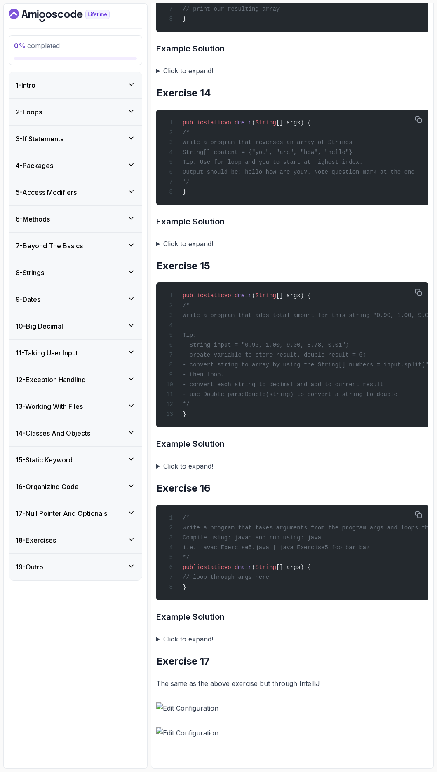
click at [65, 353] on h3 "11 - Taking User Input" at bounding box center [47, 353] width 62 height 10
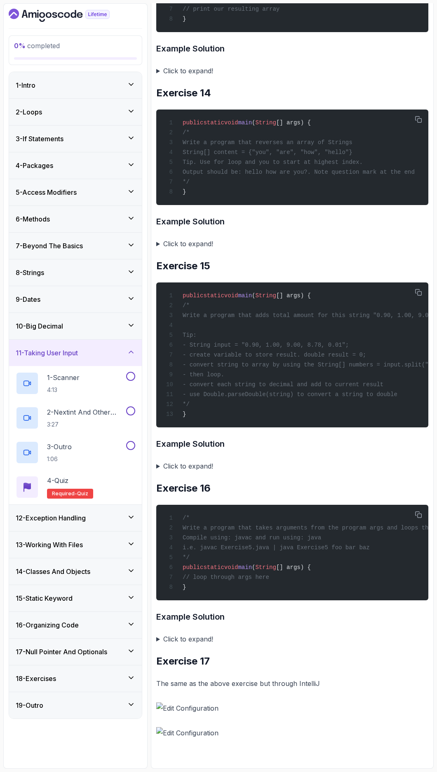
click at [91, 354] on div "11 - Taking User Input" at bounding box center [75, 353] width 119 height 10
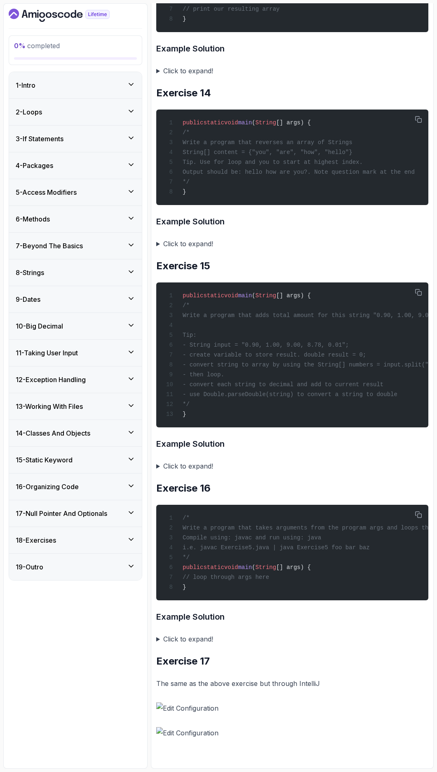
click at [86, 324] on div "10 - Big Decimal" at bounding box center [75, 326] width 119 height 10
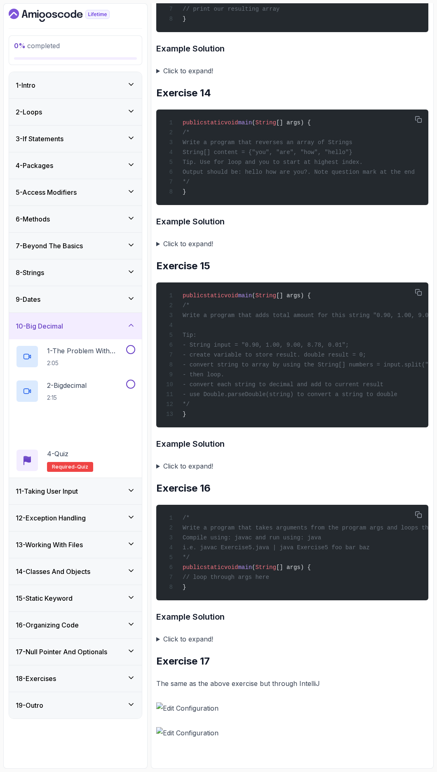
click at [86, 324] on div "10 - Big Decimal" at bounding box center [75, 326] width 119 height 10
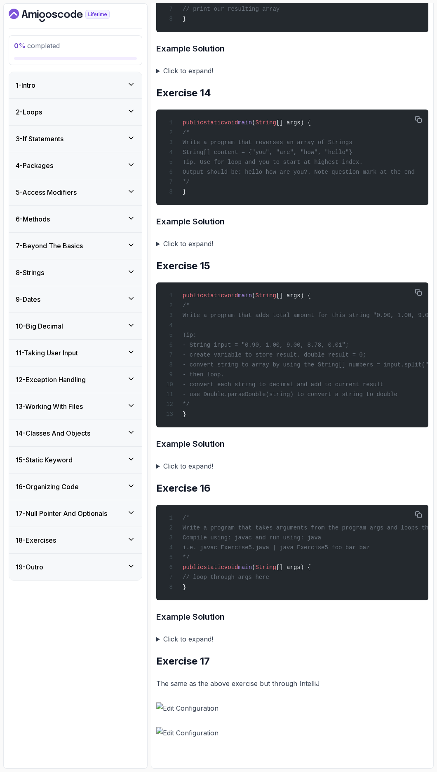
click at [78, 509] on h3 "17 - Null Pointer And Optionals" at bounding box center [61, 514] width 91 height 10
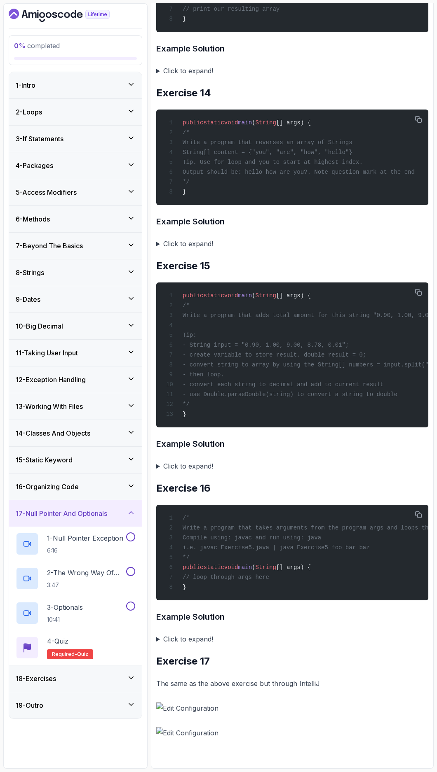
click at [50, 568] on h3 "18 - Exercises" at bounding box center [36, 679] width 40 height 10
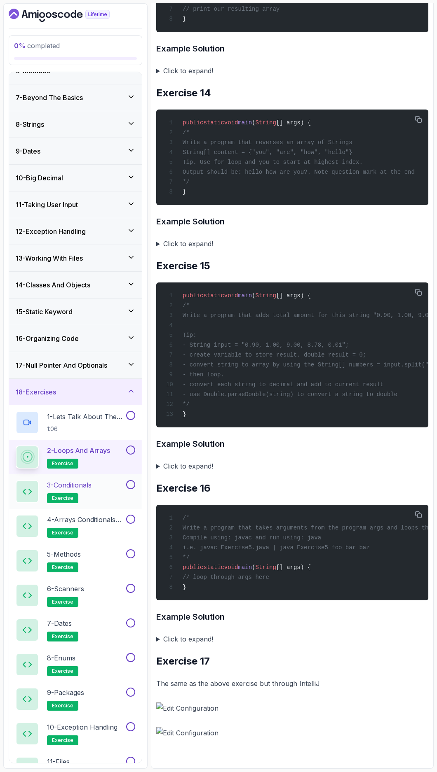
scroll to position [154, 0]
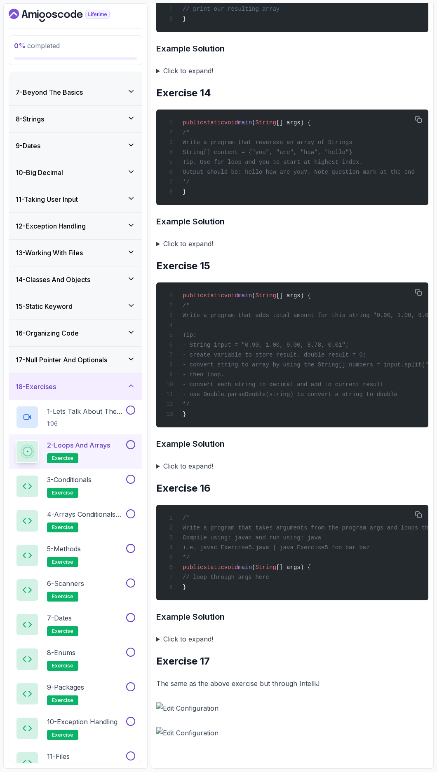
click at [105, 388] on div "18 - Exercises" at bounding box center [75, 387] width 119 height 10
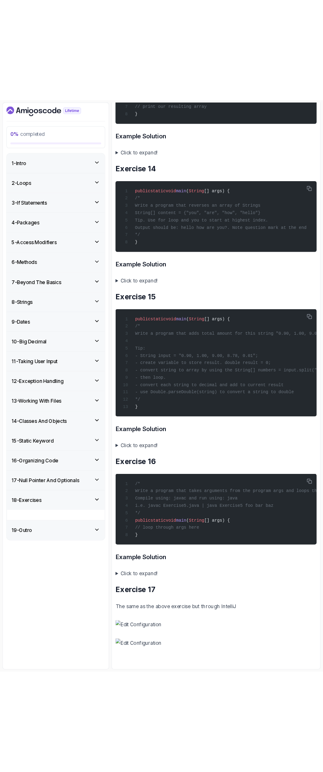
scroll to position [0, 0]
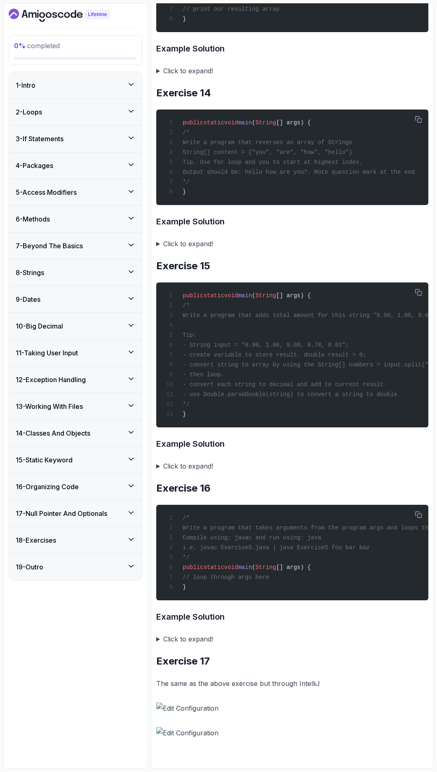
click at [65, 245] on h3 "7 - Beyond The Basics" at bounding box center [49, 246] width 67 height 10
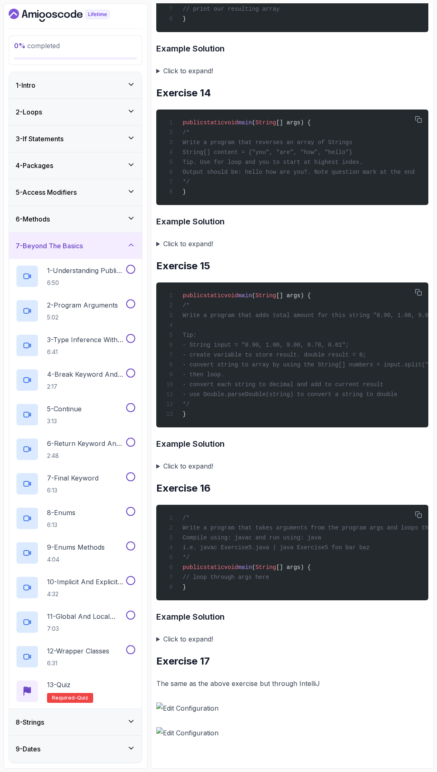
click at [104, 246] on div "7 - Beyond The Basics" at bounding box center [75, 246] width 119 height 10
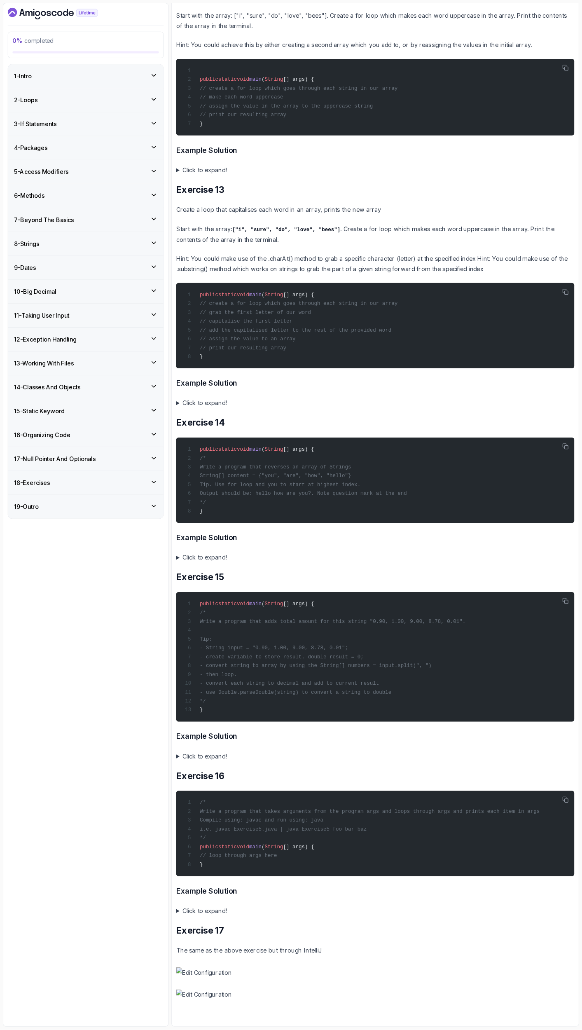
scroll to position [2048, 0]
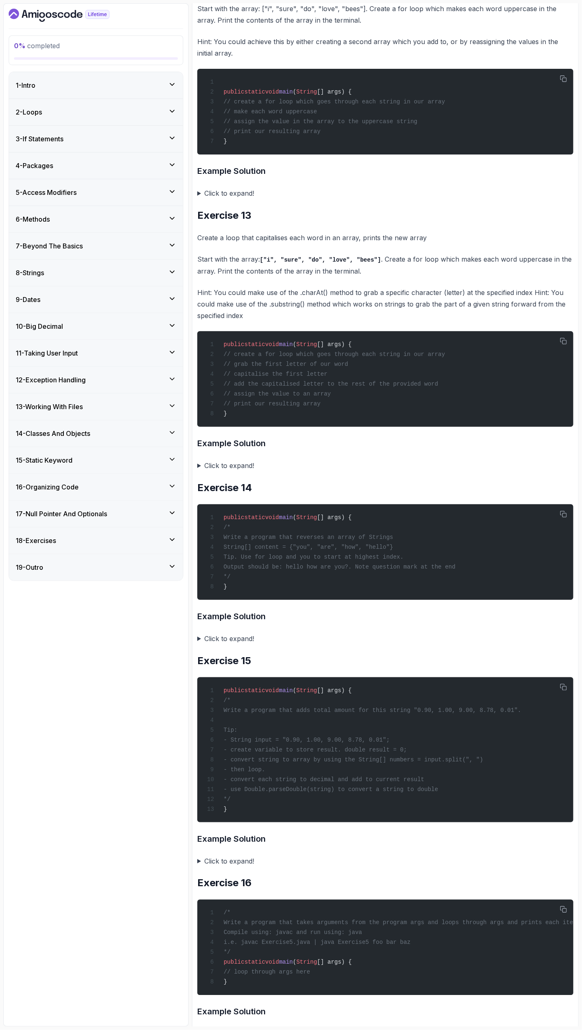
click at [27, 16] on icon "Dashboard" at bounding box center [25, 14] width 6 height 8
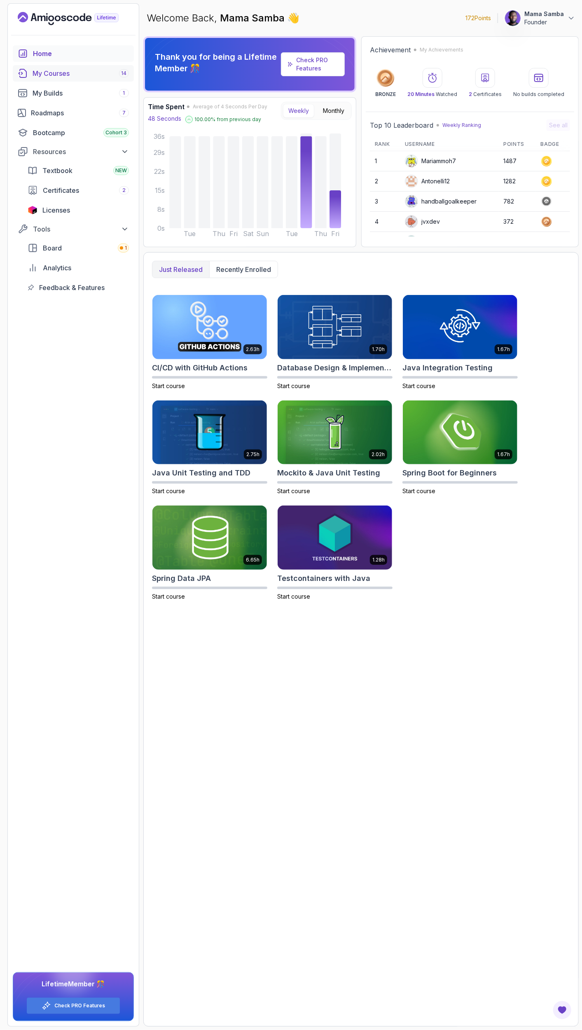
click at [56, 74] on div "My Courses 14" at bounding box center [81, 73] width 96 height 10
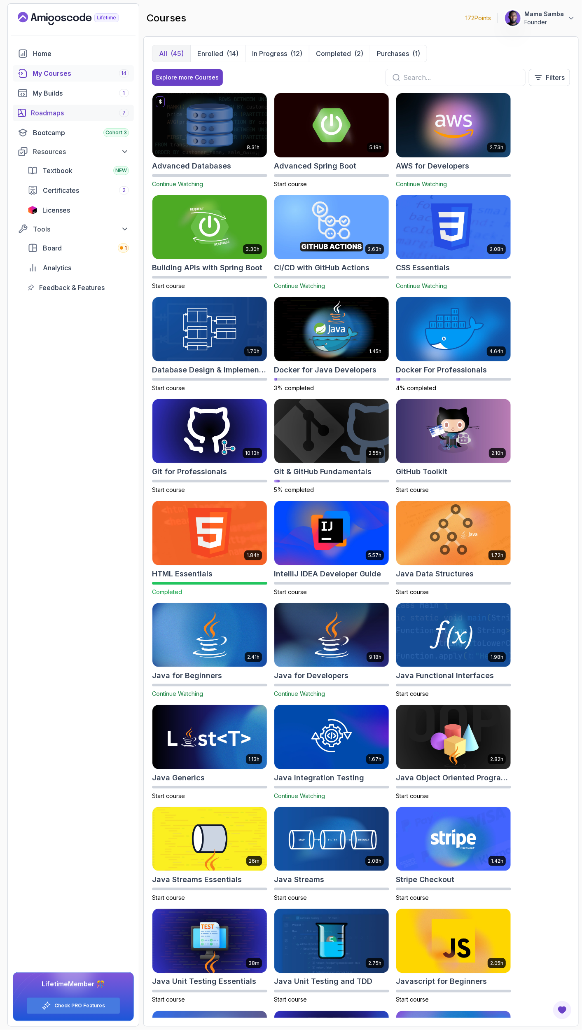
click at [61, 112] on div "Roadmaps 7" at bounding box center [80, 113] width 98 height 10
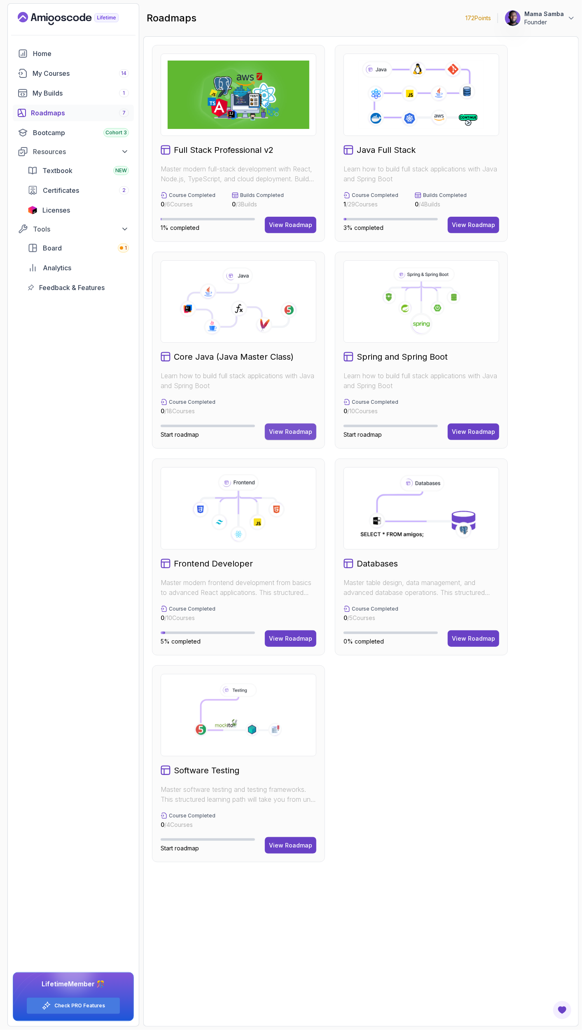
click at [293, 435] on div "View Roadmap" at bounding box center [290, 432] width 43 height 8
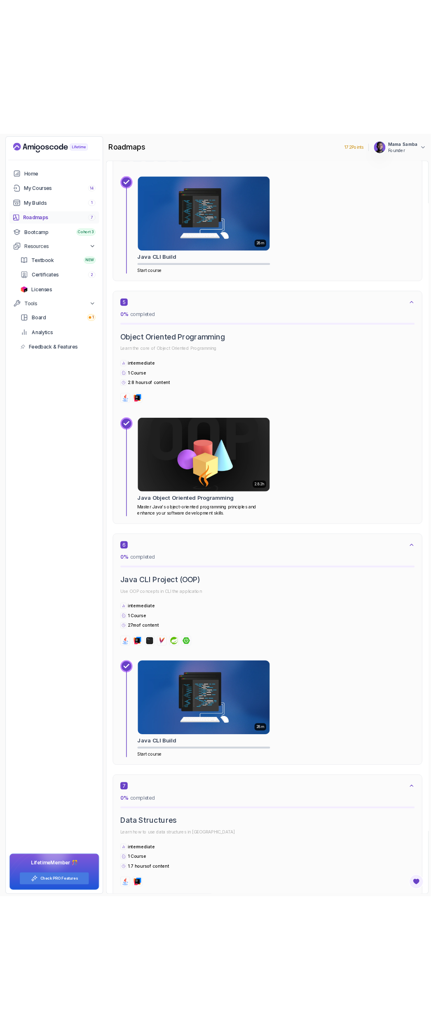
scroll to position [1350, 0]
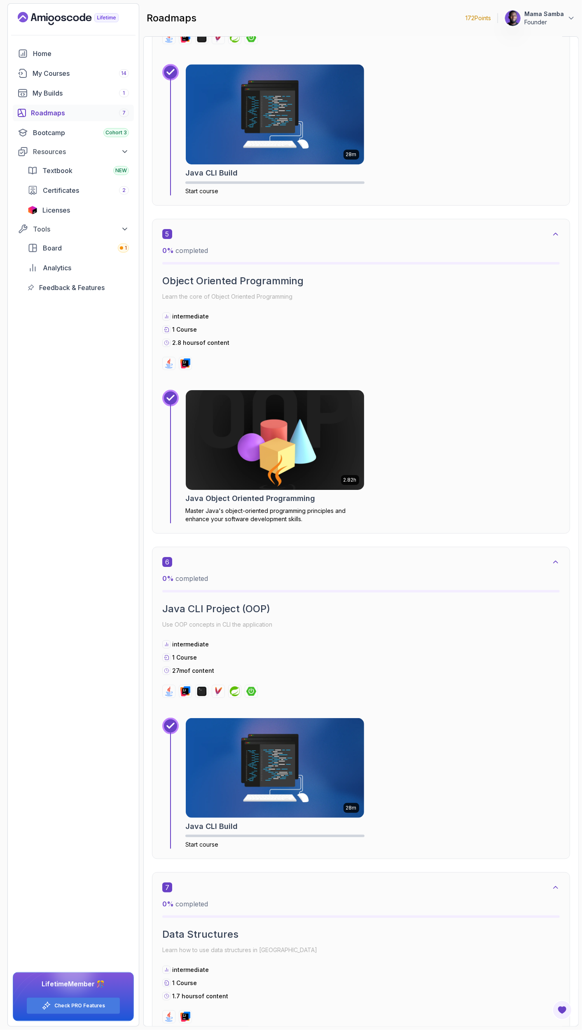
click at [316, 430] on img at bounding box center [274, 440] width 187 height 105
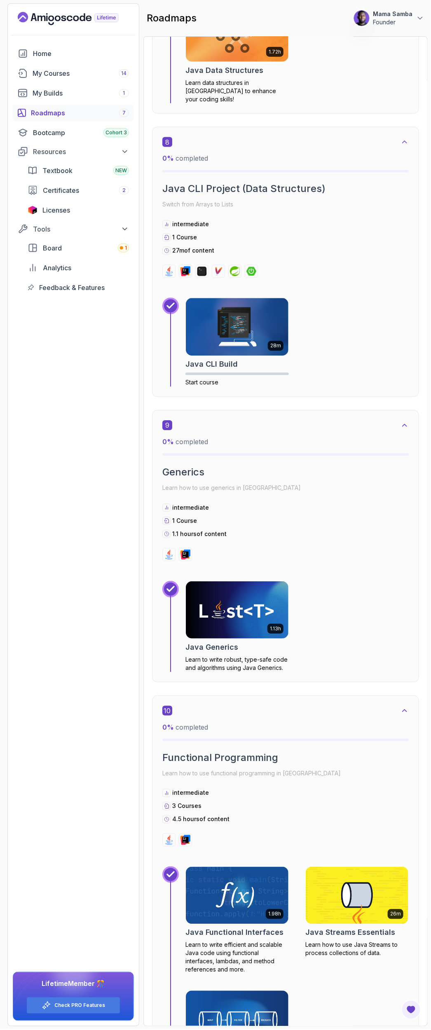
scroll to position [2317, 0]
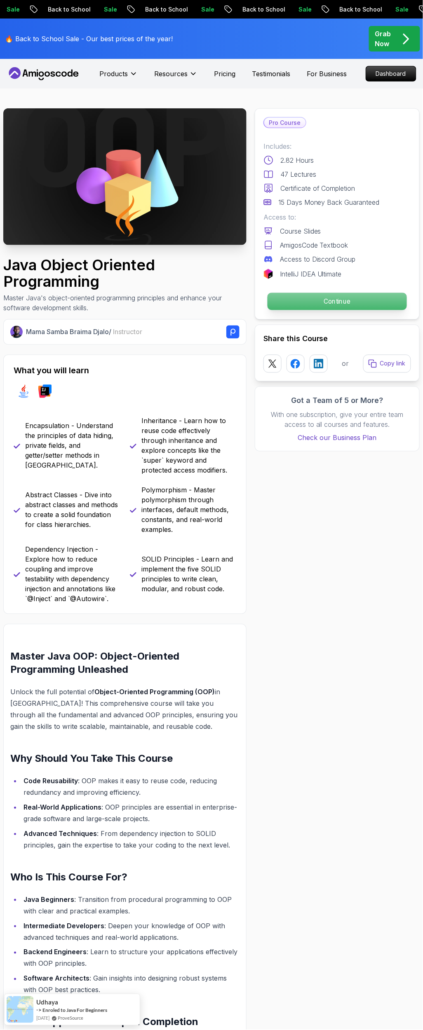
click at [317, 299] on p "Continue" at bounding box center [336, 301] width 139 height 17
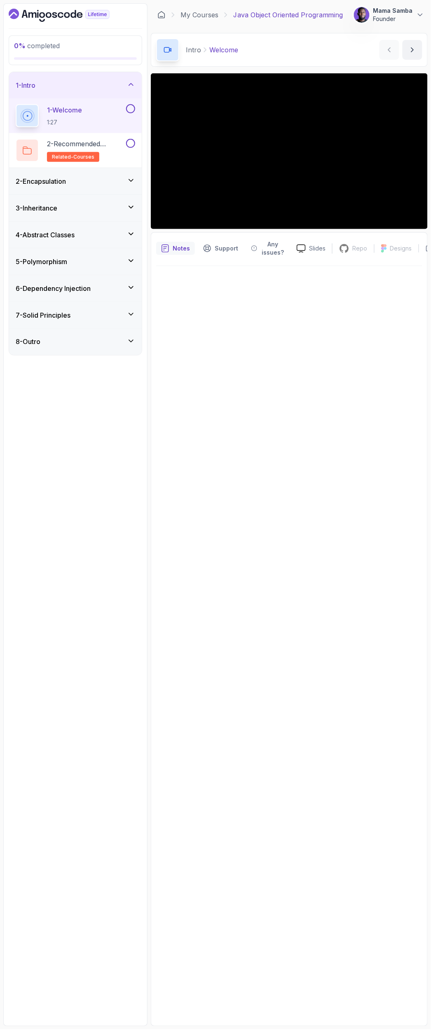
click at [63, 315] on h3 "7 - Solid Principles" at bounding box center [43, 315] width 55 height 10
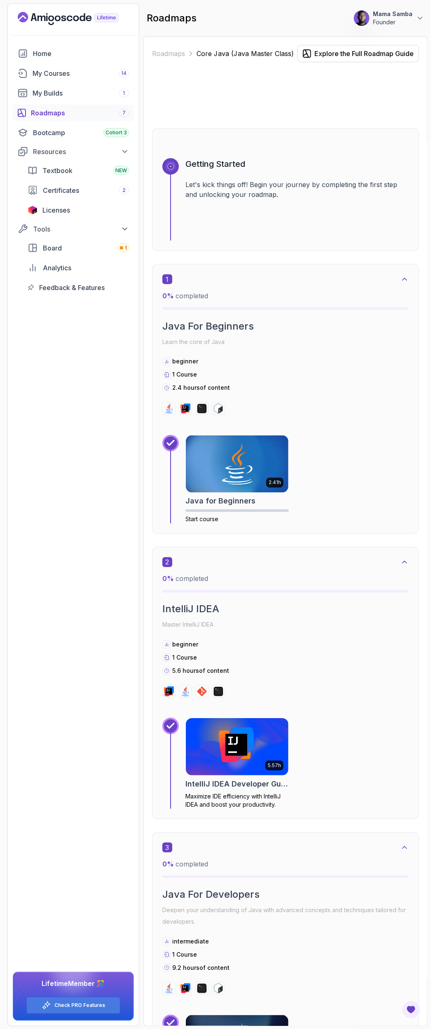
scroll to position [2317, 0]
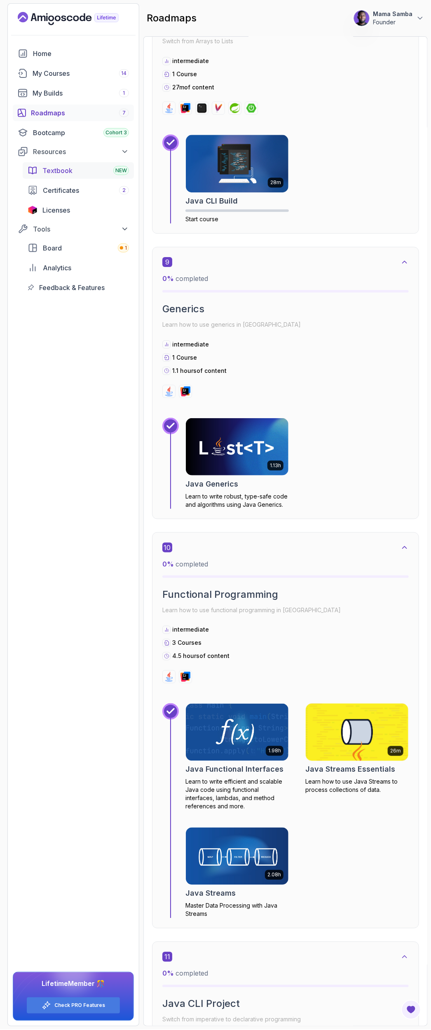
click at [65, 167] on span "Textbook" at bounding box center [57, 171] width 30 height 10
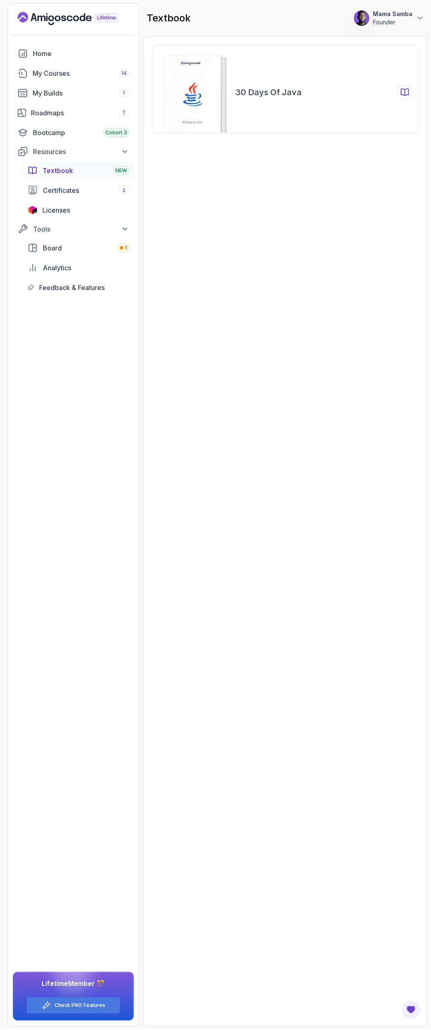
click at [263, 127] on div "30 Days of Java" at bounding box center [285, 89] width 267 height 88
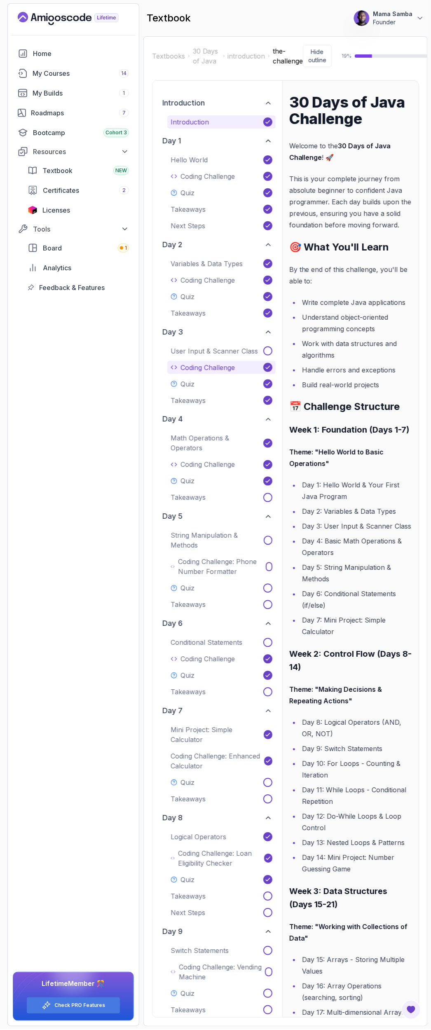
click at [196, 366] on p "Coding Challenge" at bounding box center [207, 367] width 54 height 10
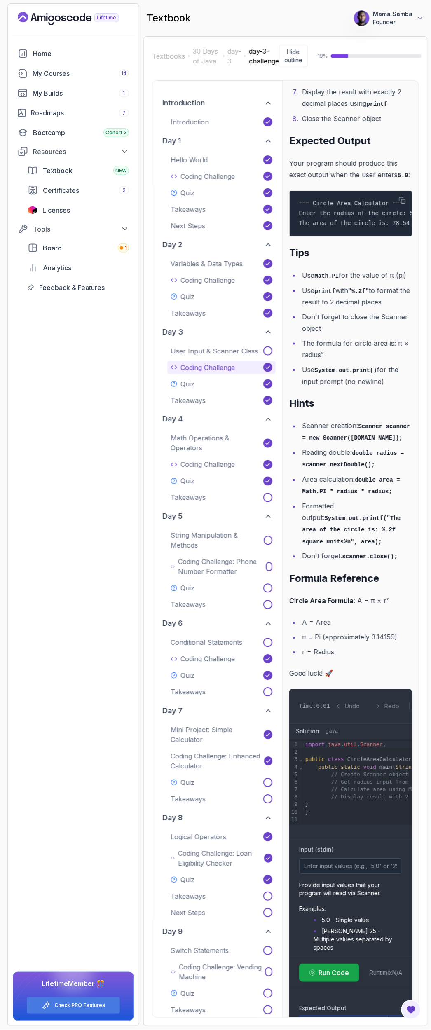
scroll to position [491, 0]
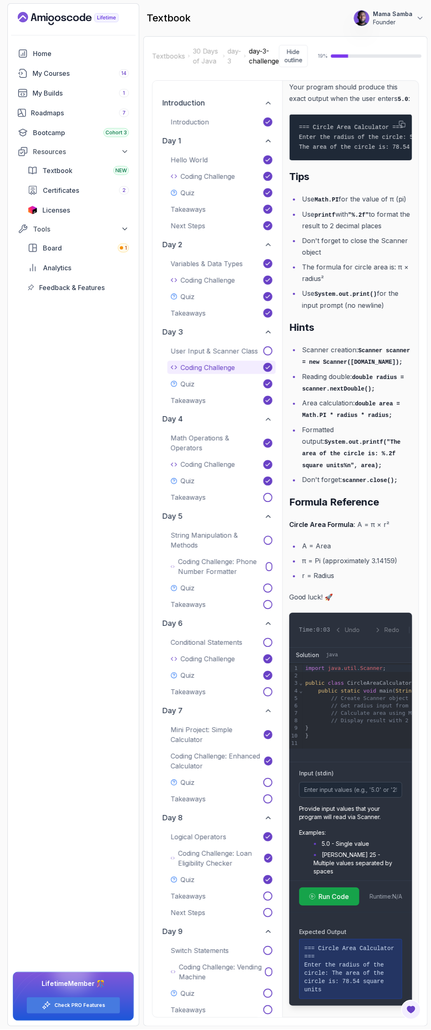
click at [195, 288] on div "Variables & Data Types Coding Challenge Quiz Takeaways" at bounding box center [221, 288] width 108 height 63
click at [196, 283] on p "Coding Challenge" at bounding box center [207, 280] width 54 height 10
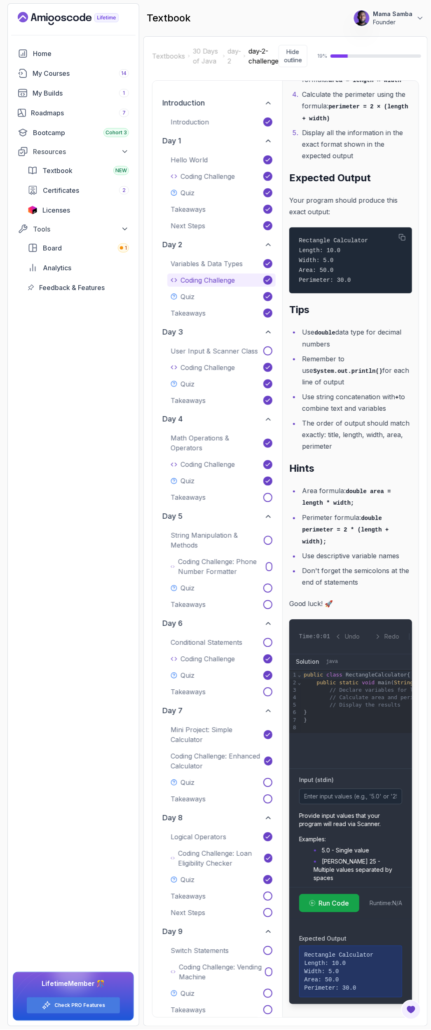
scroll to position [290, 0]
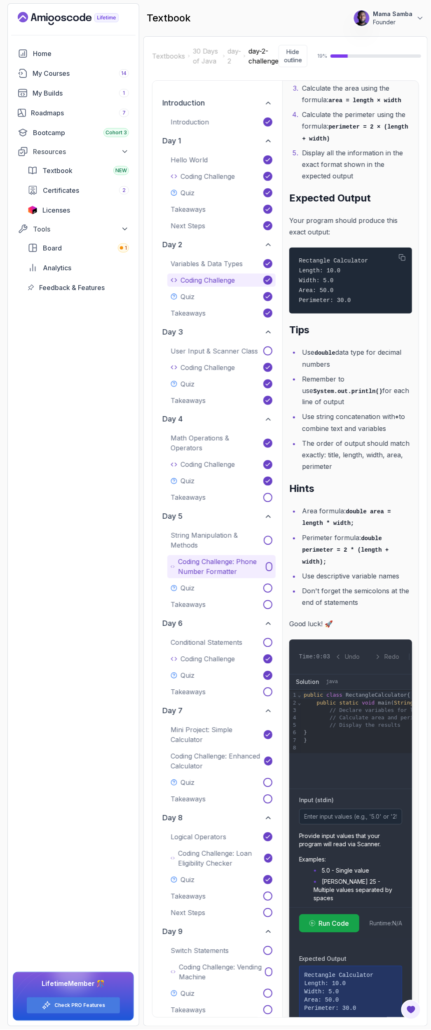
drag, startPoint x: 198, startPoint y: 582, endPoint x: 198, endPoint y: 567, distance: 15.7
click at [198, 582] on button "Quiz" at bounding box center [221, 588] width 108 height 13
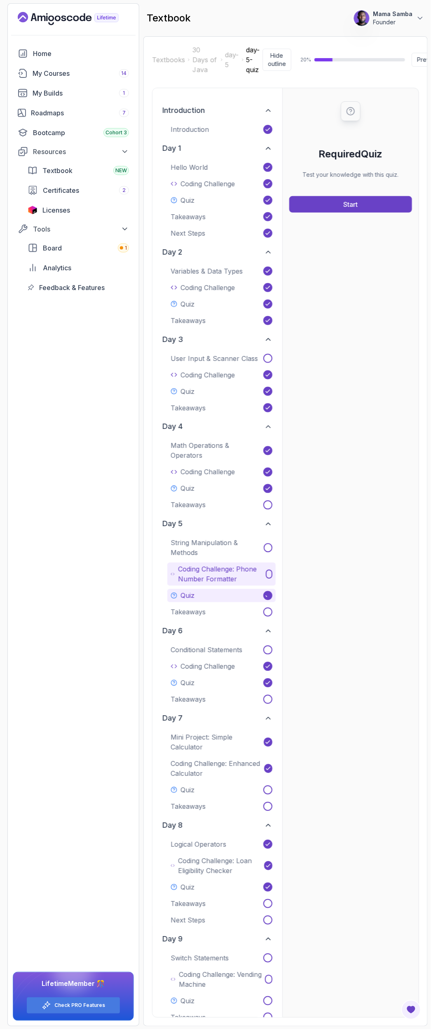
click at [198, 567] on p "Coding Challenge: Phone Number Formatter" at bounding box center [220, 574] width 85 height 20
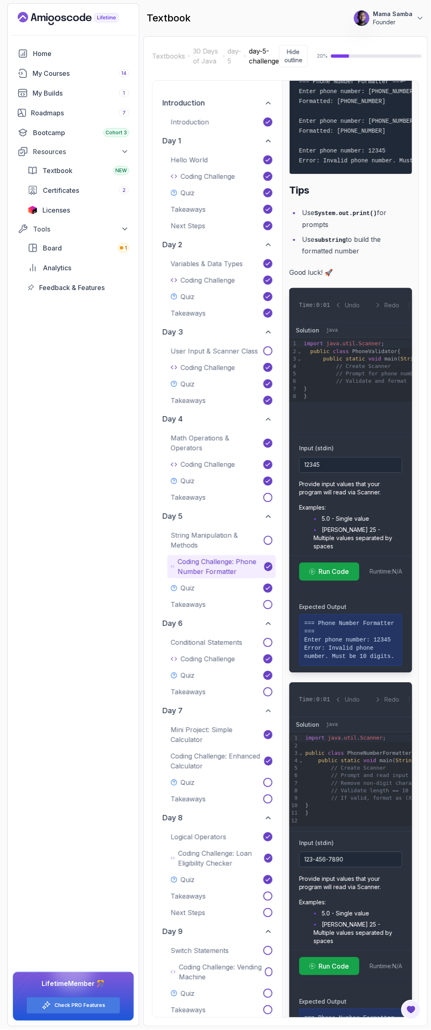
scroll to position [452, 0]
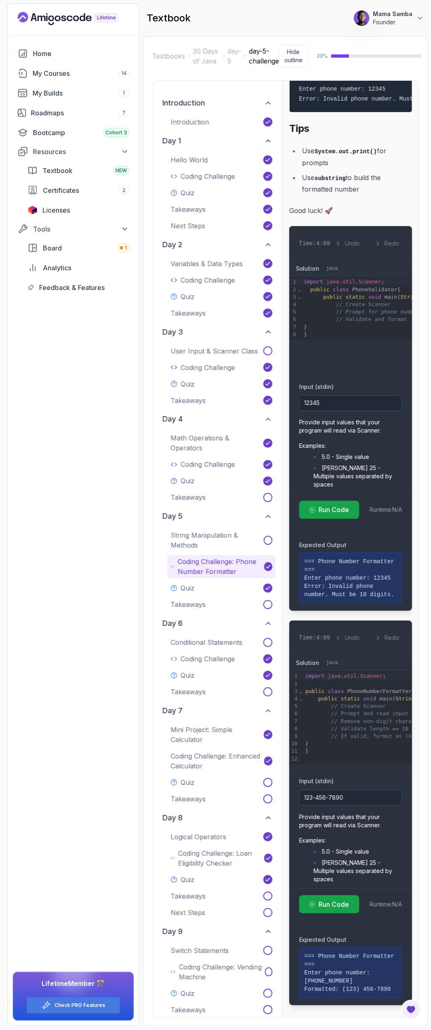
type input "123-456-7890"
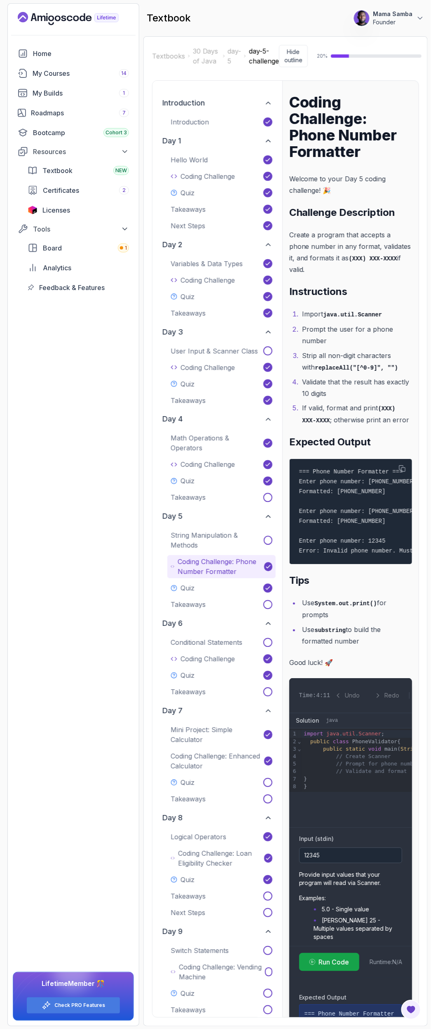
scroll to position [452, 0]
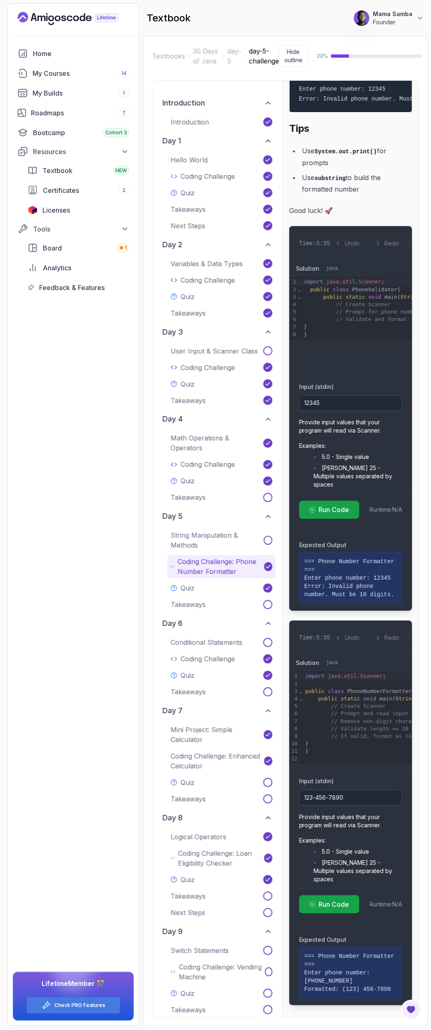
type input "123-456-7890"
